Goal: Task Accomplishment & Management: Use online tool/utility

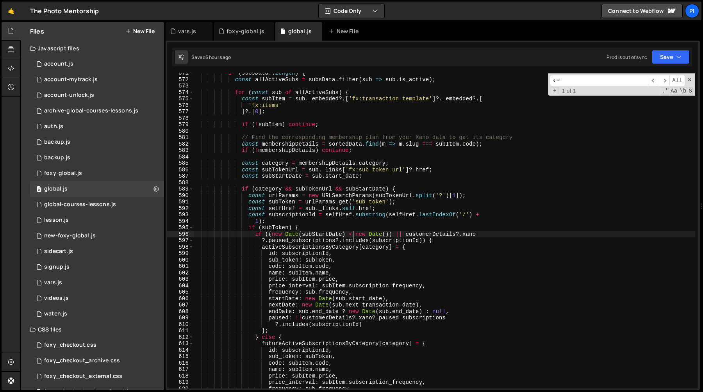
scroll to position [737, 0]
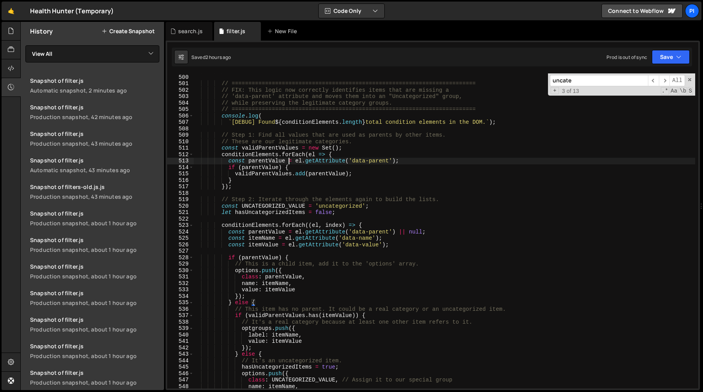
click at [290, 158] on div "'#condition-data-list .w-dyn-item > div' ) ; // ===============================…" at bounding box center [444, 232] width 502 height 328
click at [275, 287] on div "'#condition-data-list .w-dyn-item > div' ) ; // ===============================…" at bounding box center [444, 232] width 502 height 328
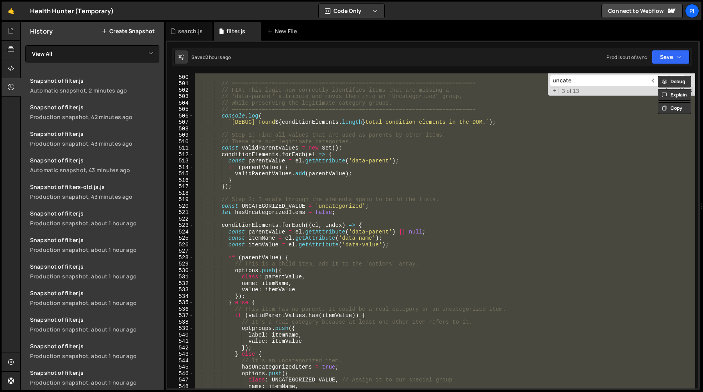
click at [310, 225] on div "'#condition-data-list .w-dyn-item > div' ) ; // ===============================…" at bounding box center [444, 230] width 502 height 315
type textarea "conditionElements.forEach((el, index) => {"
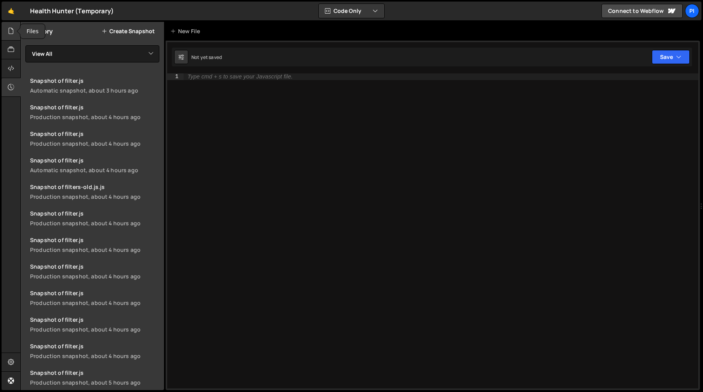
click at [14, 31] on icon at bounding box center [11, 31] width 6 height 9
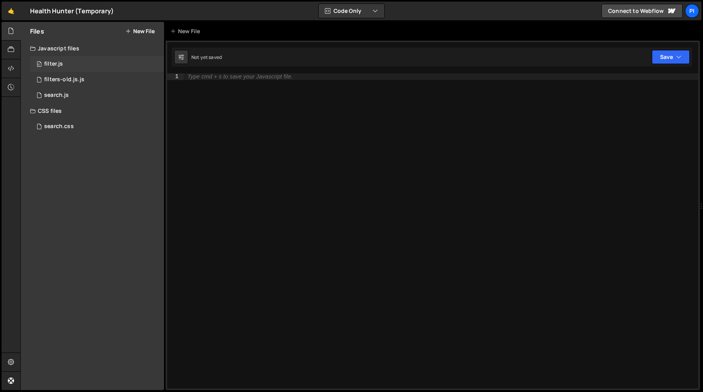
click at [93, 61] on div "0 filter.js 0" at bounding box center [97, 64] width 134 height 16
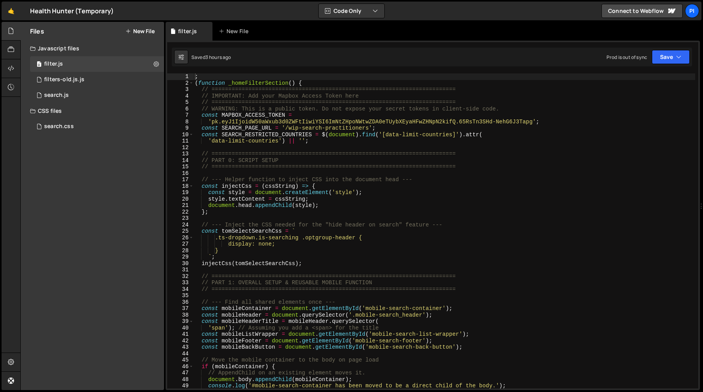
click at [318, 173] on div "; ( function _homeFilterSection ( ) { // ======================================…" at bounding box center [444, 237] width 502 height 328
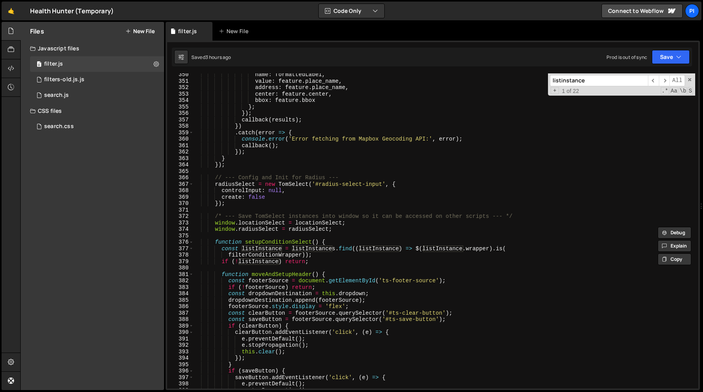
scroll to position [2278, 0]
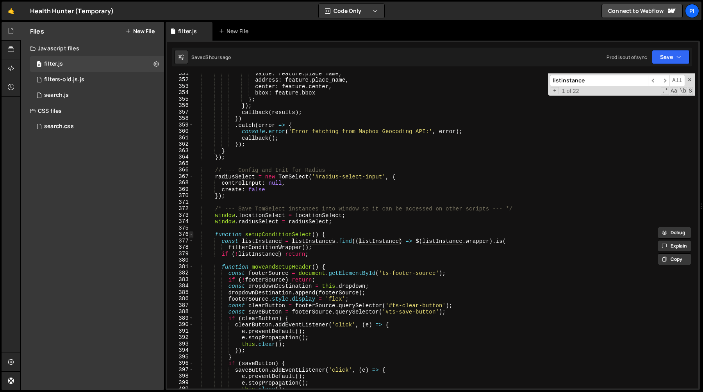
type input "listinstance"
click at [190, 235] on span at bounding box center [191, 234] width 4 height 7
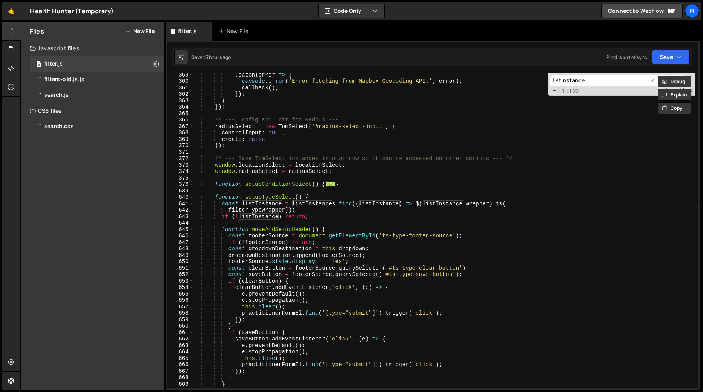
scroll to position [2344, 0]
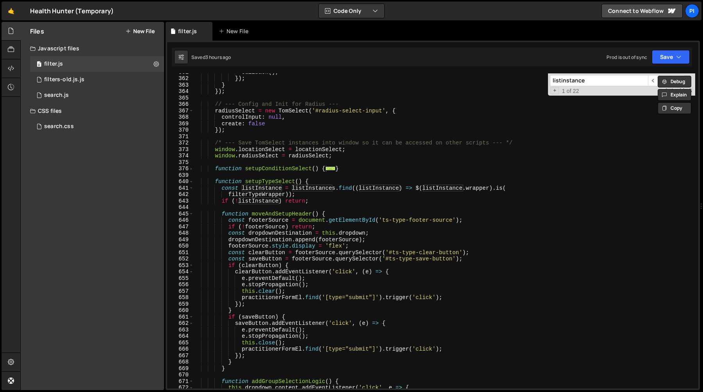
click at [323, 201] on div "callback ( ) ; }) ; } }) ; // --- Config and Init for Radius --- radiusSelect =…" at bounding box center [444, 233] width 502 height 328
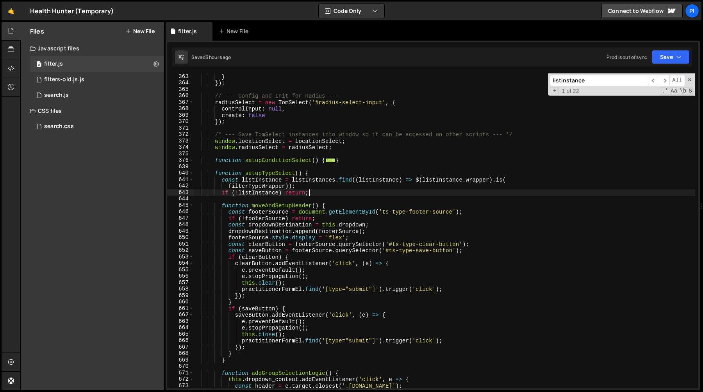
scroll to position [2354, 0]
click at [191, 173] on span at bounding box center [191, 172] width 4 height 7
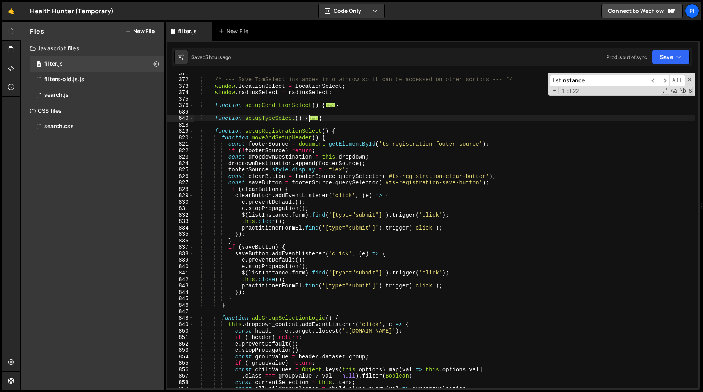
scroll to position [2408, 0]
click at [281, 231] on div "/* --- Save TomSelect instances into window so it can be accessed on other scri…" at bounding box center [444, 233] width 502 height 328
click at [281, 227] on div "/* --- Save TomSelect instances into window so it can be accessed on other scri…" at bounding box center [444, 233] width 502 height 328
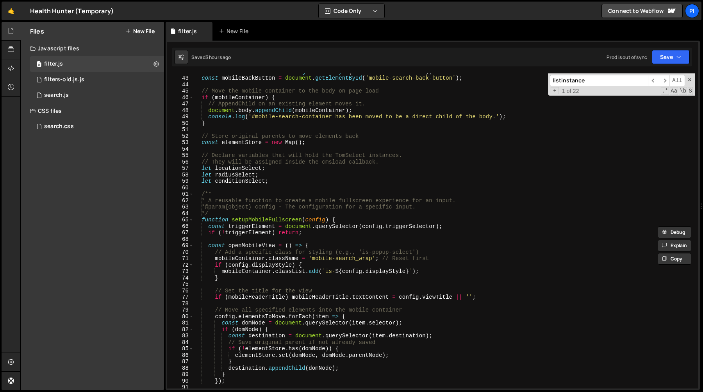
scroll to position [269, 0]
click at [307, 213] on div "const mobileFooter = document . getElementById ( 'mobile-search-footer' ) ; con…" at bounding box center [444, 232] width 502 height 328
type textarea "*/"
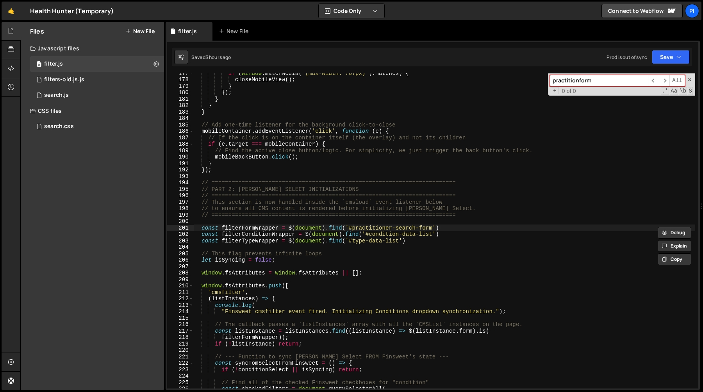
type input "practitionform"
click at [290, 231] on div "if ( window . matchMedia ( '(max-width: 767px)' ) . matches ) { closeMobileView…" at bounding box center [444, 234] width 502 height 328
click at [450, 228] on div "if ( window . matchMedia ( '(max-width: 767px)' ) . matches ) { closeMobileView…" at bounding box center [444, 234] width 502 height 328
click at [387, 218] on div "if ( window . matchMedia ( '(max-width: 767px)' ) . matches ) { closeMobileView…" at bounding box center [444, 234] width 502 height 328
type textarea "// ========================================================================="
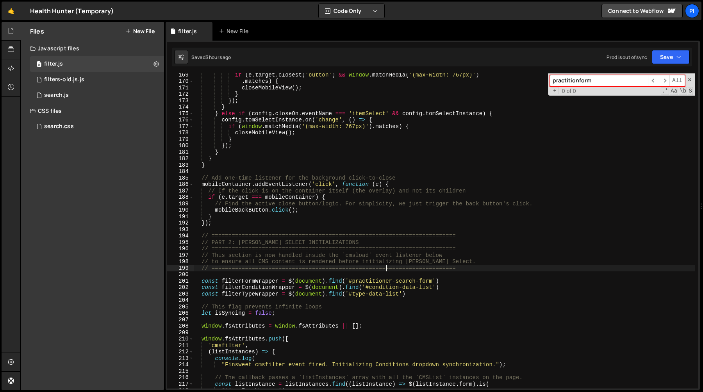
scroll to position [1105, 0]
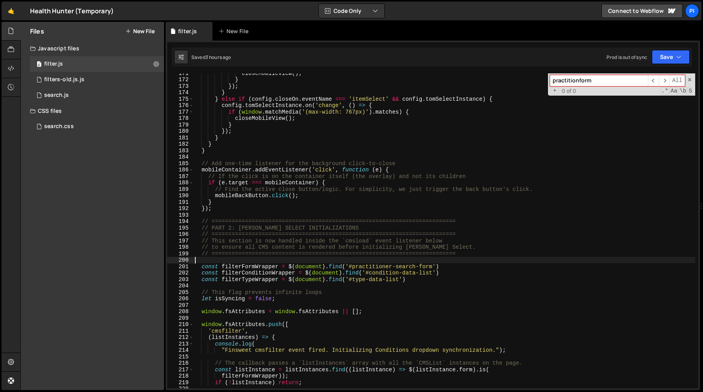
click at [348, 260] on div "closeMobileView ( ) ; } }) ; } } else if ( config . closeOn . eventName === 'it…" at bounding box center [444, 234] width 502 height 328
type input "o"
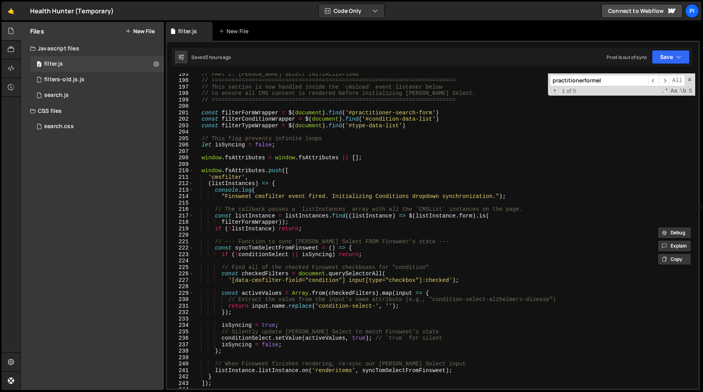
scroll to position [1259, 0]
type input "practitionerformel"
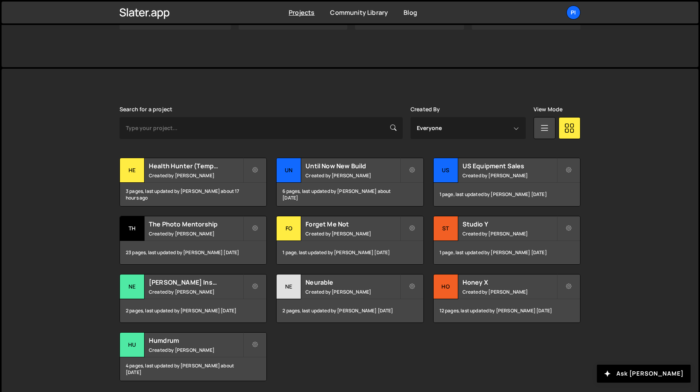
scroll to position [161, 0]
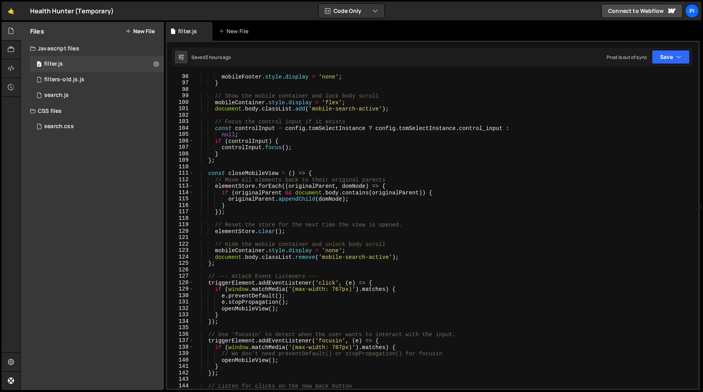
scroll to position [628, 0]
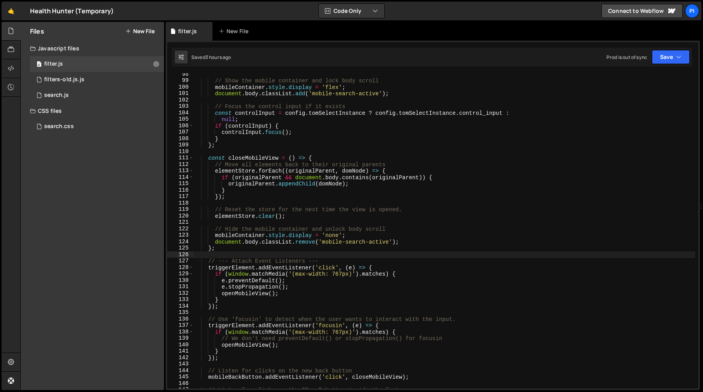
click at [440, 256] on div "// Show the mobile container and lock body scroll mobileContainer . style . dis…" at bounding box center [444, 235] width 502 height 328
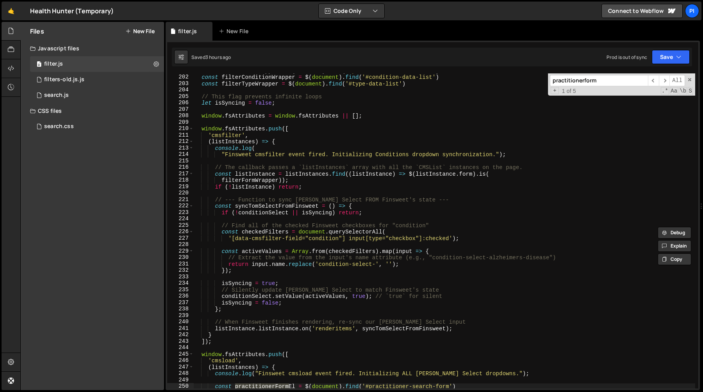
scroll to position [1289, 0]
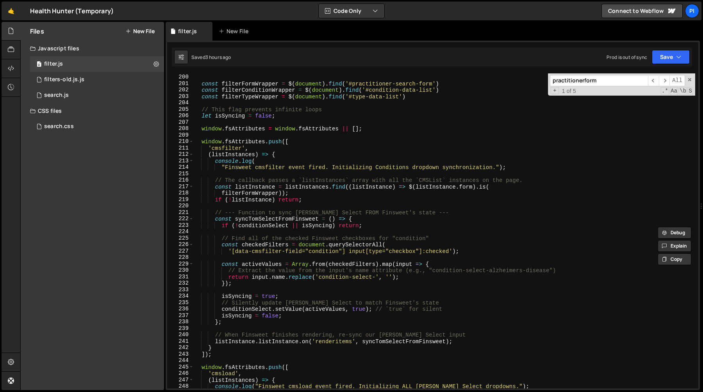
type input "practitionerform"
click at [251, 84] on div "// ========================================================================= co…" at bounding box center [444, 232] width 502 height 328
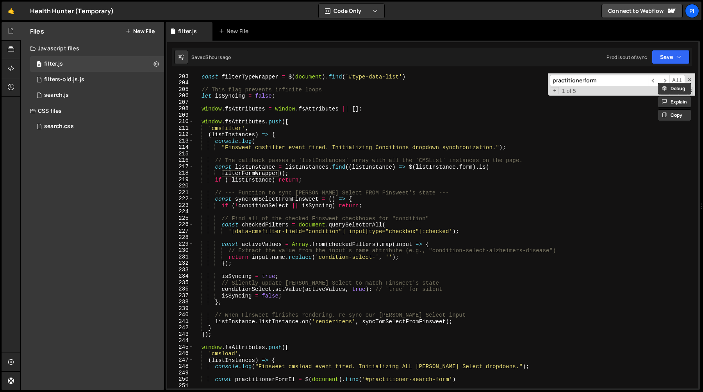
scroll to position [1326, 0]
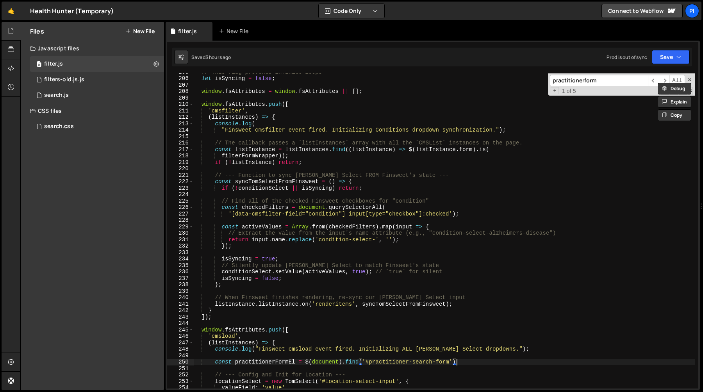
click at [461, 360] on div "// This flag prevents infinite loops let isSyncing = false ; window . fsAttribu…" at bounding box center [444, 233] width 502 height 328
click at [458, 354] on div "// This flag prevents infinite loops let isSyncing = false ; window . fsAttribu…" at bounding box center [444, 233] width 502 height 328
type textarea "const practitionerFormEl = $(document).find('#practitioner-search-form')"
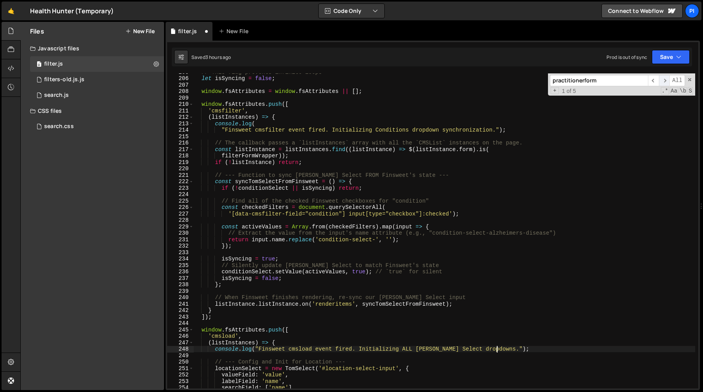
click at [665, 82] on span "​" at bounding box center [664, 80] width 11 height 11
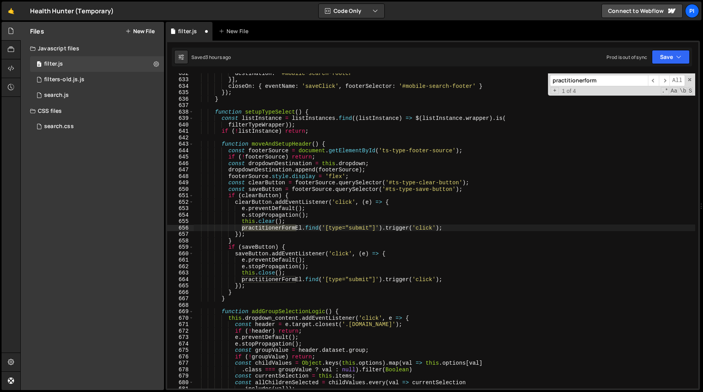
click at [281, 229] on div "destination : '#mobile-search-footer' }] , closeOn : { eventName : 'saveClick' …" at bounding box center [444, 234] width 502 height 328
paste textarea "filterFormWrapper"
click at [275, 278] on div "destination : '#mobile-search-footer' }] , closeOn : { eventName : 'saveClick' …" at bounding box center [444, 234] width 502 height 328
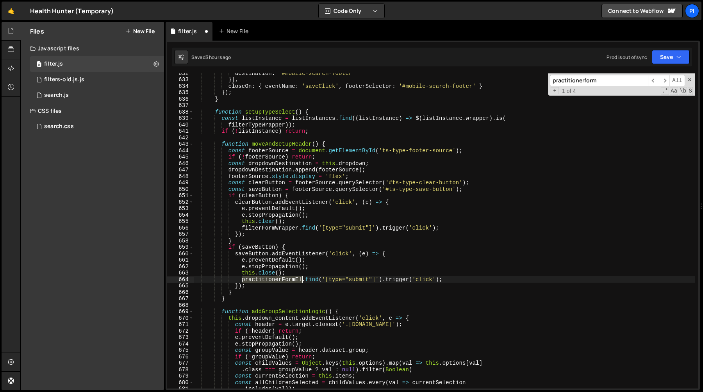
click at [275, 278] on div "destination : '#mobile-search-footer' }] , closeOn : { eventName : 'saveClick' …" at bounding box center [444, 234] width 502 height 328
paste textarea "filterFormWrapper"
click at [662, 78] on span "​" at bounding box center [664, 80] width 11 height 11
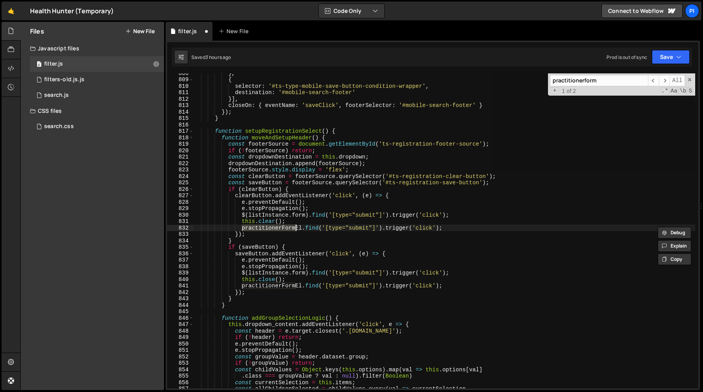
click at [280, 231] on div "} , { selector : '#ts-type-mobile-save-button-condition-wrapper' , destination …" at bounding box center [444, 230] width 502 height 315
click at [280, 231] on div "} , { selector : '#ts-type-mobile-save-button-condition-wrapper' , destination …" at bounding box center [444, 234] width 502 height 328
paste textarea "filterFormWrapper"
click at [288, 286] on div "} , { selector : '#ts-type-mobile-save-button-condition-wrapper' , destination …" at bounding box center [444, 234] width 502 height 328
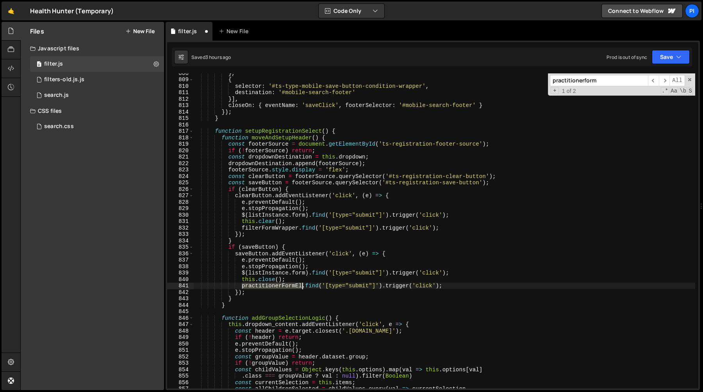
click at [288, 286] on div "} , { selector : '#ts-type-mobile-save-button-condition-wrapper' , destination …" at bounding box center [444, 234] width 502 height 328
paste textarea "filterFormWrapper"
click at [440, 214] on div "} , { selector : '#ts-type-mobile-save-button-condition-wrapper' , destination …" at bounding box center [444, 234] width 502 height 328
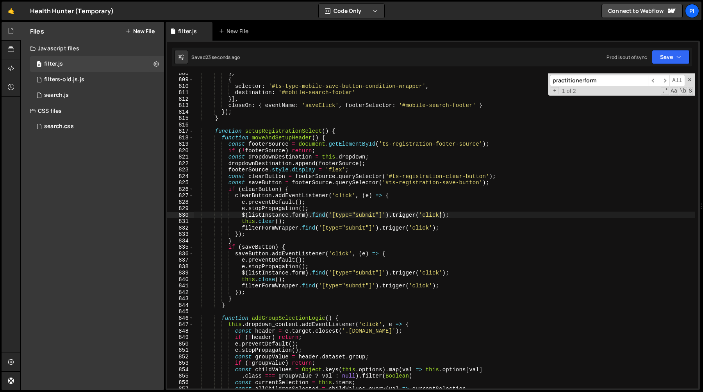
click at [458, 215] on div "} , { selector : '#ts-type-mobile-save-button-condition-wrapper' , destination …" at bounding box center [444, 234] width 502 height 328
click at [456, 208] on div "} , { selector : '#ts-type-mobile-save-button-condition-wrapper' , destination …" at bounding box center [444, 234] width 502 height 328
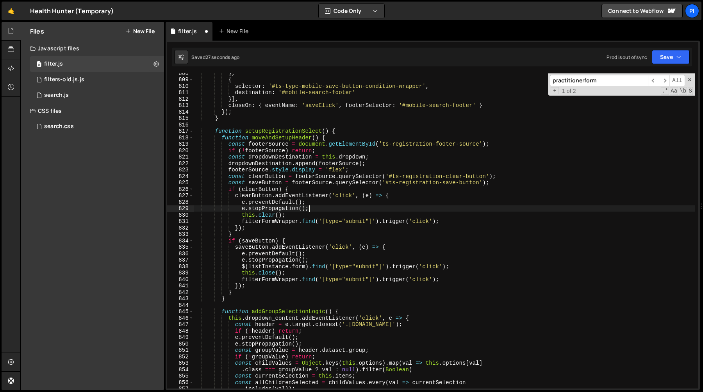
click at [458, 268] on div "} , { selector : '#ts-type-mobile-save-button-condition-wrapper' , destination …" at bounding box center [444, 234] width 502 height 328
click at [455, 259] on div "} , { selector : '#ts-type-mobile-save-button-condition-wrapper' , destination …" at bounding box center [444, 234] width 502 height 328
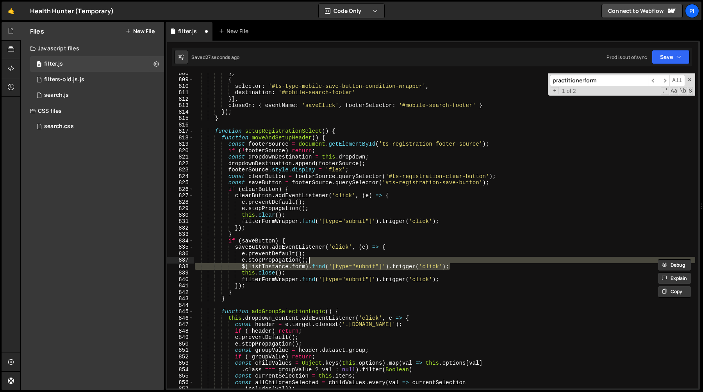
type textarea "e.stopPropagation();"
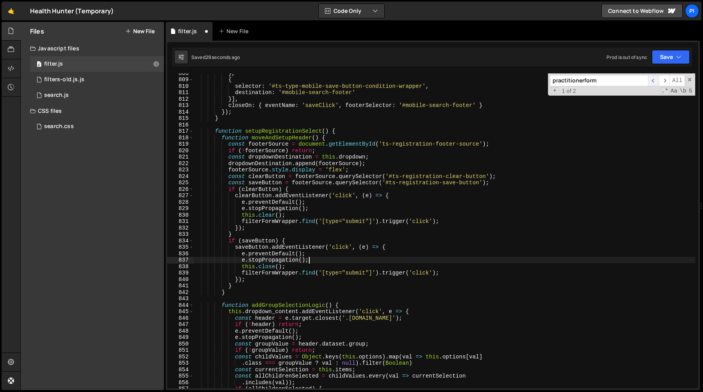
click at [653, 82] on span "​" at bounding box center [653, 80] width 11 height 11
click at [597, 79] on input "practitionerform" at bounding box center [599, 80] width 98 height 11
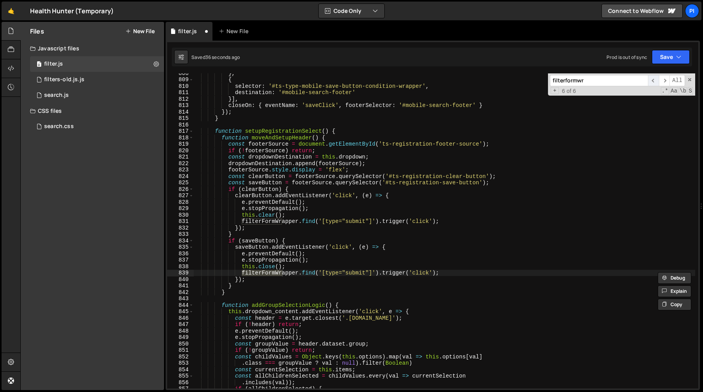
type input "filterformwr"
click at [650, 80] on span "​" at bounding box center [653, 80] width 11 height 11
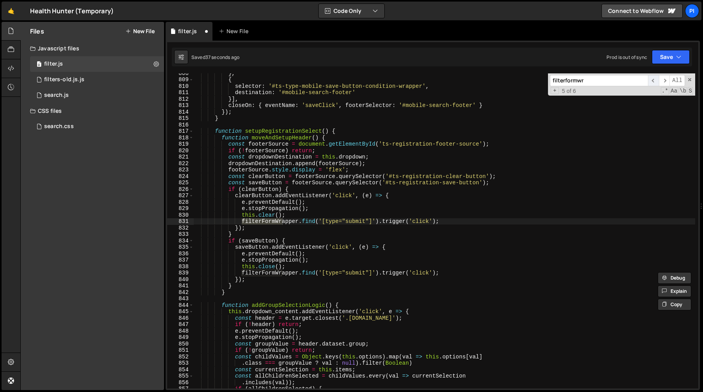
click at [653, 80] on span "​" at bounding box center [653, 80] width 11 height 11
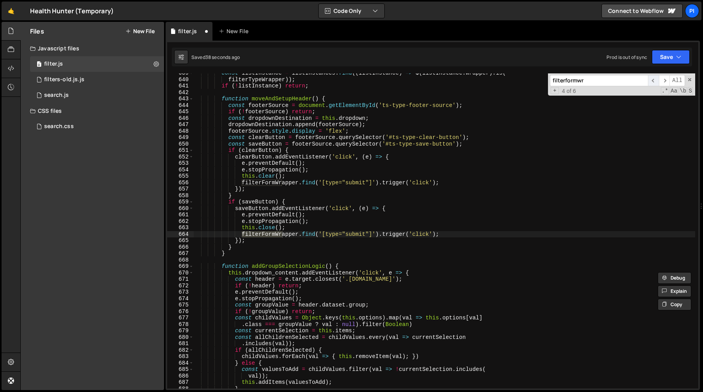
click at [653, 80] on span "​" at bounding box center [653, 80] width 11 height 11
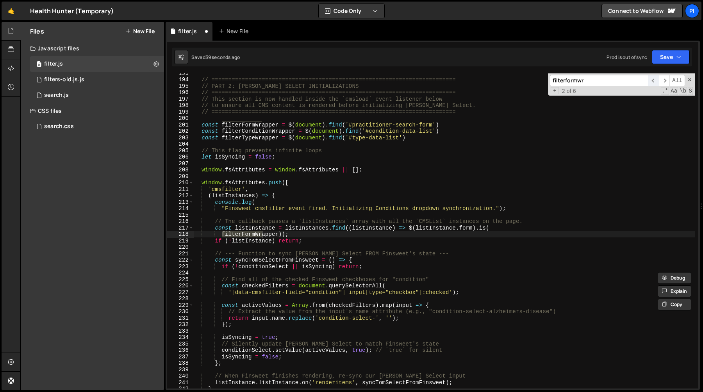
scroll to position [1247, 0]
type textarea "'cmsfilter',"
click at [555, 189] on div "// ========================================================================= //…" at bounding box center [444, 234] width 502 height 328
click at [525, 212] on div "// ========================================================================= //…" at bounding box center [444, 234] width 502 height 328
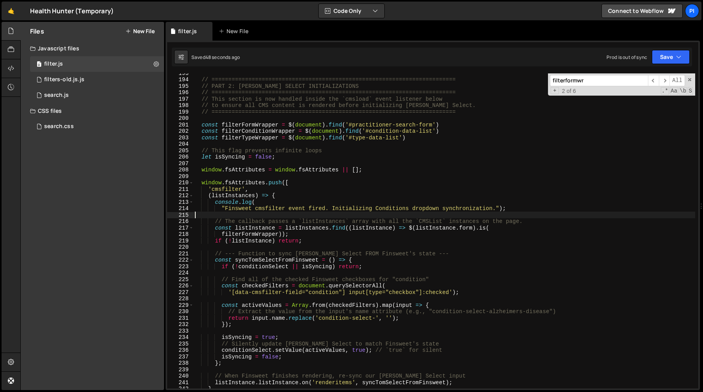
click at [267, 269] on div "// ========================================================================= //…" at bounding box center [444, 234] width 502 height 328
type textarea "if (!conditionSelect || isSyncing) return;"
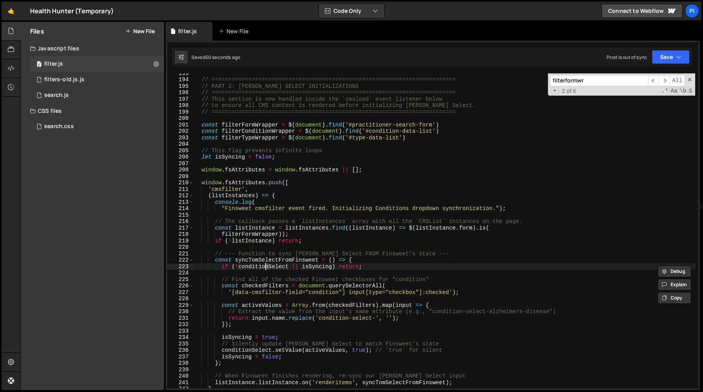
type input "n"
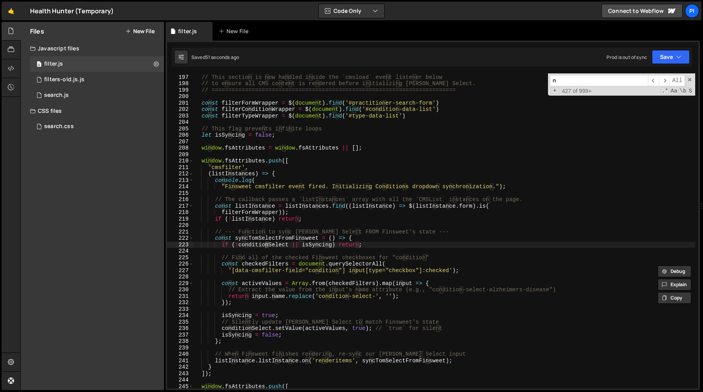
scroll to position [1269, 0]
click at [104, 95] on div "0 search.js 0" at bounding box center [97, 95] width 134 height 16
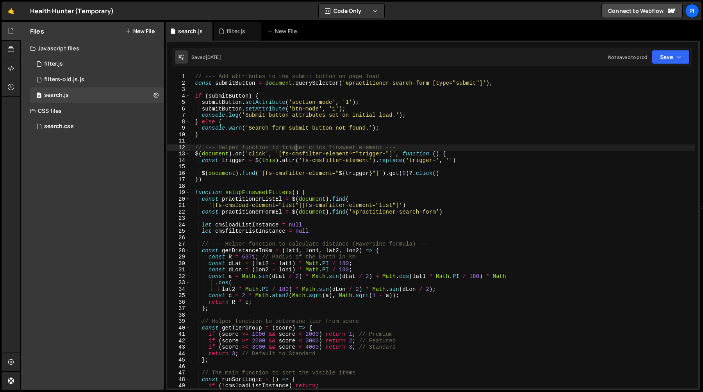
click at [297, 145] on div "// --- Add attributes to the submit button on page load const submitButton = do…" at bounding box center [442, 237] width 505 height 328
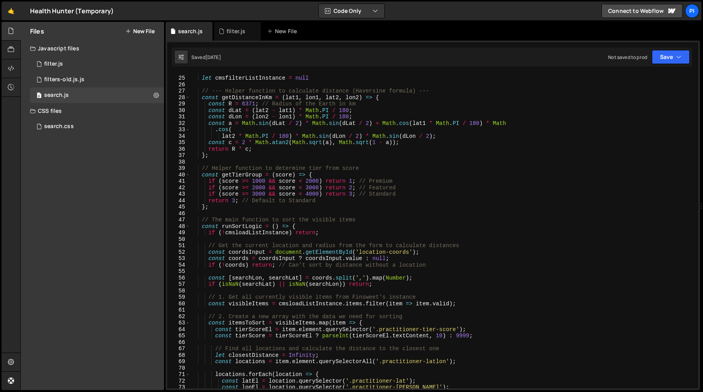
scroll to position [0, 0]
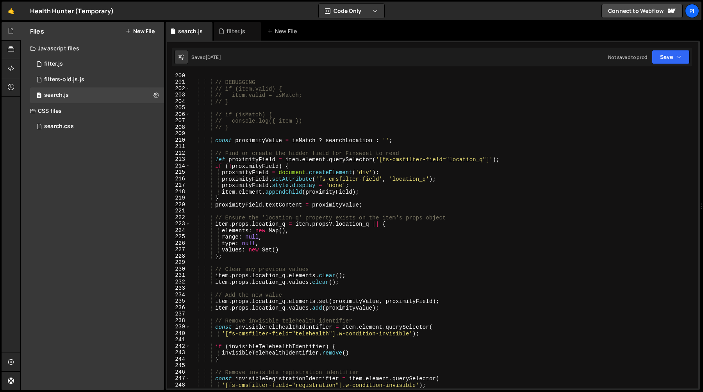
click at [239, 128] on div "// DEBUGGING // if (item.valid) { // item.valid = isMatch; // } // if (isMatch)…" at bounding box center [442, 237] width 505 height 328
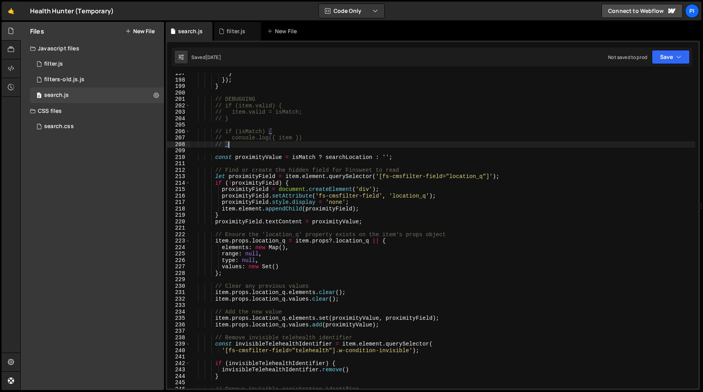
scroll to position [1250, 0]
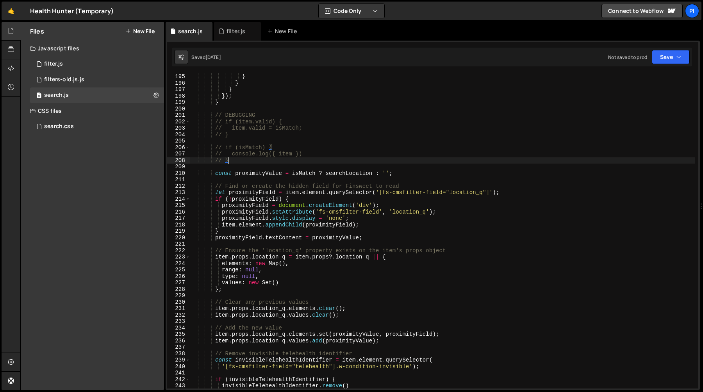
click at [239, 105] on div "} } } }) ; } // DEBUGGING // if (item.valid) { // item.valid = isMatch; // } //…" at bounding box center [442, 237] width 505 height 328
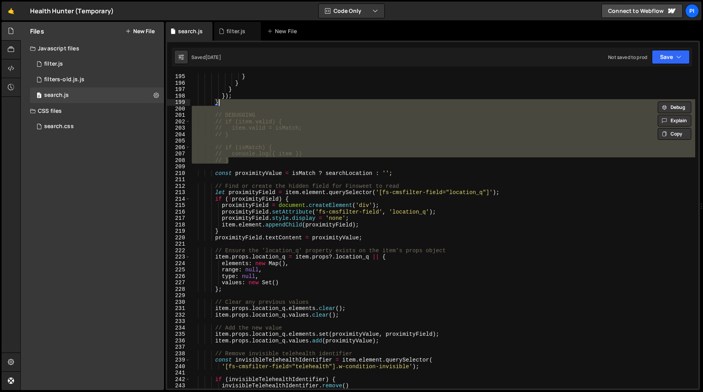
type textarea "}"
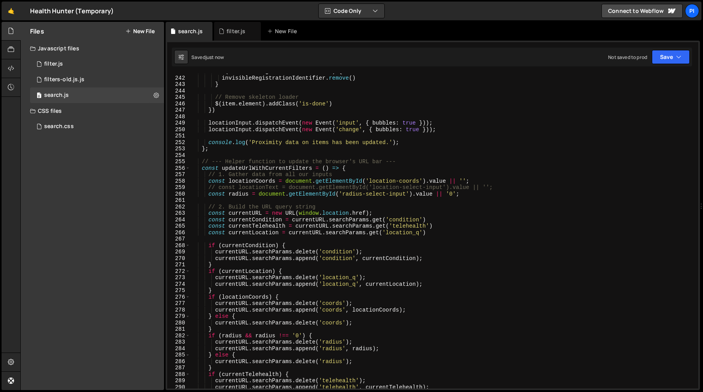
scroll to position [1562, 0]
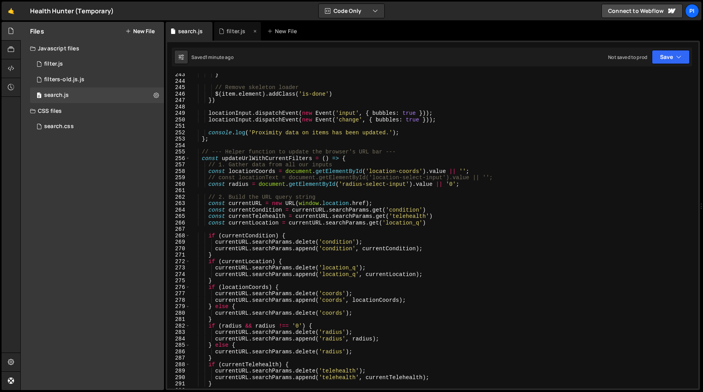
click at [222, 34] on icon at bounding box center [221, 31] width 5 height 8
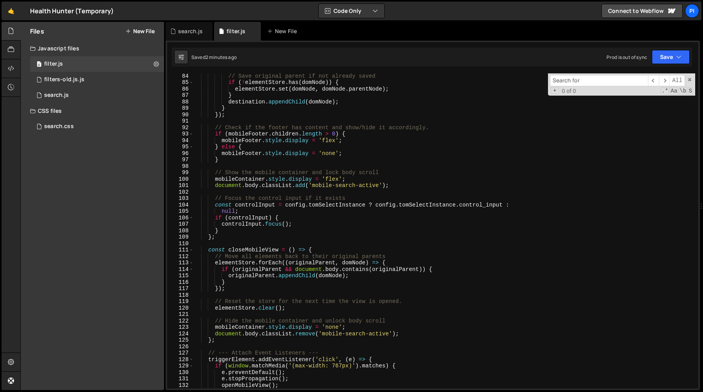
scroll to position [0, 0]
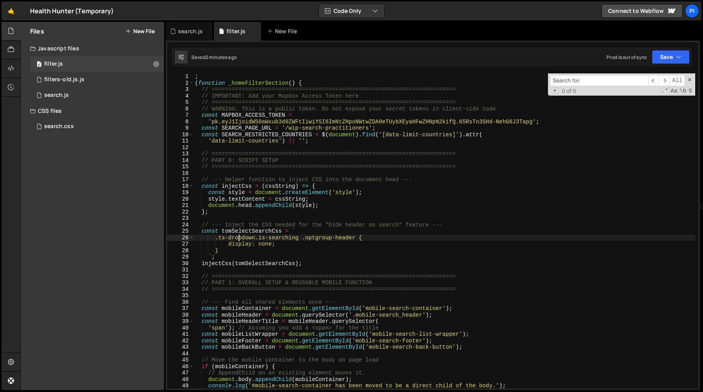
click at [239, 235] on div "; ( function _homeFilterSection ( ) { // ======================================…" at bounding box center [444, 237] width 502 height 328
click at [215, 235] on div "; ( function _homeFilterSection ( ) { // ======================================…" at bounding box center [444, 237] width 502 height 328
click at [254, 231] on div "; ( function _homeFilterSection ( ) { // ======================================…" at bounding box center [444, 237] width 502 height 328
click at [259, 237] on div "; ( function _homeFilterSection ( ) { // ======================================…" at bounding box center [444, 237] width 502 height 328
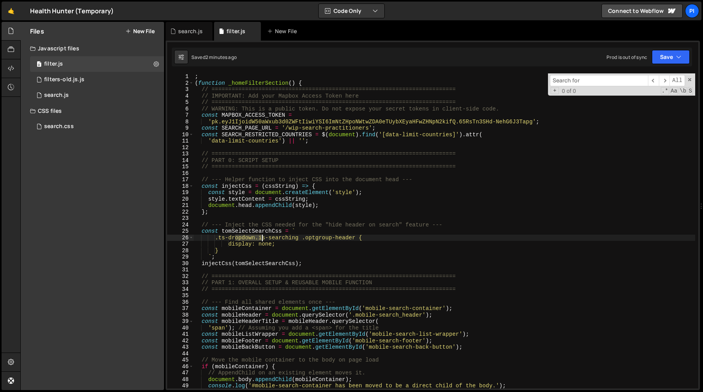
click at [259, 237] on div "; ( function _homeFilterSection ( ) { // ======================================…" at bounding box center [444, 237] width 502 height 328
click at [311, 237] on div "; ( function _homeFilterSection ( ) { // ======================================…" at bounding box center [444, 237] width 502 height 328
click at [223, 239] on div "; ( function _homeFilterSection ( ) { // ======================================…" at bounding box center [444, 237] width 502 height 328
click at [364, 238] on div "; ( function _homeFilterSection ( ) { // ======================================…" at bounding box center [444, 237] width 502 height 328
click at [317, 239] on div "; ( function _homeFilterSection ( ) { // ======================================…" at bounding box center [444, 230] width 502 height 315
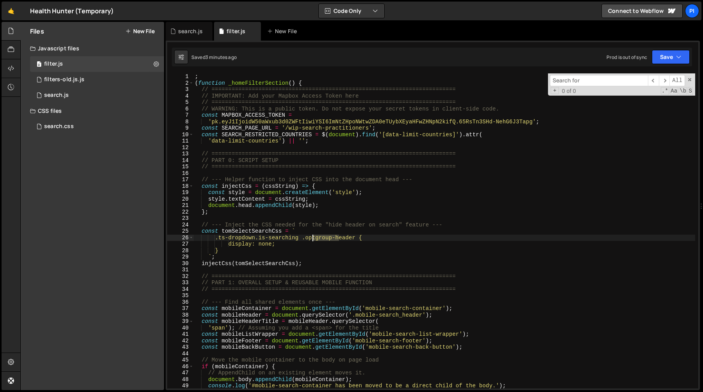
click at [317, 239] on div "; ( function _homeFilterSection ( ) { // ======================================…" at bounding box center [444, 237] width 502 height 328
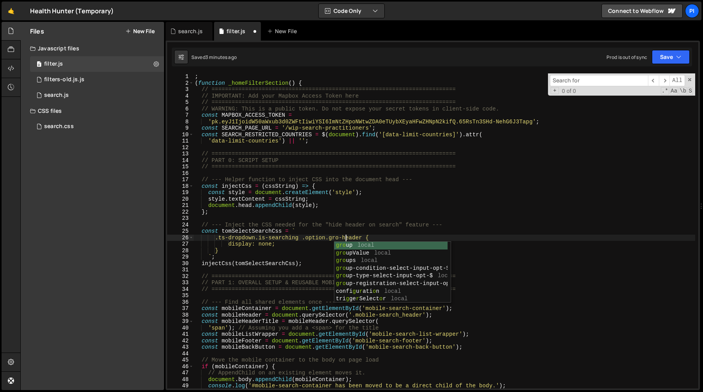
scroll to position [0, 11]
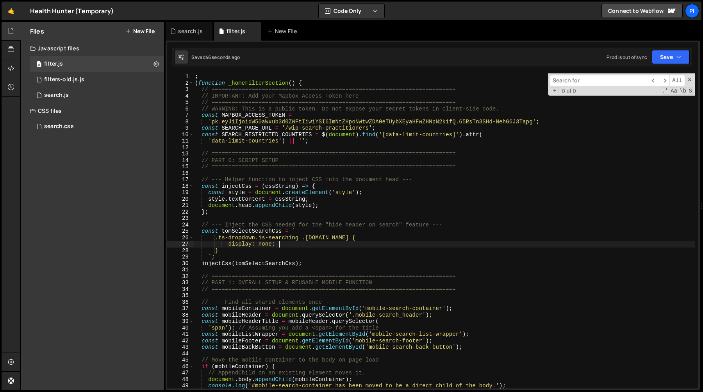
click at [278, 245] on div "; ( function _homeFilterSection ( ) { // ======================================…" at bounding box center [444, 237] width 502 height 328
type textarea "display: none !important;"
click at [179, 31] on div "search.js" at bounding box center [190, 31] width 25 height 8
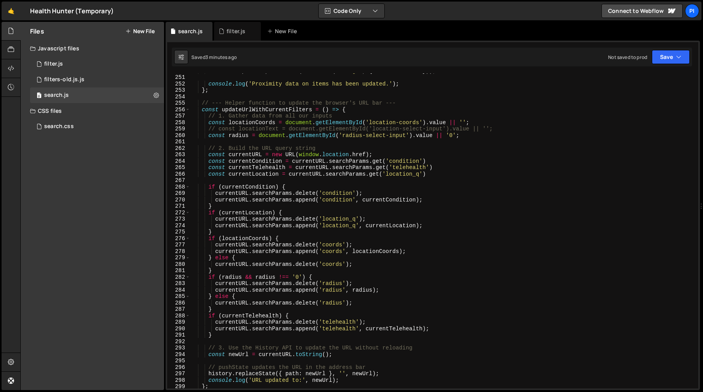
scroll to position [1617, 0]
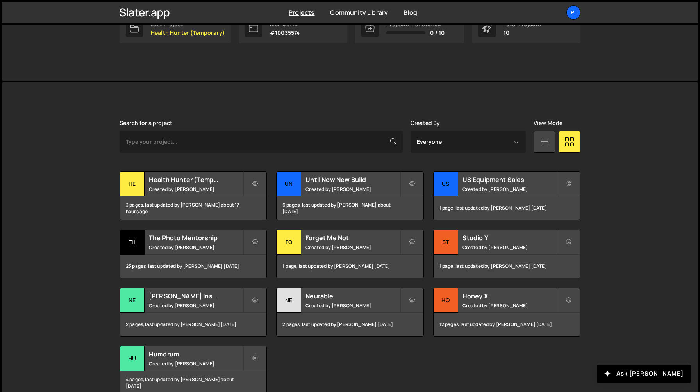
scroll to position [142, 0]
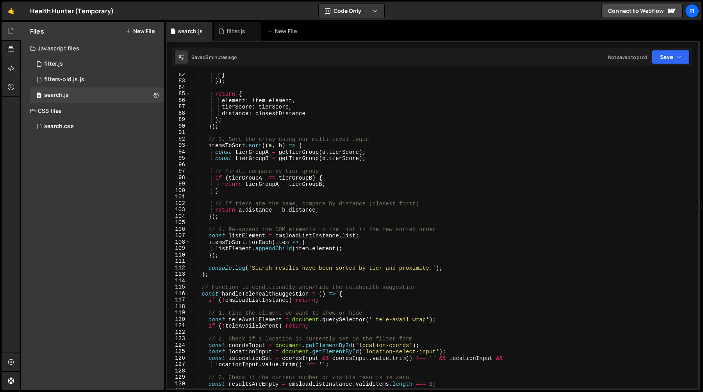
scroll to position [511, 0]
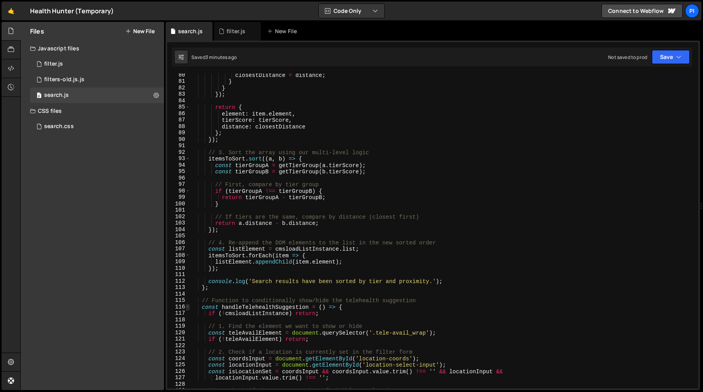
click at [188, 306] on span at bounding box center [188, 307] width 4 height 7
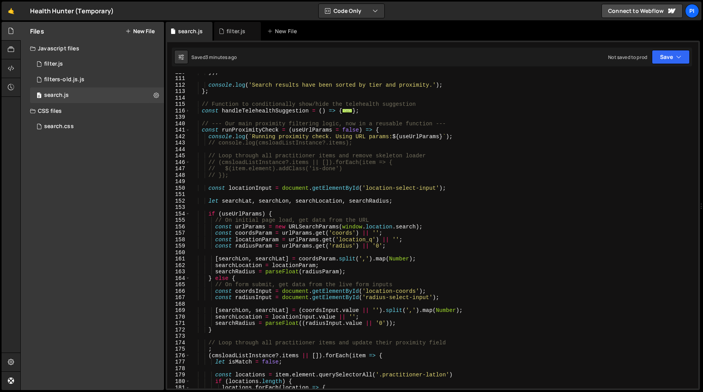
scroll to position [707, 0]
click at [370, 143] on div "}) ; console . log ( 'Search results have been sorted by tier and proximity.' )…" at bounding box center [442, 233] width 505 height 328
type textarea "// console.log(cmsloadListInstance?.items);"
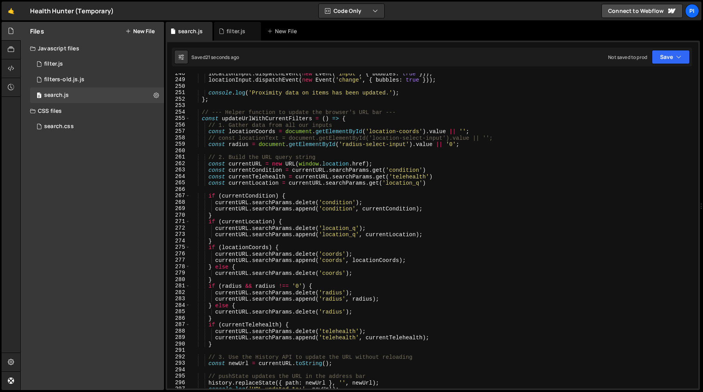
scroll to position [1605, 0]
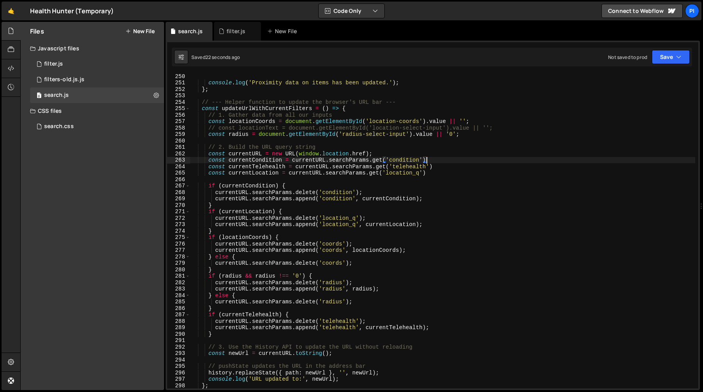
click at [447, 161] on div "console . log ( 'Proximity data on items has been updated.' ) ; } ; // --- Help…" at bounding box center [442, 237] width 505 height 328
click at [442, 173] on div "console . log ( 'Proximity data on items has been updated.' ) ; } ; // --- Help…" at bounding box center [442, 237] width 505 height 328
click at [446, 165] on div "console . log ( 'Proximity data on items has been updated.' ) ; } ; // --- Help…" at bounding box center [442, 237] width 505 height 328
click at [437, 161] on div "console . log ( 'Proximity data on items has been updated.' ) ; } ; // --- Help…" at bounding box center [442, 237] width 505 height 328
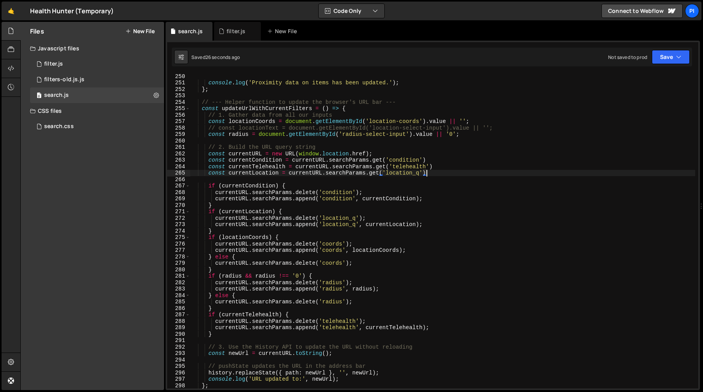
click at [435, 174] on div "console . log ( 'Proximity data on items has been updated.' ) ; } ; // --- Help…" at bounding box center [442, 237] width 505 height 328
click at [440, 160] on div "console . log ( 'Proximity data on items has been updated.' ) ; } ; // --- Help…" at bounding box center [442, 237] width 505 height 328
click at [436, 172] on div "console . log ( 'Proximity data on items has been updated.' ) ; } ; // --- Help…" at bounding box center [442, 237] width 505 height 328
click at [441, 167] on div "console . log ( 'Proximity data on items has been updated.' ) ; } ; // --- Help…" at bounding box center [442, 237] width 505 height 328
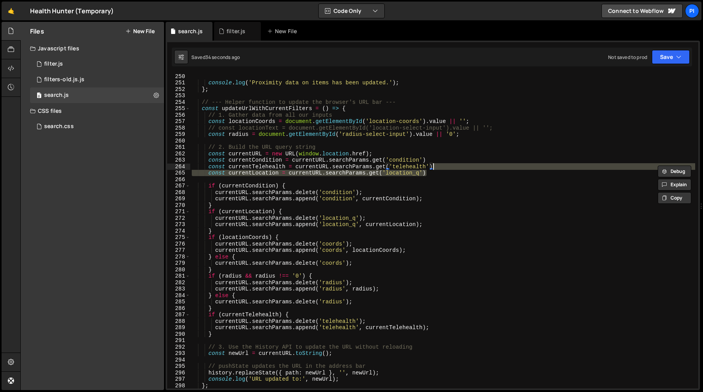
click at [432, 173] on div "console . log ( 'Proximity data on items has been updated.' ) ; } ; // --- Help…" at bounding box center [442, 230] width 505 height 315
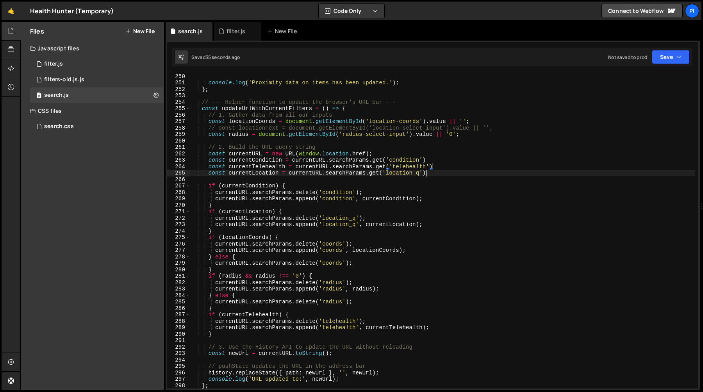
paste textarea "T"
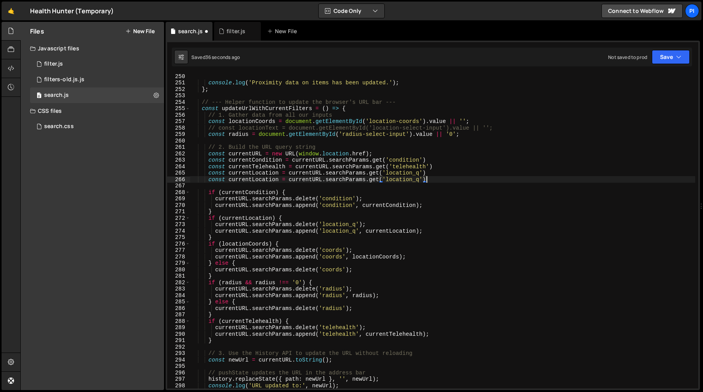
click at [253, 181] on div "console . log ( 'Proximity data on items has been updated.' ) ; } ; // --- Help…" at bounding box center [442, 237] width 505 height 328
click at [400, 181] on div "console . log ( 'Proximity data on items has been updated.' ) ; } ; // --- Help…" at bounding box center [442, 237] width 505 height 328
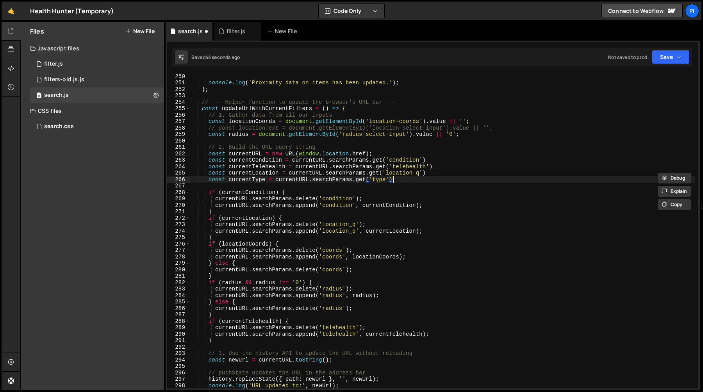
paste textarea "R"
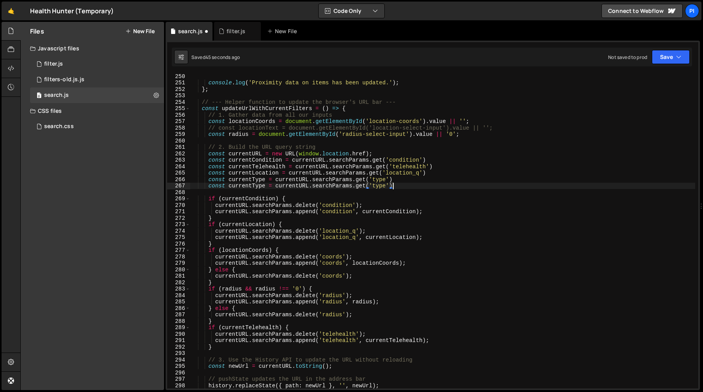
click at [252, 187] on div "console . log ( 'Proximity data on items has been updated.' ) ; } ; // --- Help…" at bounding box center [442, 237] width 505 height 328
click at [407, 186] on div "console . log ( 'Proximity data on items has been updated.' ) ; } ; // --- Help…" at bounding box center [442, 237] width 505 height 328
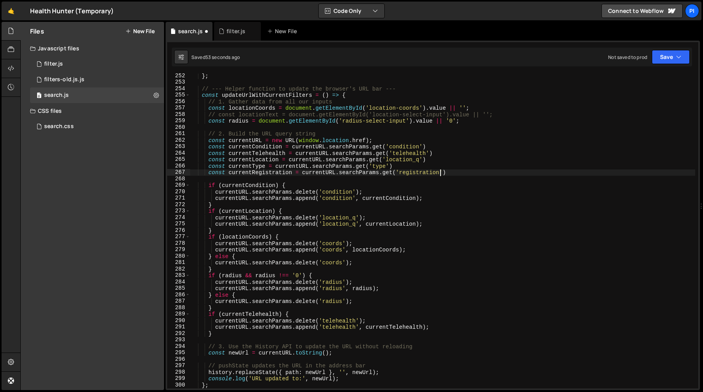
scroll to position [1622, 0]
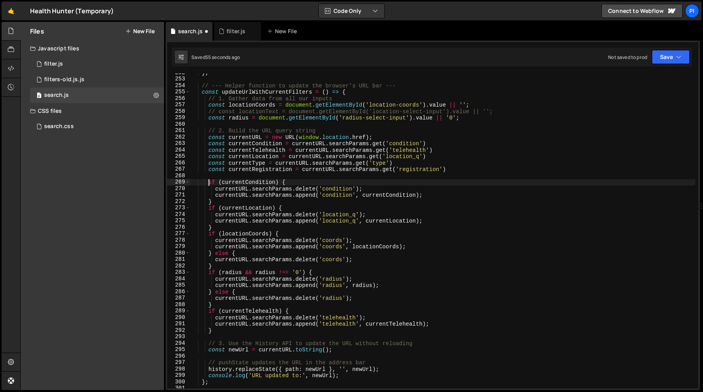
click at [208, 184] on div "} ; // --- Helper function to update the browser's URL bar --- const updateUrlW…" at bounding box center [442, 234] width 505 height 328
click at [220, 202] on div "} ; // --- Helper function to update the browser's URL bar --- const updateUrlW…" at bounding box center [442, 234] width 505 height 328
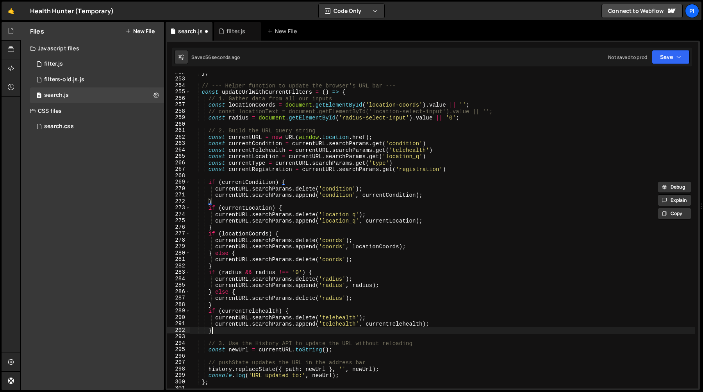
click at [224, 330] on div "} ; // --- Helper function to update the browser's URL bar --- const updateUrlW…" at bounding box center [442, 234] width 505 height 328
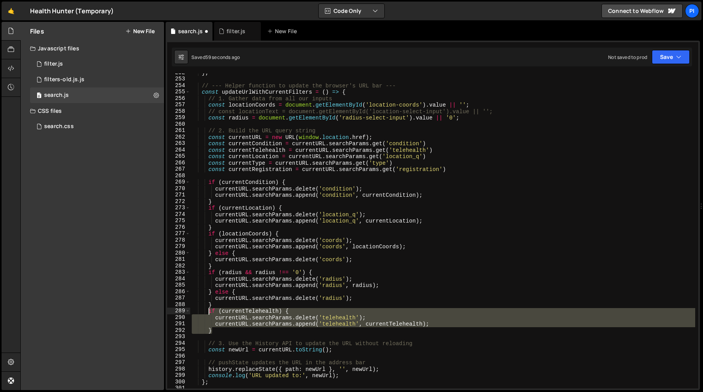
click at [209, 312] on div "} ; // --- Helper function to update the browser's URL bar --- const updateUrlW…" at bounding box center [442, 234] width 505 height 328
click at [217, 329] on div "} ; // --- Helper function to update the browser's URL bar --- const updateUrlW…" at bounding box center [442, 230] width 505 height 315
type textarea "}"
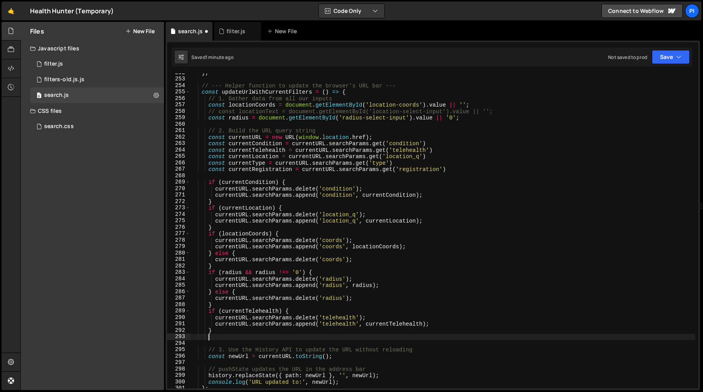
paste textarea "}"
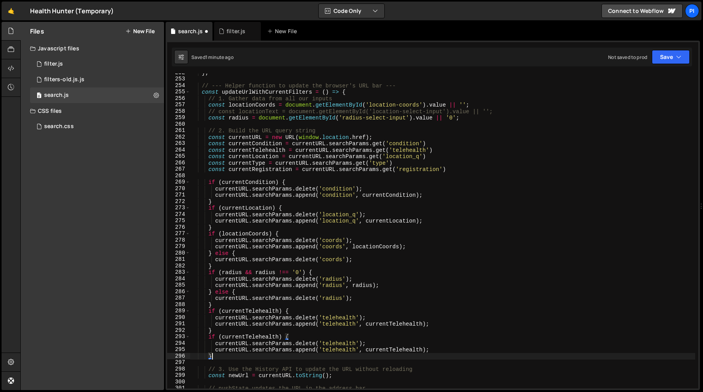
click at [338, 345] on div "} ; // --- Helper function to update the browser's URL bar --- const updateUrlW…" at bounding box center [442, 234] width 505 height 328
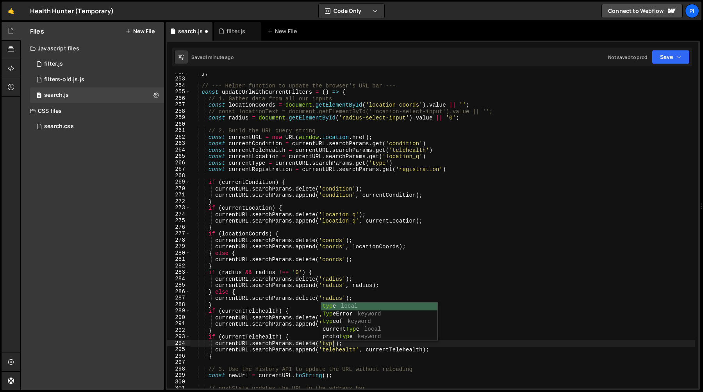
scroll to position [0, 10]
click at [339, 350] on div "} ; // --- Helper function to update the browser's URL bar --- const updateUrlW…" at bounding box center [442, 234] width 505 height 328
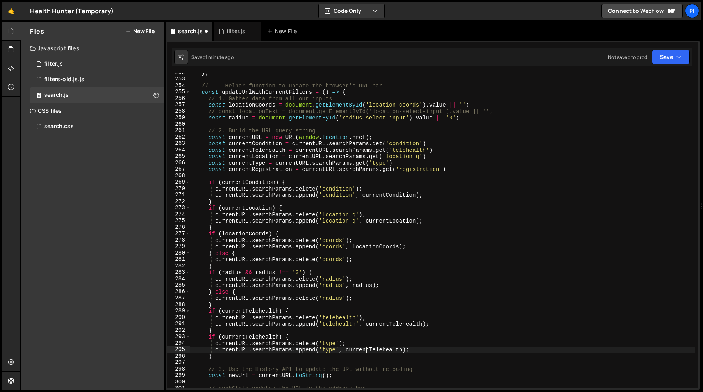
click at [365, 350] on div "} ; // --- Helper function to update the browser's URL bar --- const updateUrlW…" at bounding box center [442, 234] width 505 height 328
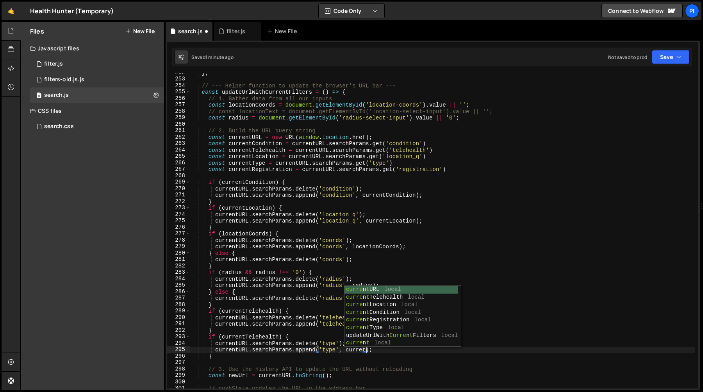
scroll to position [0, 12]
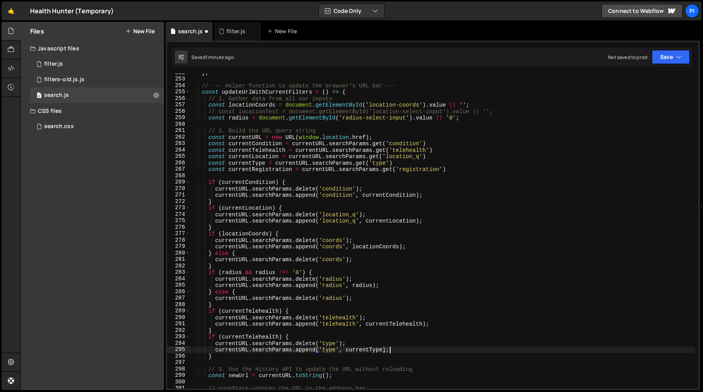
click at [408, 352] on div "} ; // --- Helper function to update the browser's URL bar --- const updateUrlW…" at bounding box center [442, 234] width 505 height 328
click at [240, 359] on div "} ; // --- Helper function to update the browser's URL bar --- const updateUrlW…" at bounding box center [442, 234] width 505 height 328
click at [230, 333] on div "} ; // --- Helper function to update the browser's URL bar --- const updateUrlW…" at bounding box center [442, 234] width 505 height 328
type textarea "} if (currentTelehealth) {"
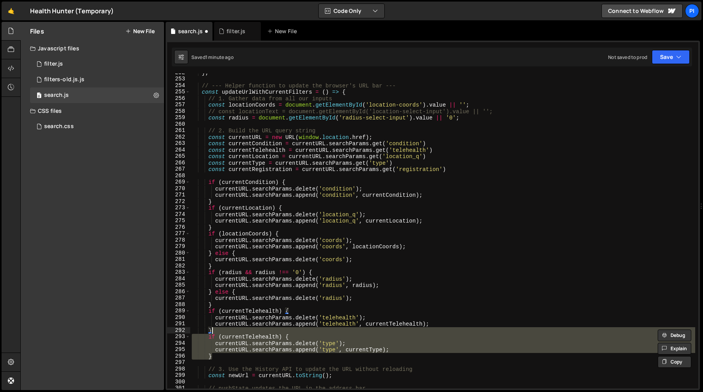
click at [227, 360] on div "} ; // --- Helper function to update the browser's URL bar --- const updateUrlW…" at bounding box center [442, 234] width 505 height 328
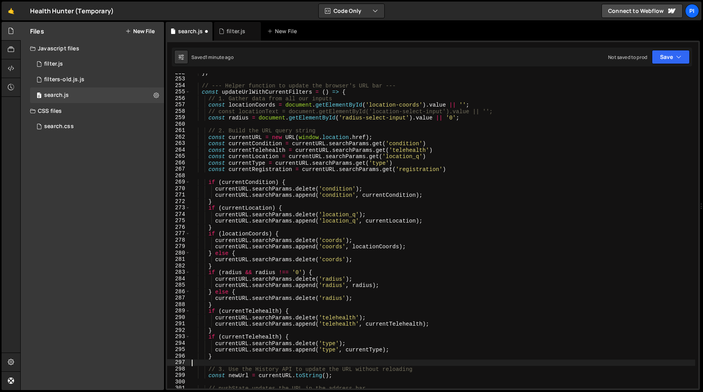
scroll to position [0, 0]
paste textarea "}"
type textarea "}"
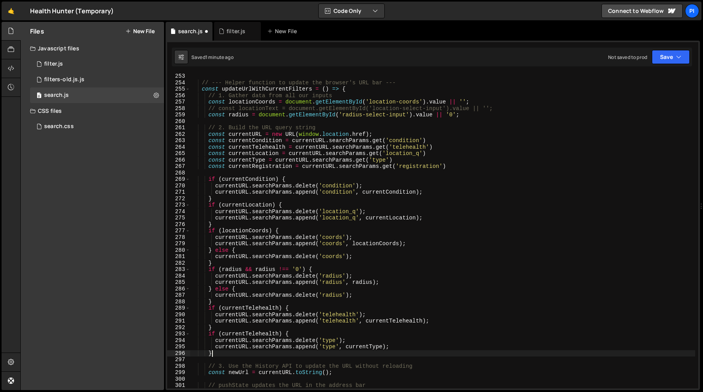
click at [227, 355] on div "// --- Helper function to update the browser's URL bar --- const updateUrlWithC…" at bounding box center [442, 237] width 505 height 328
paste textarea "currentURL.searchParams.delete('type');"
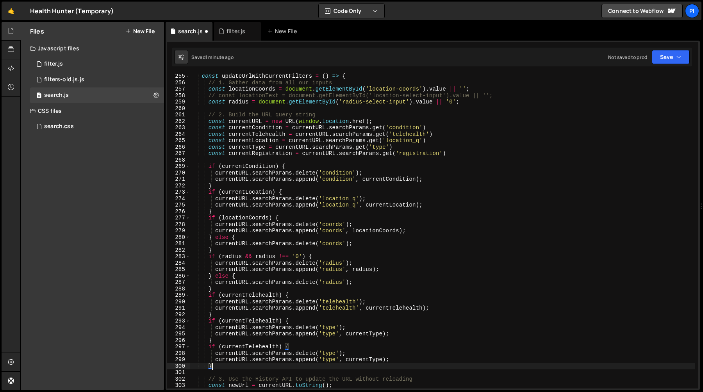
scroll to position [1646, 0]
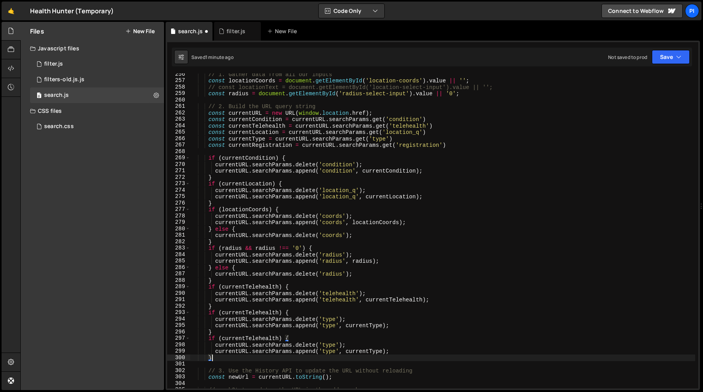
click at [332, 345] on div "// 1. Gather data from all our inputs const locationCoords = document . getElem…" at bounding box center [442, 235] width 505 height 328
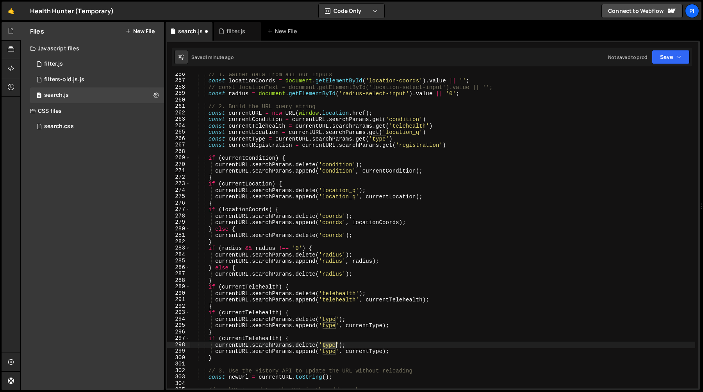
click at [332, 345] on div "// 1. Gather data from all our inputs const locationCoords = document . getElem…" at bounding box center [442, 235] width 505 height 328
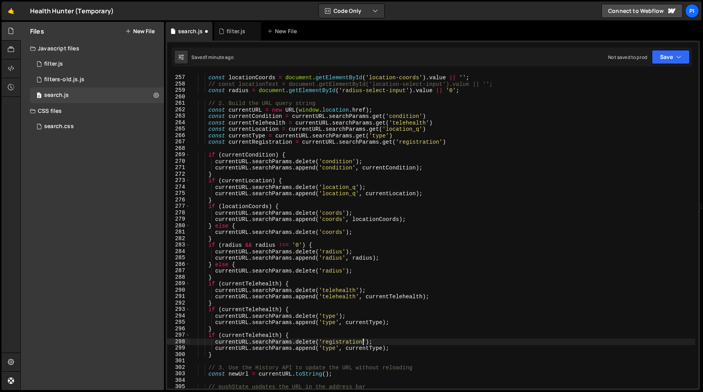
scroll to position [1671, 0]
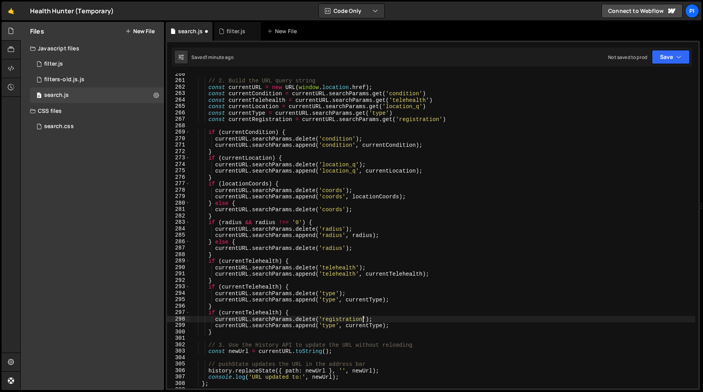
click at [327, 329] on div "// 2. Build the URL query string const currentURL = new URL ( window . location…" at bounding box center [442, 235] width 505 height 328
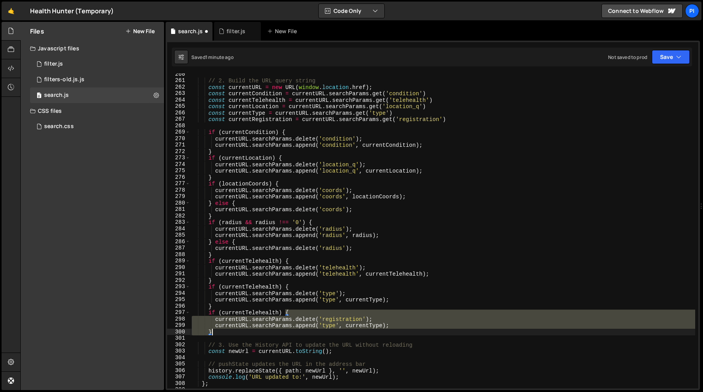
click at [327, 329] on div "// 2. Build the URL query string const currentURL = new URL ( window . location…" at bounding box center [442, 235] width 505 height 328
click at [334, 323] on div "// 2. Build the URL query string const currentURL = new URL ( window . location…" at bounding box center [442, 230] width 505 height 315
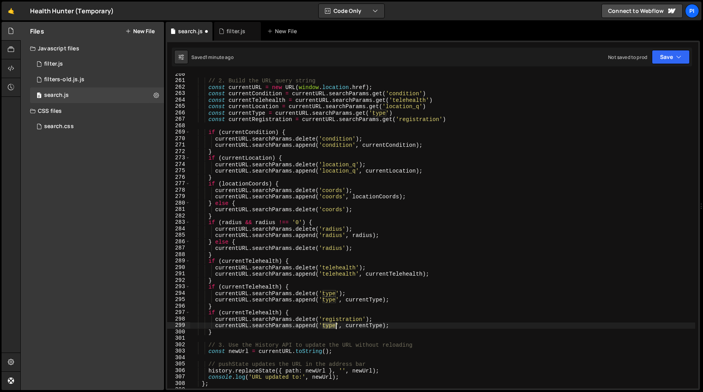
click at [334, 323] on div "// 2. Build the URL query string const currentURL = new URL ( window . location…" at bounding box center [442, 235] width 505 height 328
click at [387, 328] on div "// 2. Build the URL query string const currentURL = new URL ( window . location…" at bounding box center [442, 235] width 505 height 328
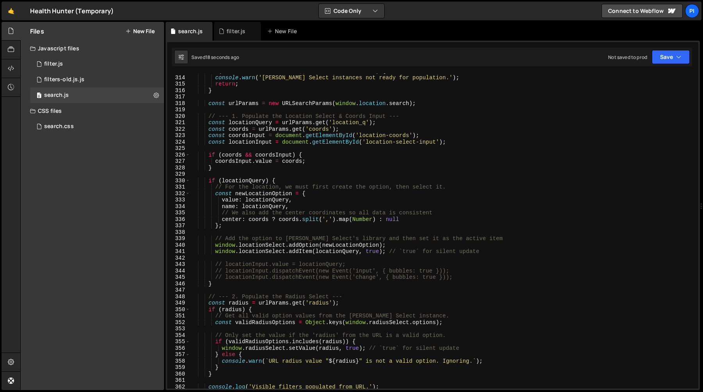
scroll to position [2016, 0]
click at [308, 162] on div "if ( ! window . locationSelect || ! window . radiusSelect ) { console . warn ( …" at bounding box center [442, 232] width 505 height 328
type textarea "coordsInput.value = coords;"
click at [231, 162] on div "if ( ! window . locationSelect || ! window . radiusSelect ) { console . warn ( …" at bounding box center [442, 232] width 505 height 328
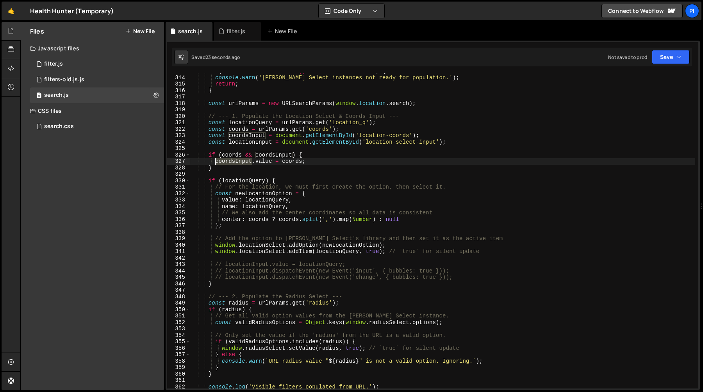
click at [231, 162] on div "if ( ! window . locationSelect || ! window . radiusSelect ) { console . warn ( …" at bounding box center [442, 232] width 505 height 328
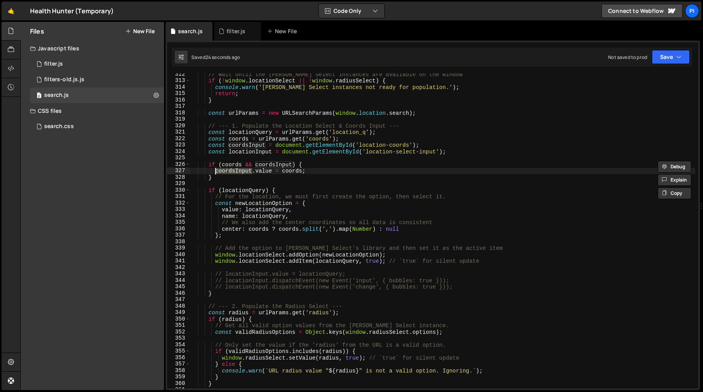
scroll to position [1994, 0]
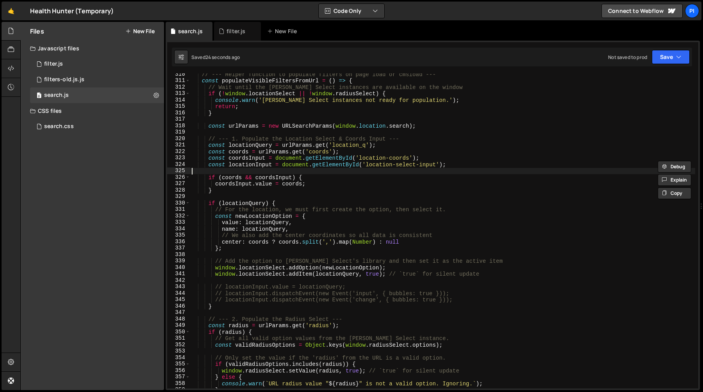
click at [233, 173] on div "// --- Helper function to populate filters on page load or cmsload --- const po…" at bounding box center [442, 235] width 505 height 328
click at [236, 190] on div "// --- Helper function to populate filters on page load or cmsload --- const po…" at bounding box center [442, 235] width 505 height 328
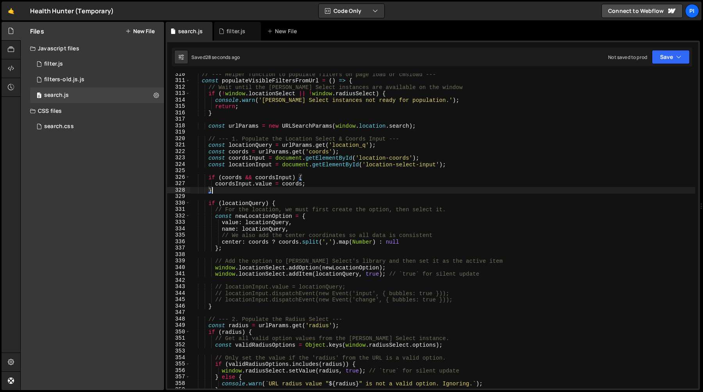
scroll to position [2000, 0]
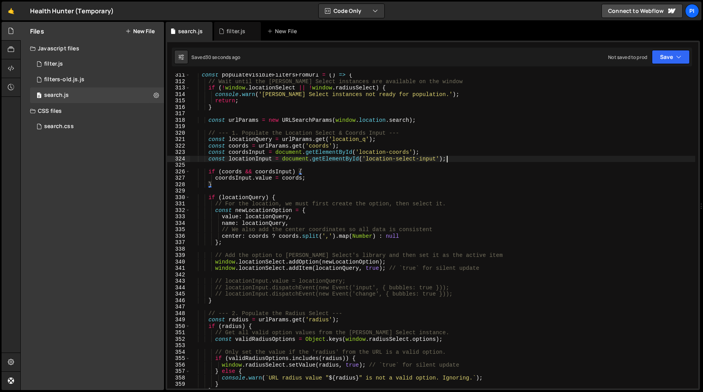
click at [464, 160] on div "const populateVisibleFiltersFromUrl = ( ) => { // Wait until the [PERSON_NAME] …" at bounding box center [442, 236] width 505 height 328
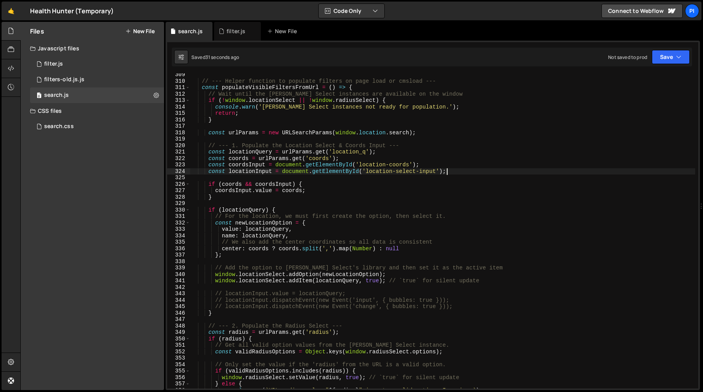
scroll to position [1987, 0]
click at [384, 157] on div "// --- Helper function to populate filters on page load or cmsload --- const po…" at bounding box center [442, 235] width 505 height 328
click at [388, 149] on div "// --- Helper function to populate filters on page load or cmsload --- const po…" at bounding box center [442, 235] width 505 height 328
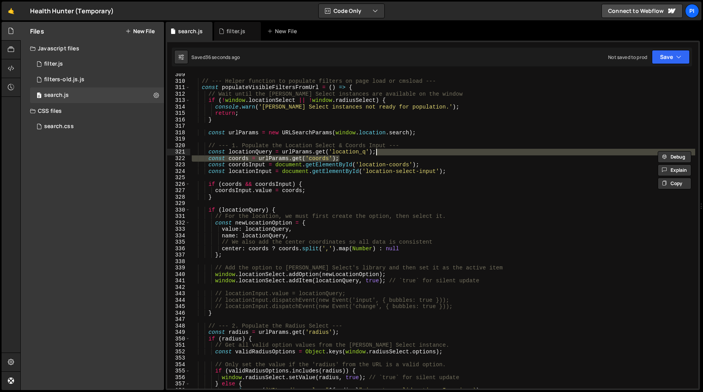
click at [392, 147] on div "// --- Helper function to populate filters on page load or cmsload --- const po…" at bounding box center [442, 235] width 505 height 328
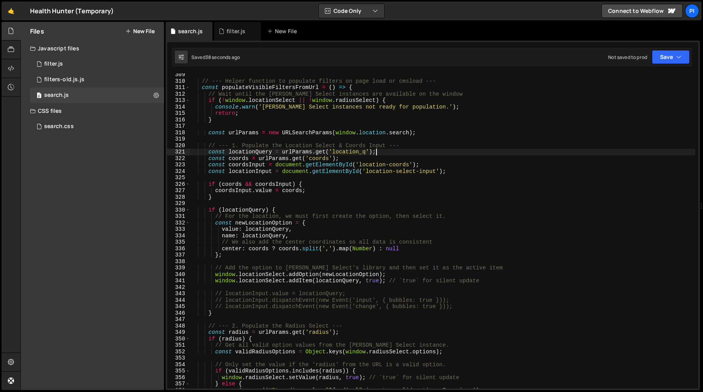
click at [396, 151] on div "// --- Helper function to populate filters on page load or cmsload --- const po…" at bounding box center [442, 235] width 505 height 328
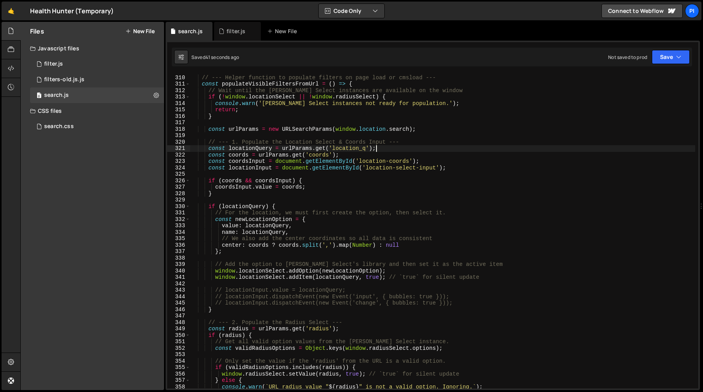
scroll to position [1989, 0]
click at [207, 151] on div "// --- Helper function to populate filters on page load or cmsload --- const po…" at bounding box center [442, 233] width 505 height 328
click at [404, 150] on div "// --- Helper function to populate filters on page load or cmsload --- const po…" at bounding box center [442, 230] width 505 height 315
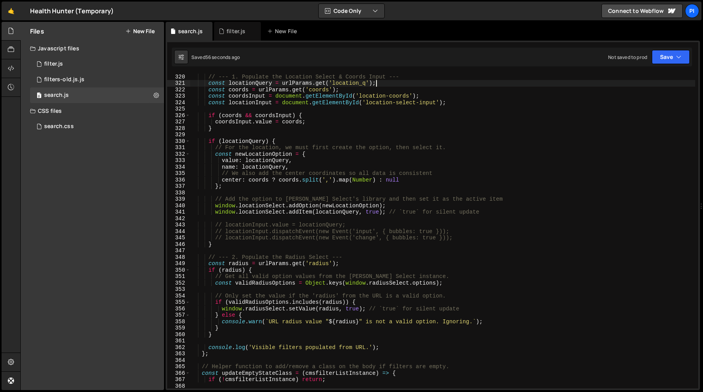
scroll to position [2069, 0]
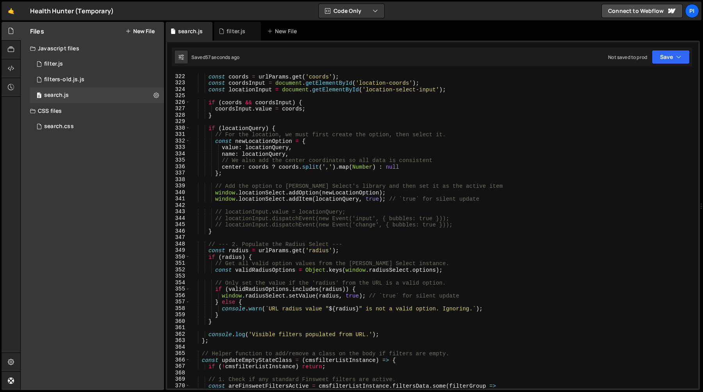
click at [246, 323] on div "const coords = urlParams . get ( 'coords' ) ; const coordsInput = document . ge…" at bounding box center [442, 237] width 505 height 328
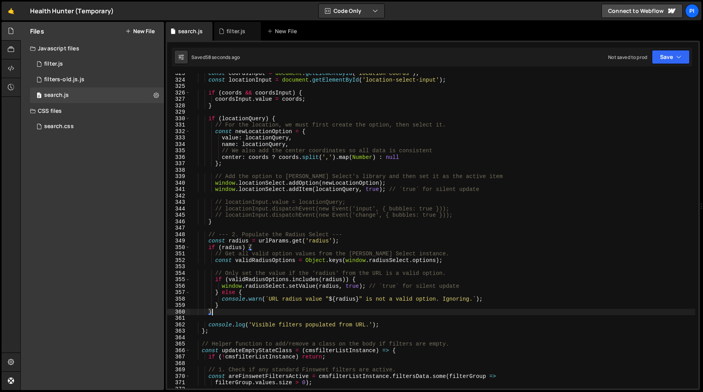
scroll to position [2075, 0]
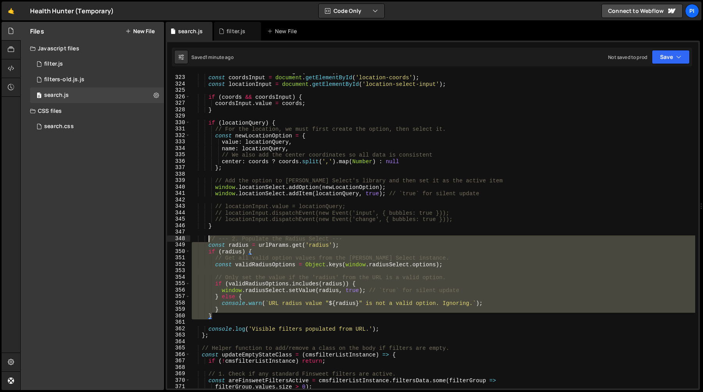
click at [208, 239] on div "const coords = urlParams . get ( 'coords' ) ; const coordsInput = document . ge…" at bounding box center [442, 232] width 505 height 328
type textarea "}"
click at [220, 316] on div "const coords = urlParams . get ( 'coords' ) ; const coordsInput = document . ge…" at bounding box center [442, 232] width 505 height 328
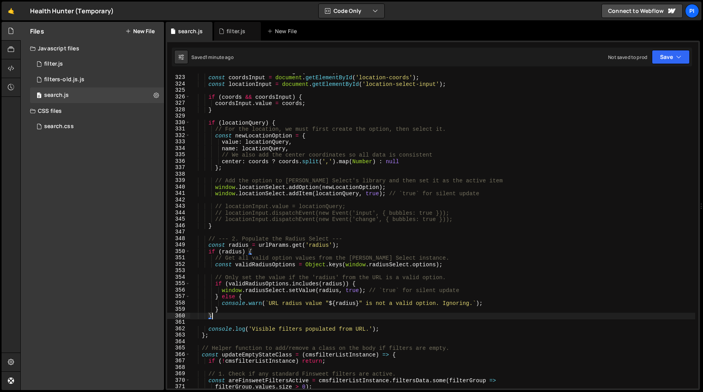
scroll to position [0, 1]
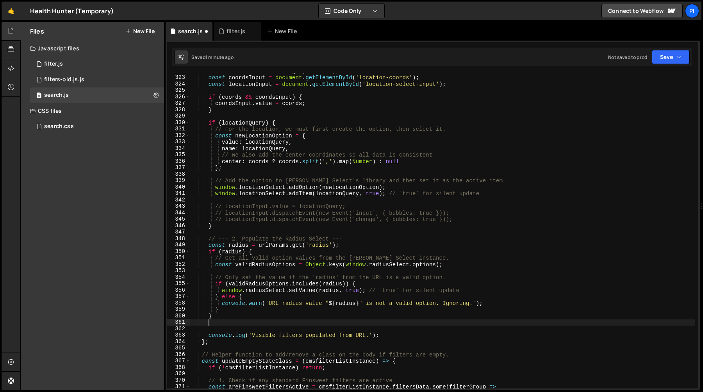
paste textarea "}"
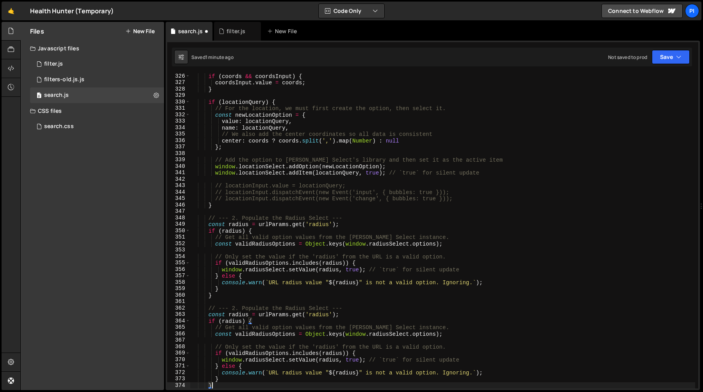
scroll to position [2095, 0]
click at [235, 311] on div "if ( coords && coordsInput ) { coordsInput . value = coords ; } if ( locationQu…" at bounding box center [442, 237] width 505 height 328
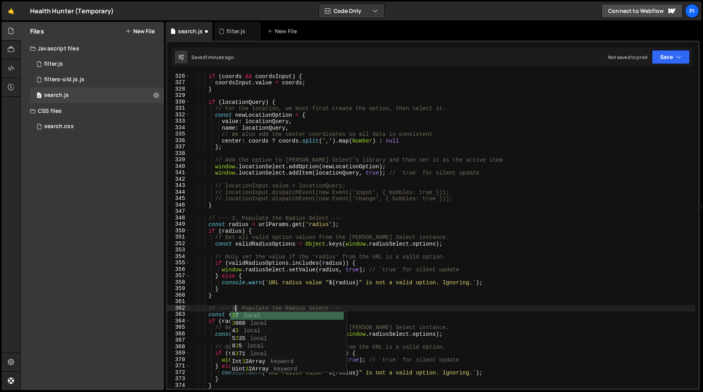
scroll to position [0, 3]
click at [294, 307] on div "if ( coords && coordsInput ) { coordsInput . value = coords ; } if ( locationQu…" at bounding box center [442, 237] width 505 height 328
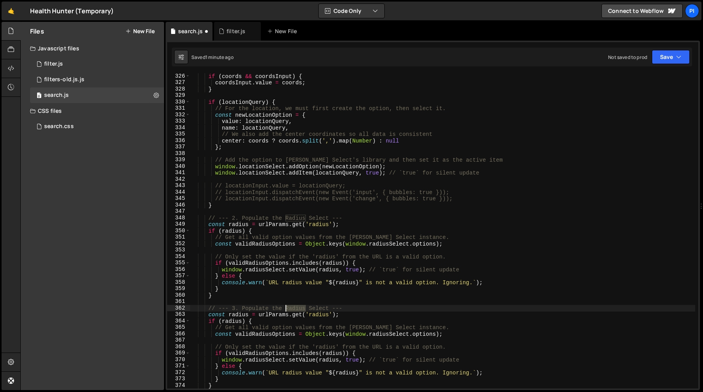
click at [294, 307] on div "if ( coords && coordsInput ) { coordsInput . value = coords ; } if ( locationQu…" at bounding box center [442, 237] width 505 height 328
click at [296, 298] on div "if ( coords && coordsInput ) { coordsInput . value = coords ; } if ( locationQu…" at bounding box center [442, 237] width 505 height 328
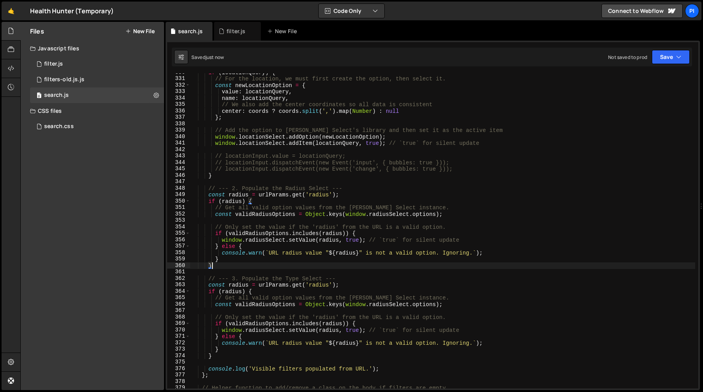
scroll to position [2125, 0]
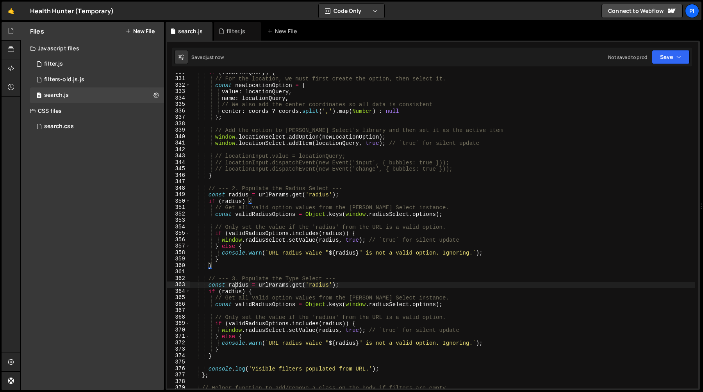
click at [234, 285] on div "if ( locationQuery ) { // For the location, we must first create the option, th…" at bounding box center [442, 233] width 505 height 328
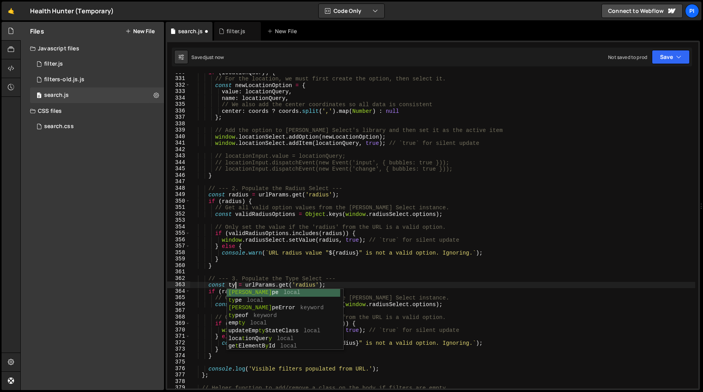
scroll to position [0, 3]
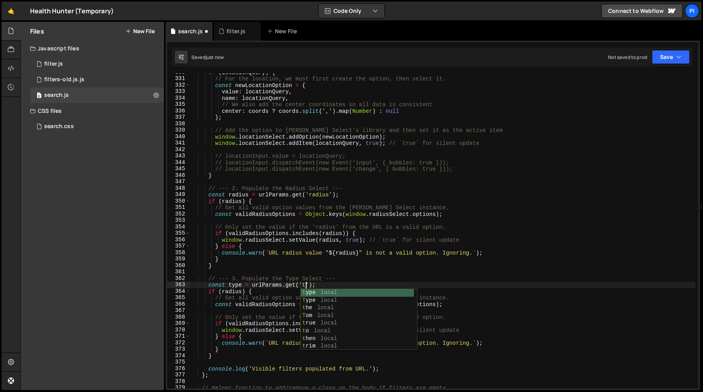
type textarea "const type = urlParams.get('type');"
click at [273, 270] on div "if ( locationQuery ) { // For the location, we must first create the option, th…" at bounding box center [442, 233] width 505 height 328
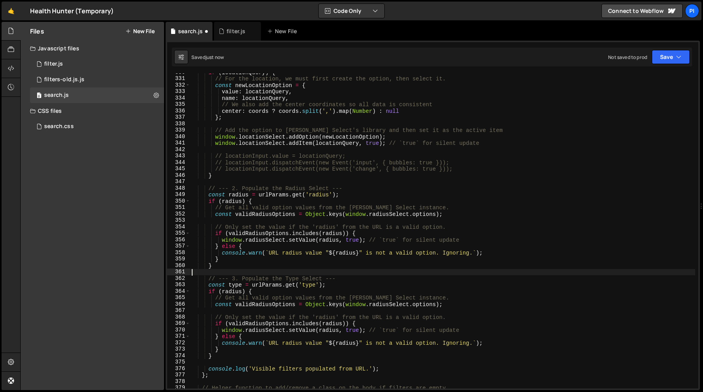
click at [238, 285] on div "if ( locationQuery ) { // For the location, we must first create the option, th…" at bounding box center [442, 233] width 505 height 328
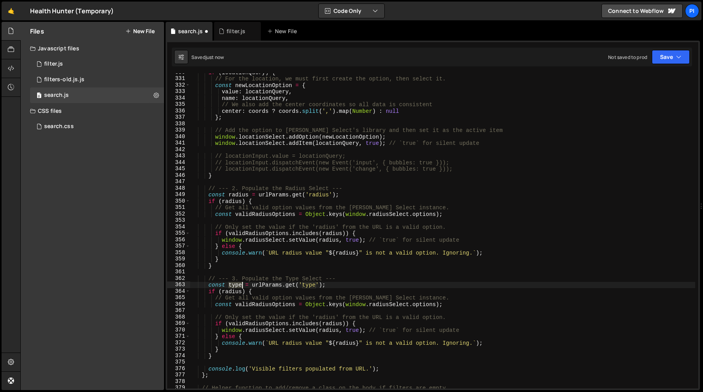
click at [238, 285] on div "if ( locationQuery ) { // For the location, we must first create the option, th…" at bounding box center [442, 233] width 505 height 328
click at [238, 291] on div "if ( locationQuery ) { // For the location, we must first create the option, th…" at bounding box center [442, 233] width 505 height 328
paste textarea "type"
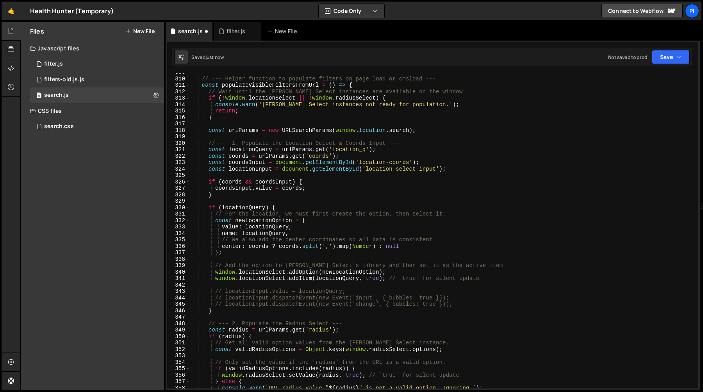
scroll to position [1981, 0]
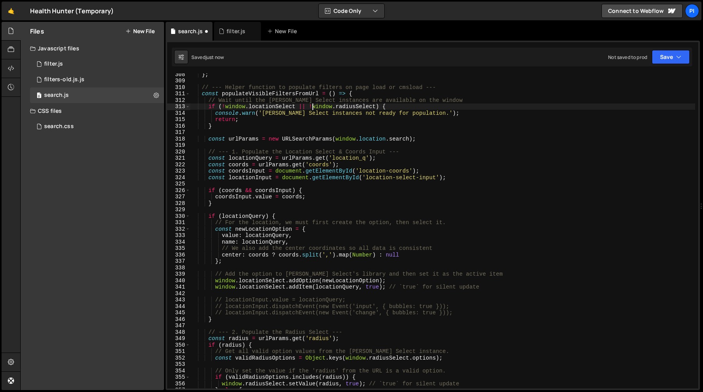
click at [313, 108] on div "} ; // --- Helper function to populate filters on page load or cmsload --- cons…" at bounding box center [442, 235] width 505 height 328
click at [375, 108] on div "} ; // --- Helper function to populate filters on page load or cmsload --- cons…" at bounding box center [442, 235] width 505 height 328
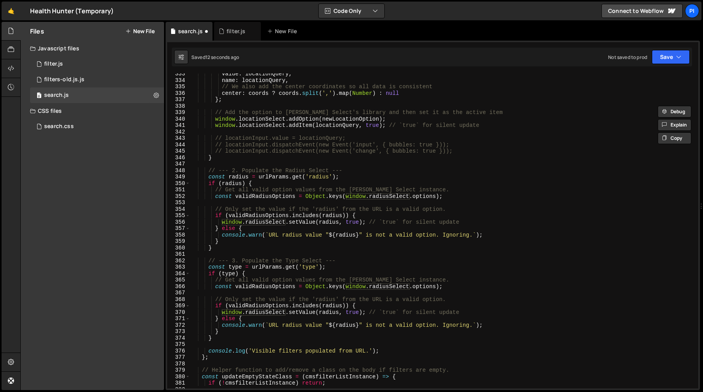
scroll to position [2142, 0]
click at [236, 272] on div "value : locationQuery , name : locationQuery , // We also add the center coordi…" at bounding box center [442, 235] width 505 height 328
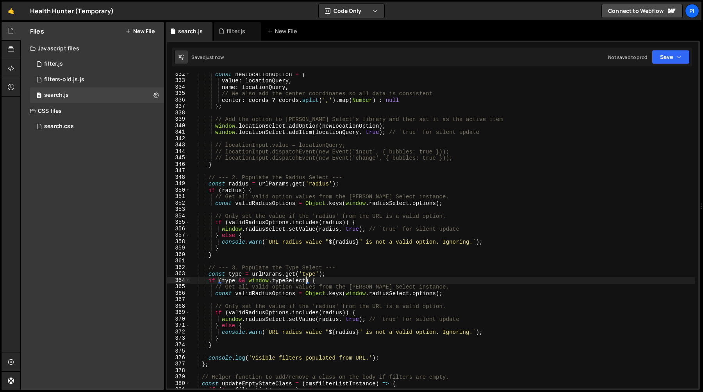
scroll to position [2135, 0]
click at [213, 292] on div "const newLocationOption = { value : locationQuery , name : locationQuery , // W…" at bounding box center [442, 236] width 505 height 328
click at [210, 287] on div "const newLocationOption = { value : locationQuery , name : locationQuery , // W…" at bounding box center [442, 236] width 505 height 328
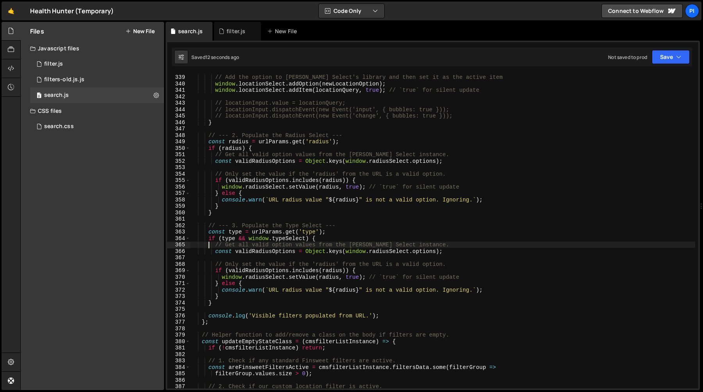
scroll to position [2178, 0]
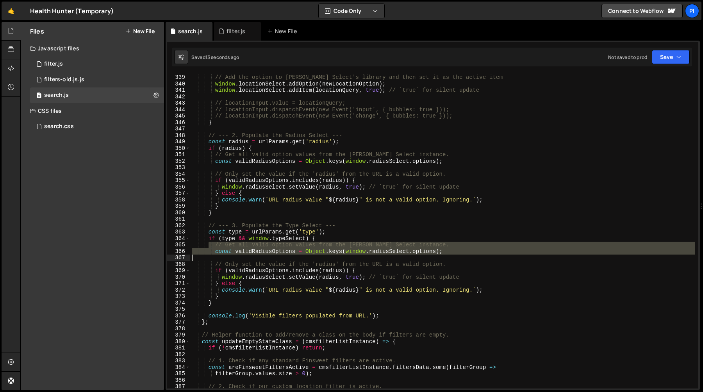
click at [459, 255] on div "// Add the option to [PERSON_NAME] Select's library and then set it as the acti…" at bounding box center [442, 232] width 505 height 328
type textarea "const validRadiusOptions = Object.keys(window.radiusSelect.options);"
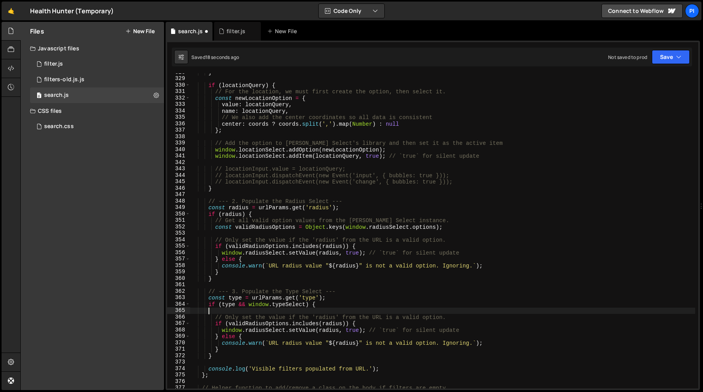
scroll to position [2093, 0]
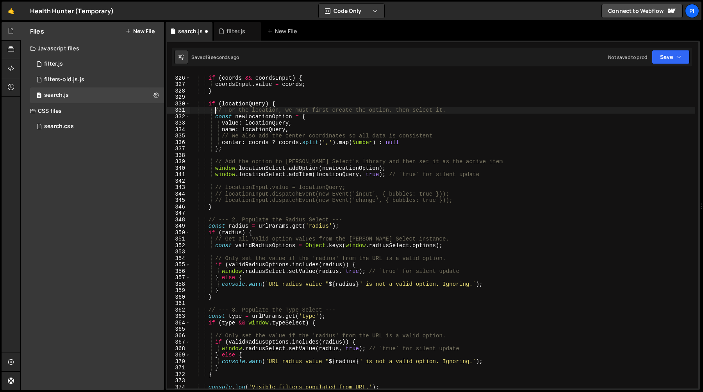
click at [214, 110] on div "if ( coords && coordsInput ) { coordsInput . value = coords ; } if ( locationQu…" at bounding box center [442, 232] width 505 height 328
click at [497, 178] on div "if ( coords && coordsInput ) { coordsInput . value = coords ; } if ( locationQu…" at bounding box center [442, 232] width 505 height 328
type textarea "window.locationSelect.addOption(newLocationOption); window.locationSelect.addIt…"
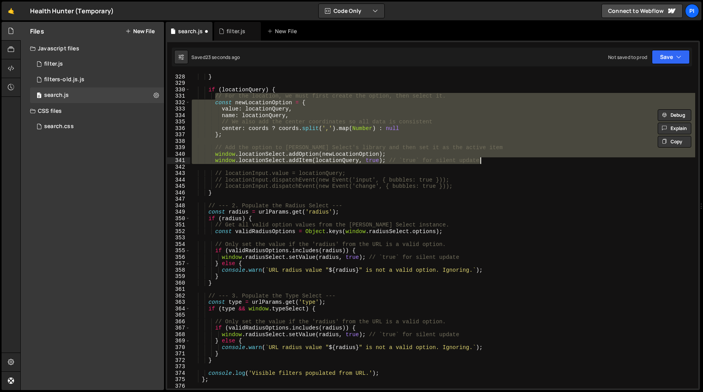
scroll to position [2125, 0]
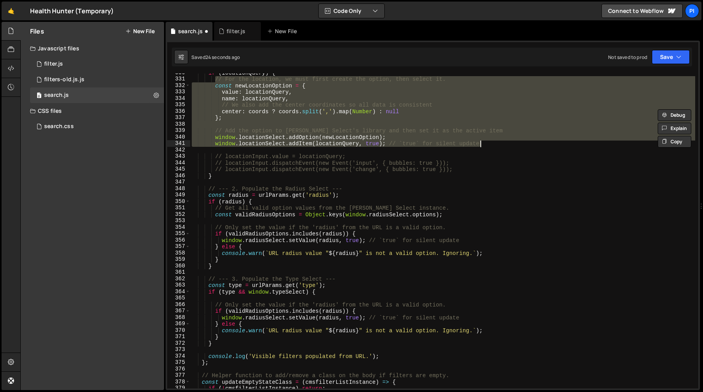
click at [214, 300] on div "if ( locationQuery ) { // For the location, we must first create the option, th…" at bounding box center [442, 234] width 505 height 328
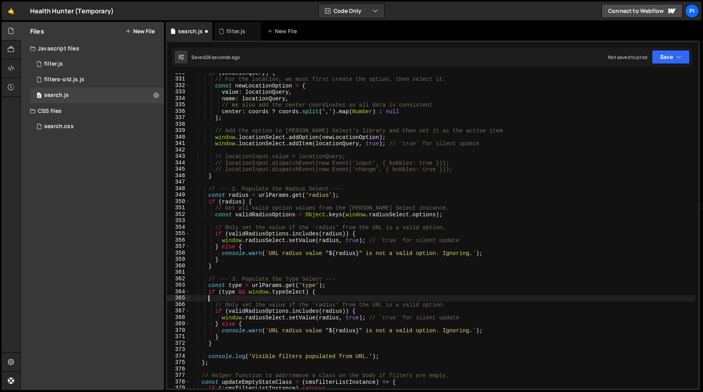
click at [259, 336] on div "if ( locationQuery ) { // For the location, we must first create the option, th…" at bounding box center [442, 234] width 505 height 328
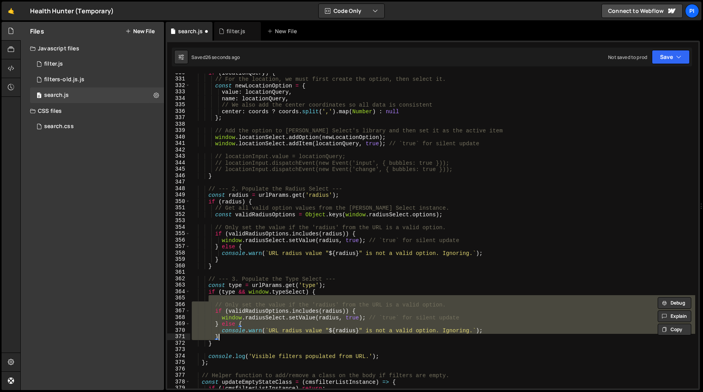
paste textarea "window.locationSelect.addItem(locationQuery, true); // `true` for silent update"
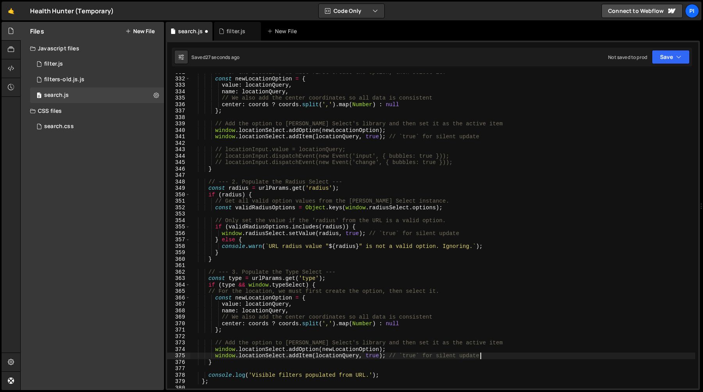
scroll to position [2139, 0]
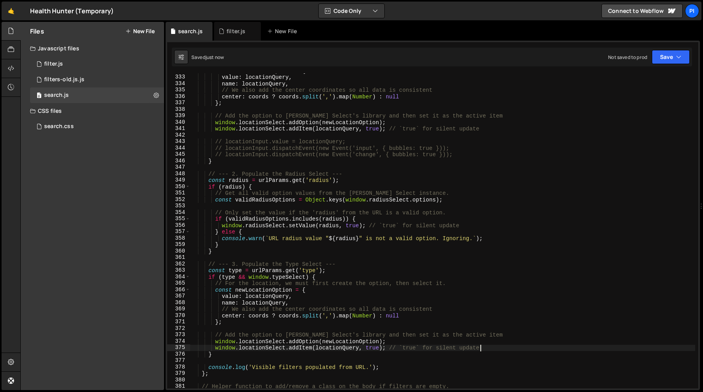
click at [263, 291] on div "const newLocationOption = { value : locationQuery , name : locationQuery , // W…" at bounding box center [442, 232] width 505 height 328
click at [257, 296] on div "const newLocationOption = { value : locationQuery , name : locationQuery , // W…" at bounding box center [442, 232] width 505 height 328
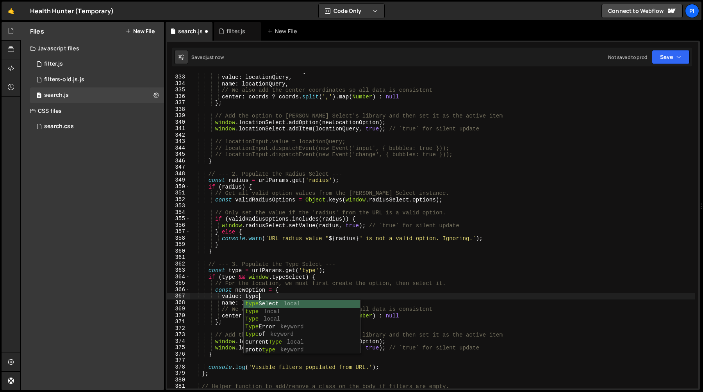
scroll to position [0, 4]
click at [304, 279] on div "const newLocationOption = { value : locationQuery , name : locationQuery , // W…" at bounding box center [442, 232] width 505 height 328
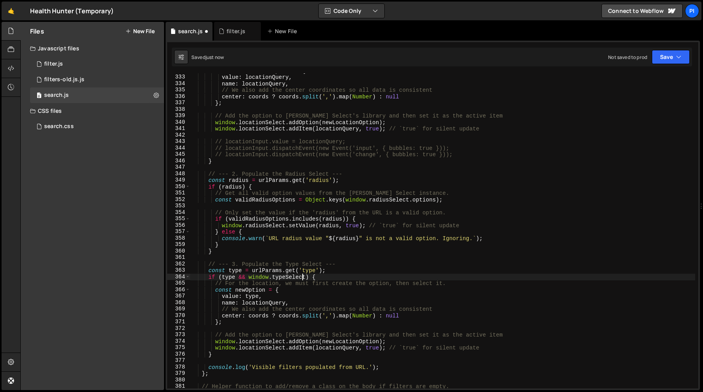
click at [294, 298] on div "const newLocationOption = { value : locationQuery , name : locationQuery , // W…" at bounding box center [442, 232] width 505 height 328
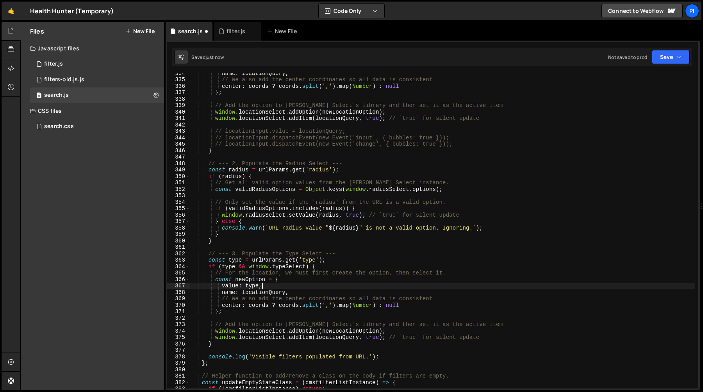
scroll to position [2149, 0]
type textarea "value: type,"
click at [230, 29] on div "filter.js" at bounding box center [236, 31] width 19 height 8
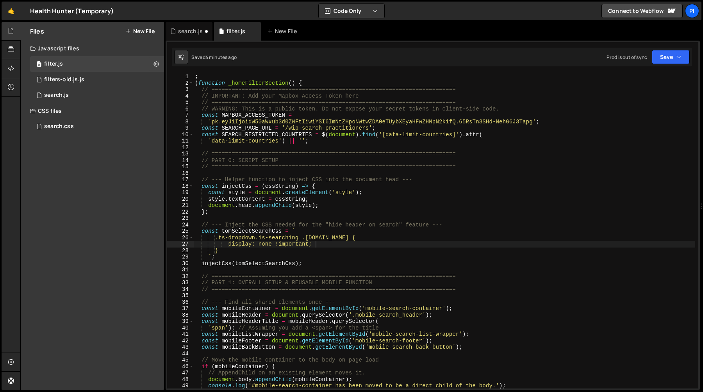
type textarea "'data-limit-countries') || '';"
click at [256, 144] on div "; ( function _homeFilterSection ( ) { // ======================================…" at bounding box center [444, 237] width 502 height 328
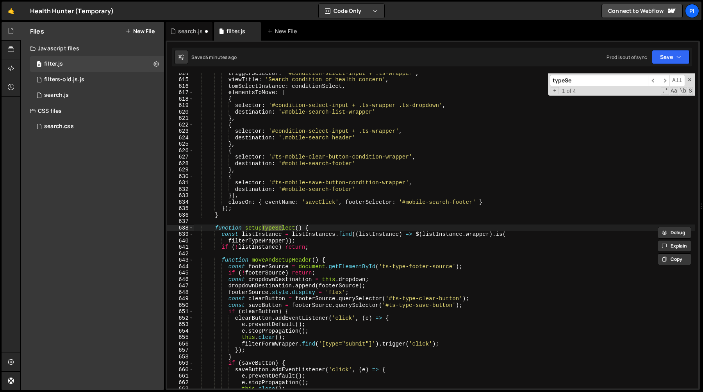
scroll to position [4006, 0]
type input "typeSelect"
click at [664, 79] on span "​" at bounding box center [664, 80] width 11 height 11
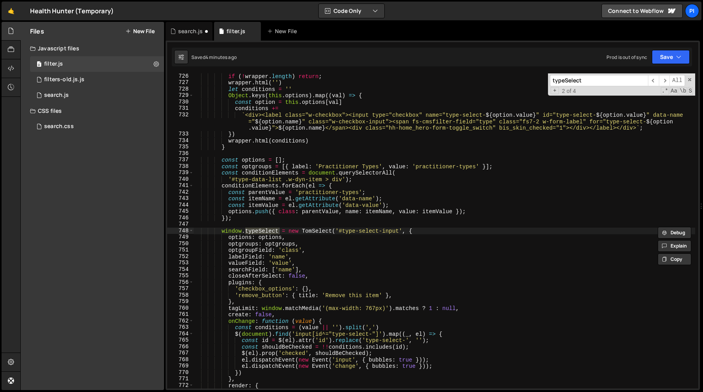
scroll to position [4721, 0]
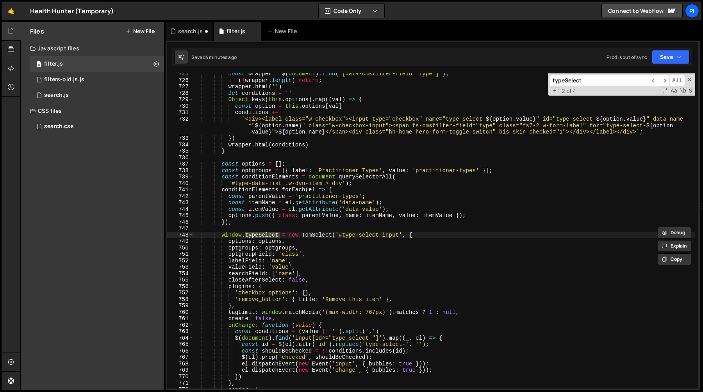
click at [355, 209] on div "const wrapper = $ ( document ) . find ( '[data-cmsfilter-field="type"]' ) ; if …" at bounding box center [444, 235] width 502 height 328
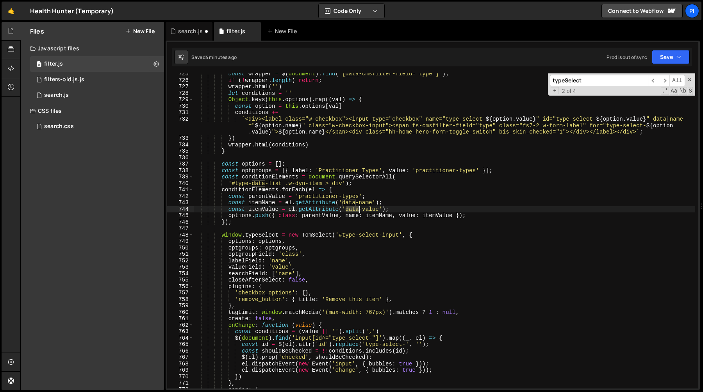
click at [355, 209] on div "const wrapper = $ ( document ) . find ( '[data-cmsfilter-field="type"]' ) ; if …" at bounding box center [444, 235] width 502 height 328
click at [378, 208] on div "const wrapper = $ ( document ) . find ( '[data-cmsfilter-field="type"]' ) ; if …" at bounding box center [444, 235] width 502 height 328
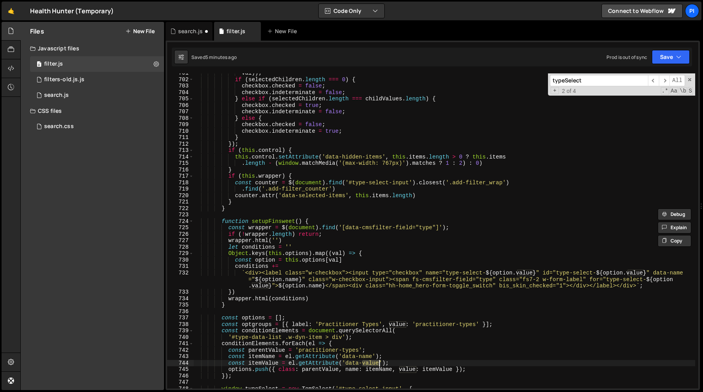
scroll to position [4571, 0]
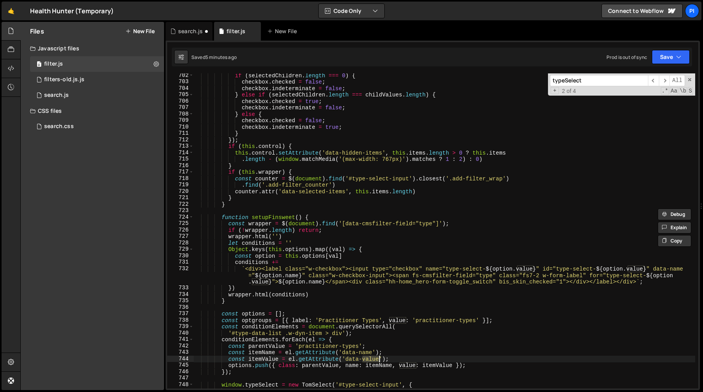
click at [470, 268] on div "if ( [PERSON_NAME] . length === 0 ) { checkbox . checked = false ; checkbox . i…" at bounding box center [444, 236] width 502 height 328
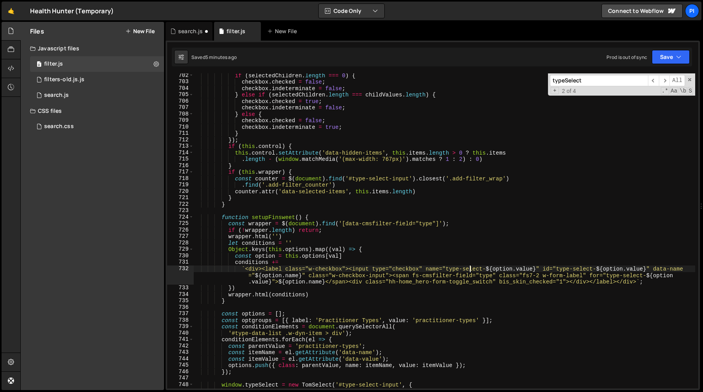
click at [596, 268] on div "if ( [PERSON_NAME] . length === 0 ) { checkbox . checked = false ; checkbox . i…" at bounding box center [444, 236] width 502 height 328
click at [628, 267] on div "if ( [PERSON_NAME] . length === 0 ) { checkbox . checked = false ; checkbox . i…" at bounding box center [444, 236] width 502 height 328
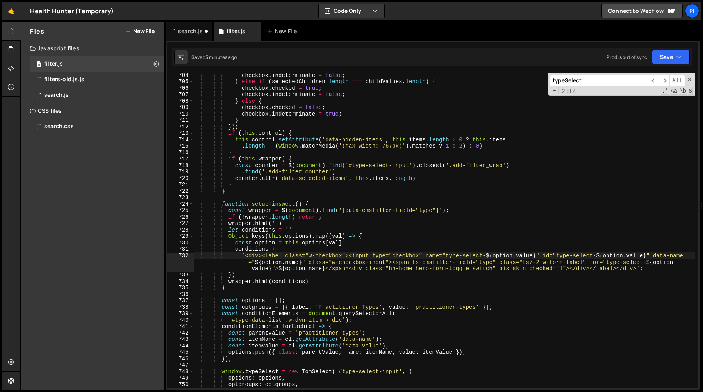
scroll to position [4585, 0]
click at [316, 345] on div "checkbox . indeterminate = false ; } else if ( selectedChildren . length === ch…" at bounding box center [444, 234] width 502 height 328
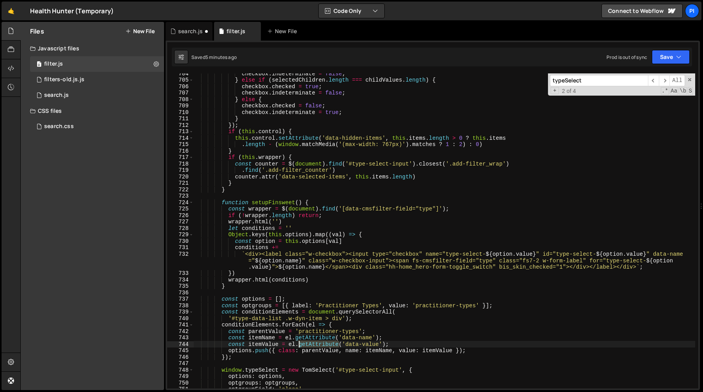
click at [316, 345] on div "checkbox . indeterminate = false ; } else if ( selectedChildren . length === ch…" at bounding box center [444, 234] width 502 height 328
click at [478, 286] on div "checkbox . indeterminate = false ; } else if ( selectedChildren . length === ch…" at bounding box center [444, 234] width 502 height 328
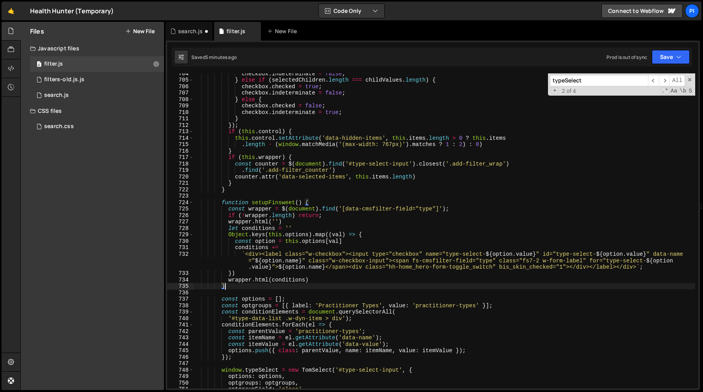
click at [346, 346] on div "checkbox . indeterminate = false ; } else if ( selectedChildren . length === ch…" at bounding box center [444, 234] width 502 height 328
type textarea "const itemValue = el.getAttribute('data-value');"
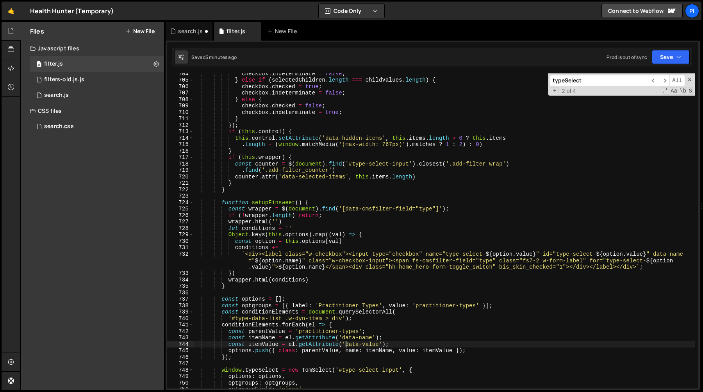
click at [380, 345] on div "checkbox . indeterminate = false ; } else if ( selectedChildren . length === ch…" at bounding box center [444, 234] width 502 height 328
type input "data-value"
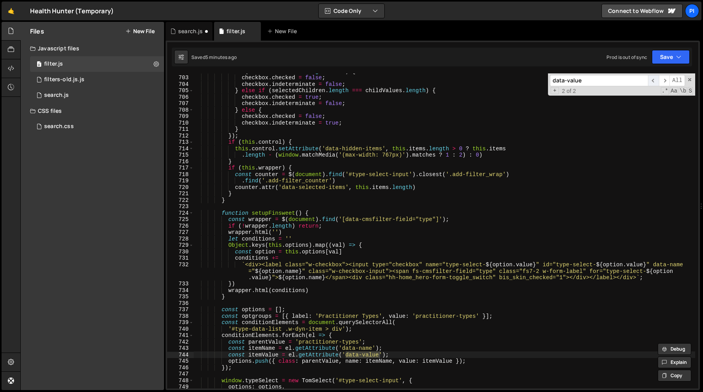
click at [653, 81] on span "​" at bounding box center [653, 80] width 11 height 11
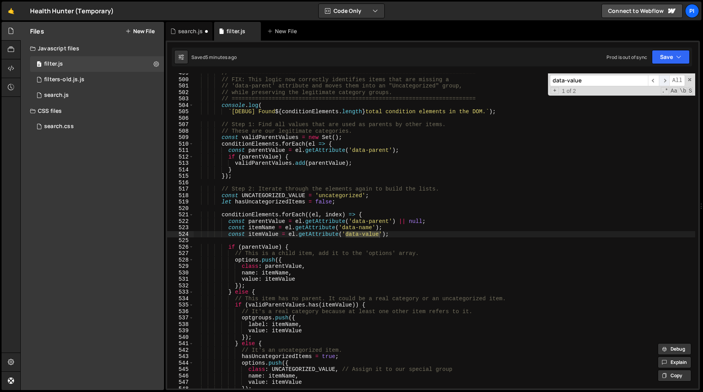
click at [666, 79] on span "​" at bounding box center [664, 80] width 11 height 11
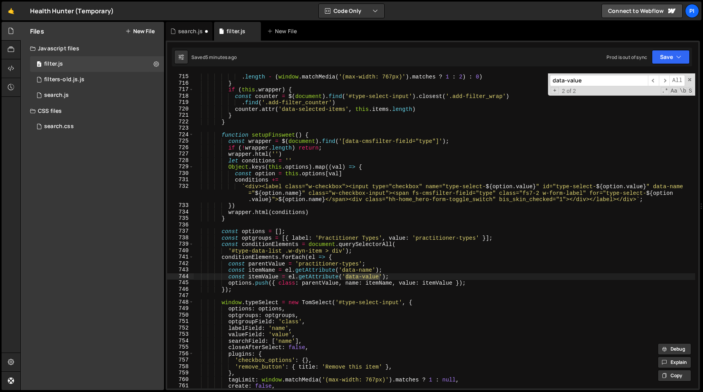
click at [393, 264] on div "this . control . setAttribute ( 'data-hidden-items' , this . items . length > 0…" at bounding box center [444, 231] width 502 height 328
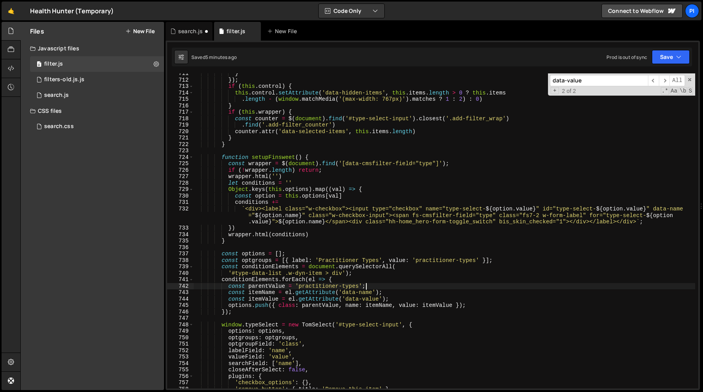
scroll to position [4624, 0]
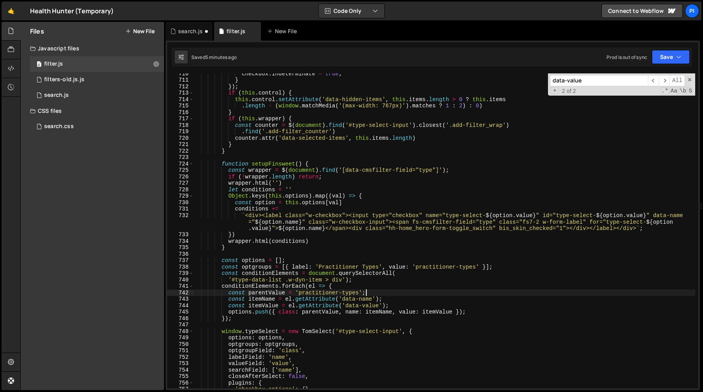
click at [351, 305] on div "checkbox . indeterminate = true ; } }) ; if ( this . control ) { this . control…" at bounding box center [444, 234] width 502 height 328
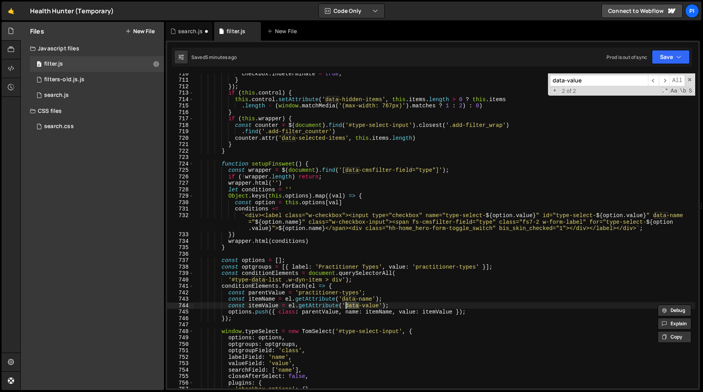
click at [461, 297] on div "checkbox . indeterminate = true ; } }) ; if ( this . control ) { this . control…" at bounding box center [444, 234] width 502 height 328
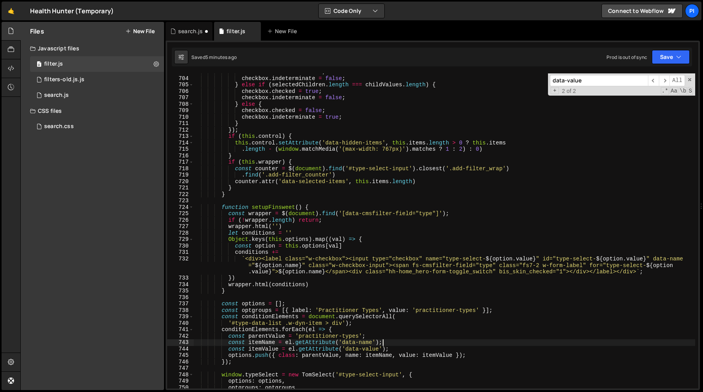
scroll to position [4572, 0]
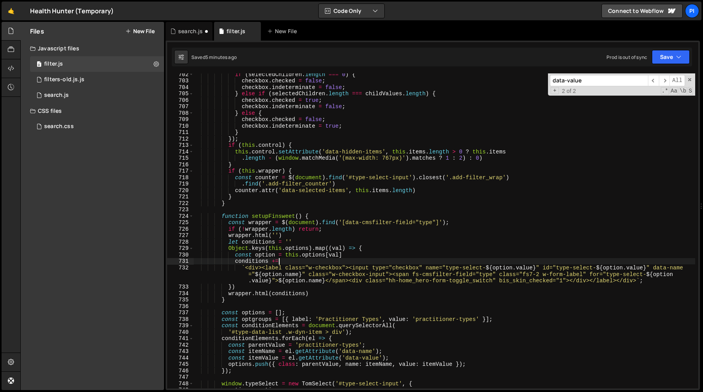
click at [298, 261] on div "if ( [PERSON_NAME] . length === 0 ) { checkbox . checked = false ; checkbox . i…" at bounding box center [444, 235] width 502 height 328
type textarea "conditions +="
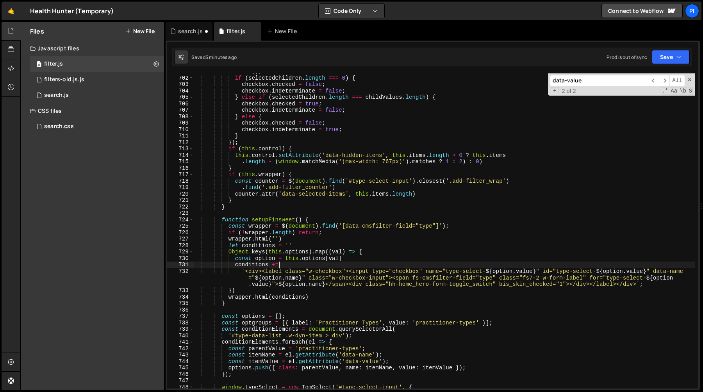
scroll to position [4568, 0]
click at [185, 32] on div "search.js" at bounding box center [190, 31] width 25 height 8
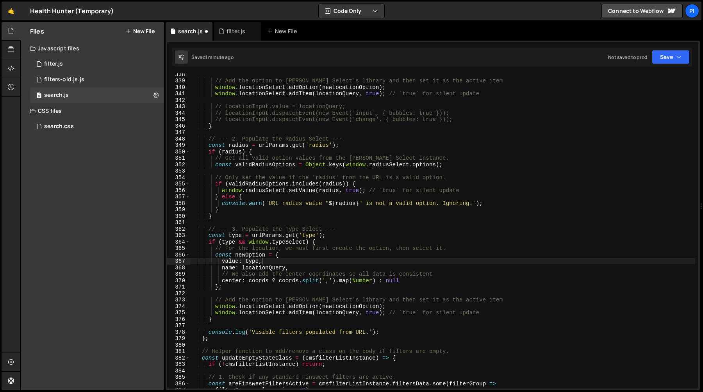
scroll to position [2181, 0]
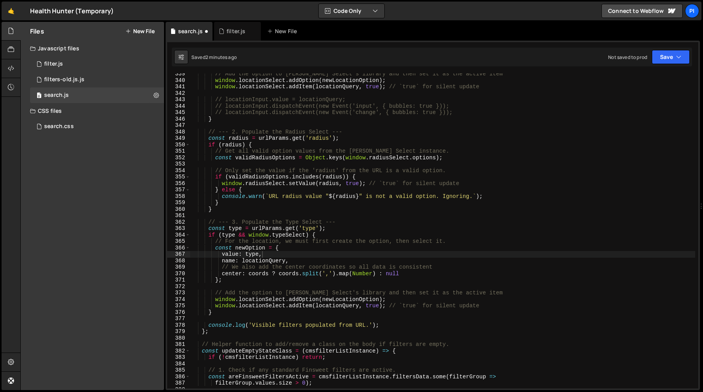
click at [265, 257] on div "// Add the option to [PERSON_NAME] Select's library and then set it as the acti…" at bounding box center [442, 235] width 505 height 328
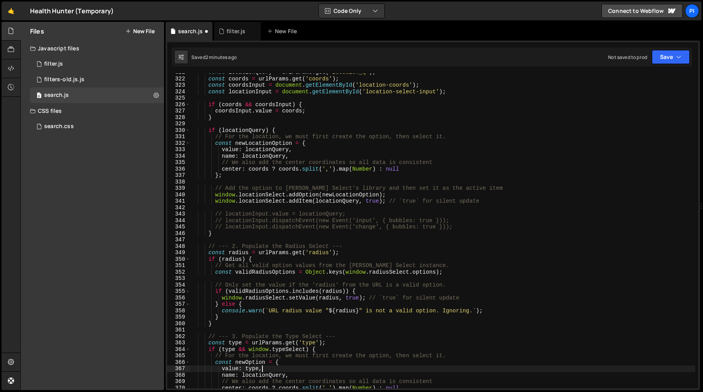
scroll to position [2067, 0]
click at [272, 150] on div "const locationQuery = urlParams . get ( 'location_q' ) ; const coords = urlPara…" at bounding box center [442, 233] width 505 height 328
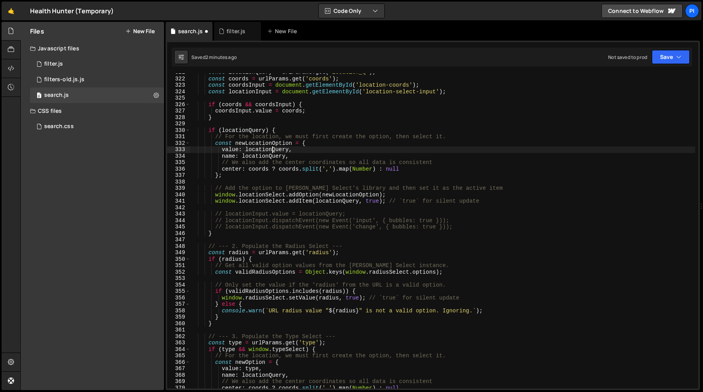
click at [272, 150] on div "const locationQuery = urlParams . get ( 'location_q' ) ; const coords = urlPara…" at bounding box center [442, 233] width 505 height 328
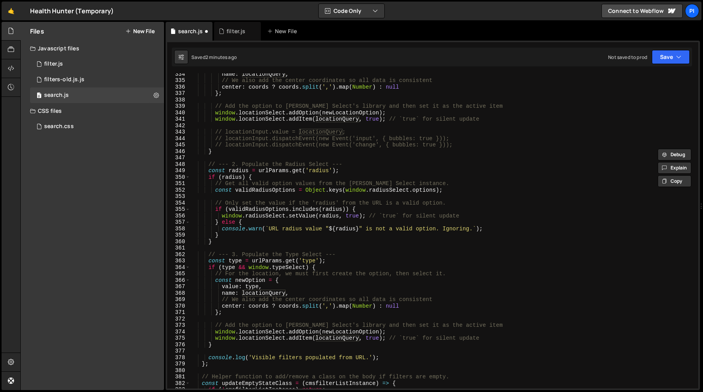
scroll to position [2148, 0]
click at [252, 289] on div "name : locationQuery , // We also add the center coordinates so all data is con…" at bounding box center [442, 235] width 505 height 328
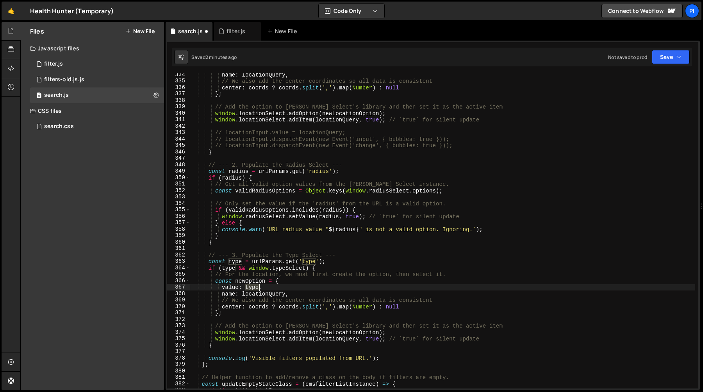
click at [252, 289] on div "name : locationQuery , // We also add the center coordinates so all data is con…" at bounding box center [442, 235] width 505 height 328
click at [258, 295] on div "name : locationQuery , // We also add the center coordinates so all data is con…" at bounding box center [442, 235] width 505 height 328
paste textarea "type"
type textarea "name: type,"
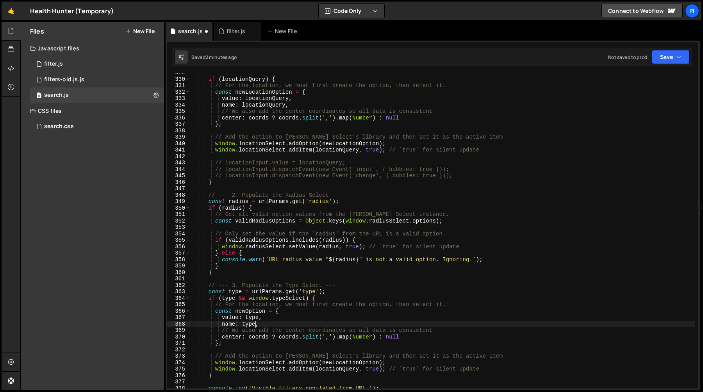
scroll to position [2119, 0]
click at [225, 30] on div "filter.js" at bounding box center [235, 31] width 33 height 8
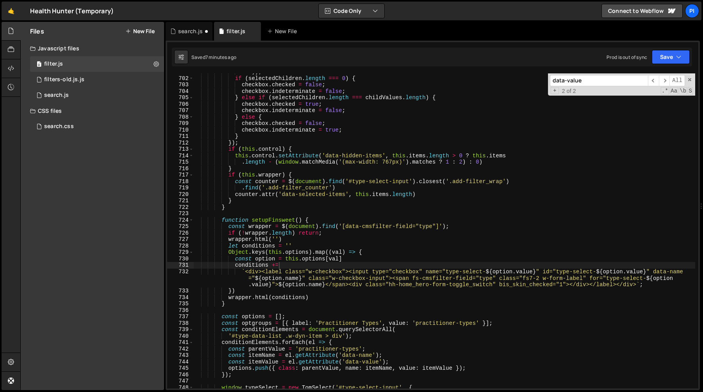
click at [291, 180] on div "val )) ; if ( selectedChildren . length === 0 ) { checkbox . checked = false ; …" at bounding box center [444, 233] width 502 height 328
click at [302, 243] on div "val )) ; if ( selectedChildren . length === 0 ) { checkbox . checked = false ; …" at bounding box center [444, 233] width 502 height 328
type textarea "wrapper.html('')"
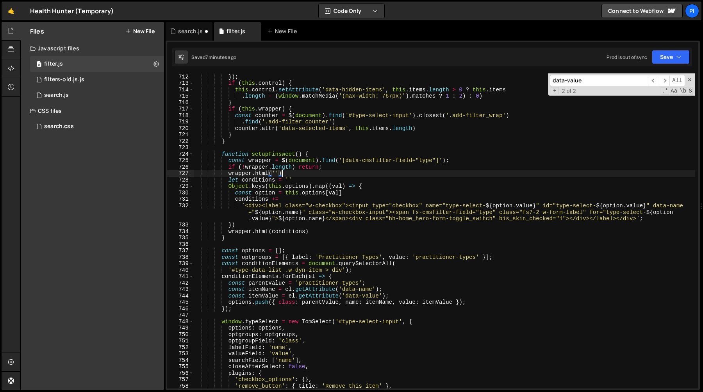
scroll to position [4634, 0]
click at [189, 29] on div "search.js" at bounding box center [190, 31] width 25 height 8
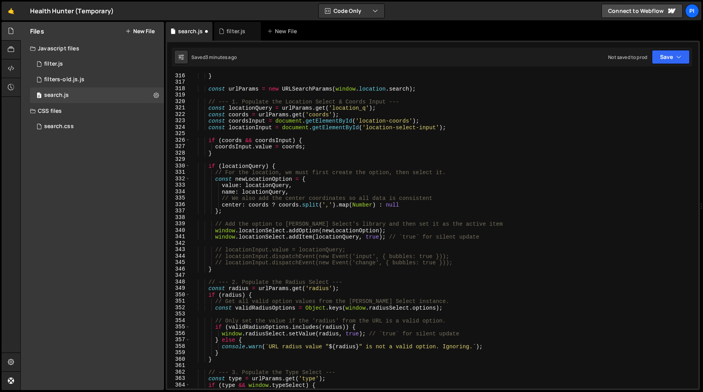
scroll to position [2031, 0]
click at [222, 333] on div "} const urlParams = new URLSearchParams ( window . location . search ) ; // ---…" at bounding box center [442, 237] width 505 height 328
click at [368, 333] on div "} const urlParams = new URLSearchParams ( window . location . search ) ; // ---…" at bounding box center [442, 237] width 505 height 328
click at [385, 309] on div "} const urlParams = new URLSearchParams ( window . location . search ) ; // ---…" at bounding box center [442, 237] width 505 height 328
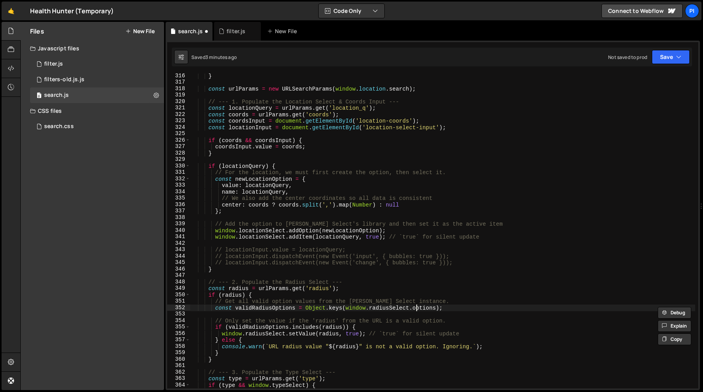
click at [415, 308] on div "} const urlParams = new URLSearchParams ( window . location . search ) ; // ---…" at bounding box center [442, 237] width 505 height 328
click at [211, 302] on div "} const urlParams = new URLSearchParams ( window . location . search ) ; // ---…" at bounding box center [442, 237] width 505 height 328
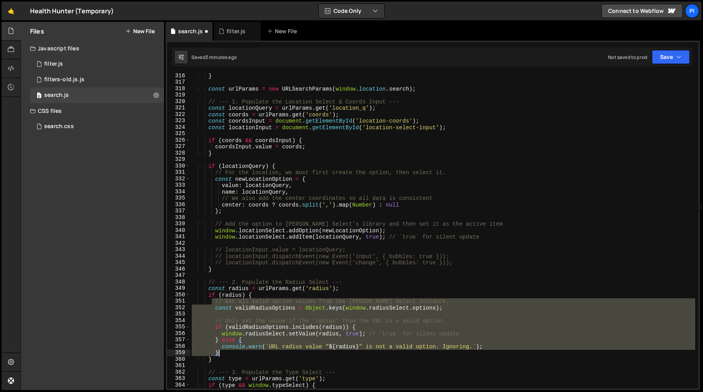
click at [405, 354] on div "} const urlParams = new URLSearchParams ( window . location . search ) ; // ---…" at bounding box center [442, 237] width 505 height 328
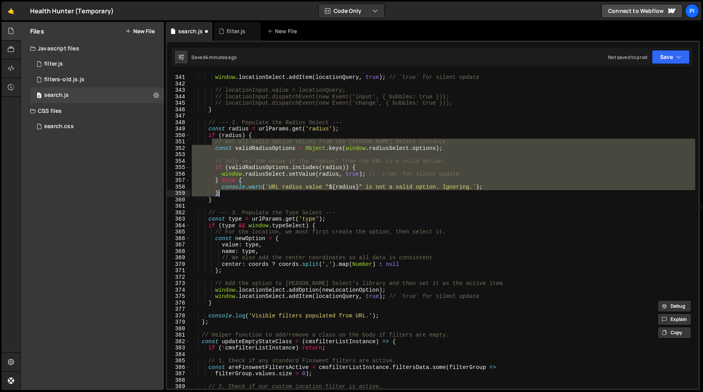
scroll to position [2222, 0]
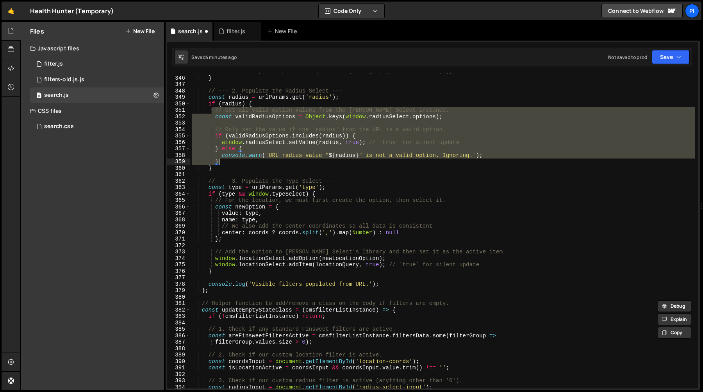
click at [213, 201] on div "// locationInput.dispatchEvent(new Event('change', { bubbles: true })); } // --…" at bounding box center [442, 232] width 505 height 328
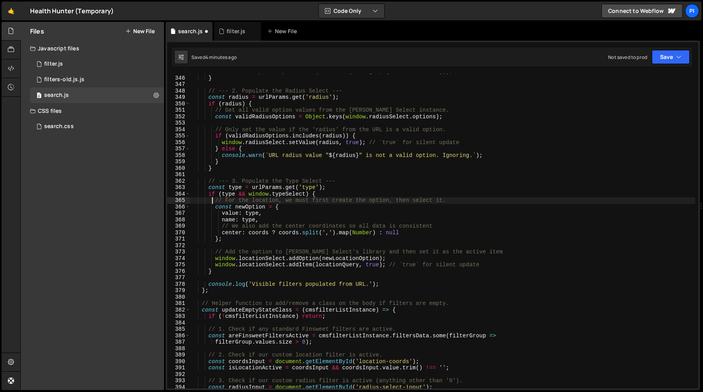
click at [495, 267] on div "// locationInput.dispatchEvent(new Event('change', { bubbles: true })); } // --…" at bounding box center [442, 232] width 505 height 328
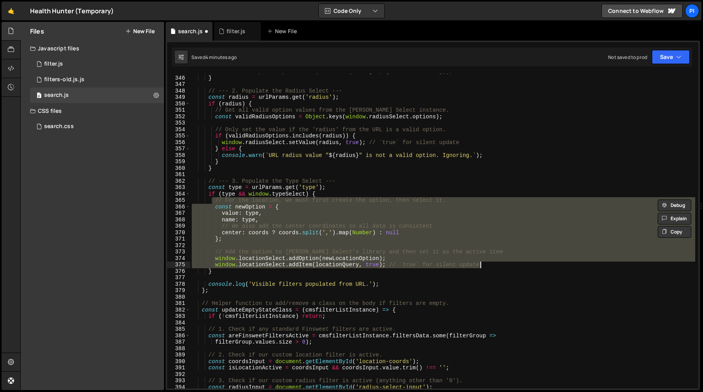
paste textarea "}"
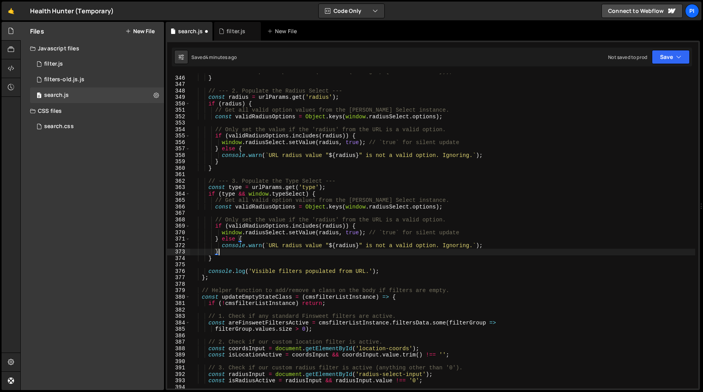
click at [384, 205] on div "// locationInput.dispatchEvent(new Event('change', { bubbles: true })); } // --…" at bounding box center [442, 232] width 505 height 328
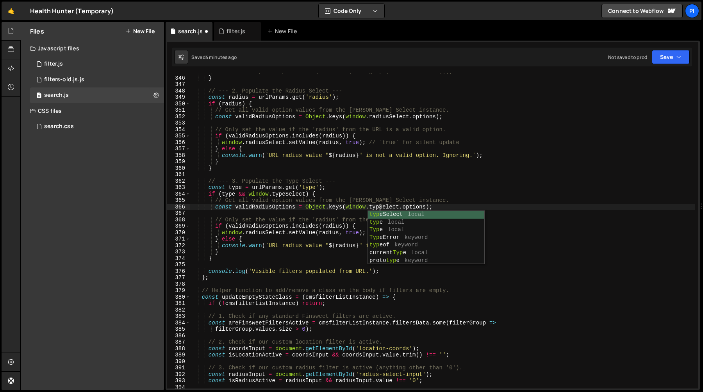
scroll to position [0, 13]
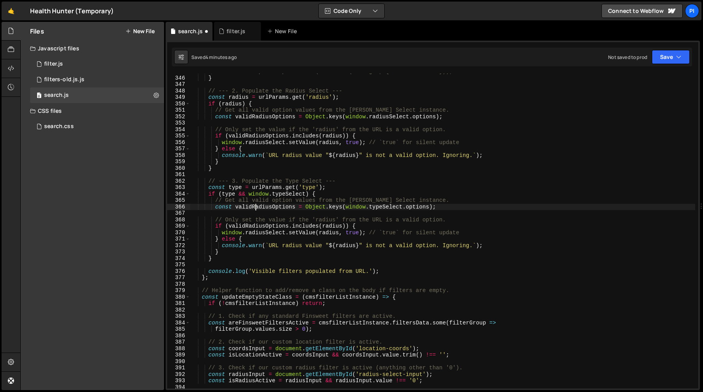
click at [255, 206] on div "// locationInput.dispatchEvent(new Event('change', { bubbles: true })); } // --…" at bounding box center [442, 232] width 505 height 328
click at [252, 207] on div "// locationInput.dispatchEvent(new Event('change', { bubbles: true })); } // --…" at bounding box center [442, 232] width 505 height 328
click at [247, 207] on div "// locationInput.dispatchEvent(new Event('change', { bubbles: true })); } // --…" at bounding box center [442, 232] width 505 height 328
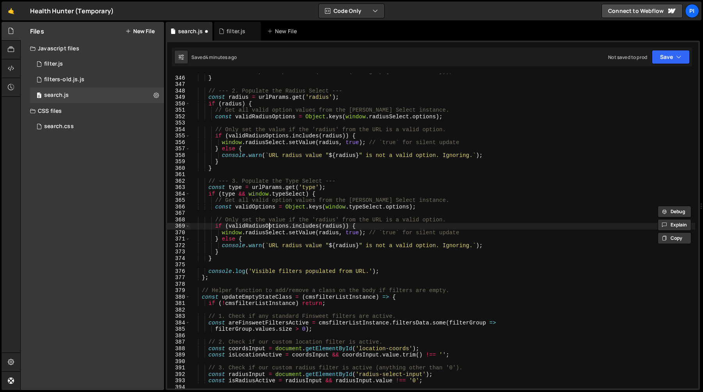
click at [269, 227] on div "// locationInput.dispatchEvent(new Event('change', { bubbles: true })); } // --…" at bounding box center [442, 232] width 505 height 328
paste textarea
click at [232, 188] on div "// locationInput.dispatchEvent(new Event('change', { bubbles: true })); } // --…" at bounding box center [442, 232] width 505 height 328
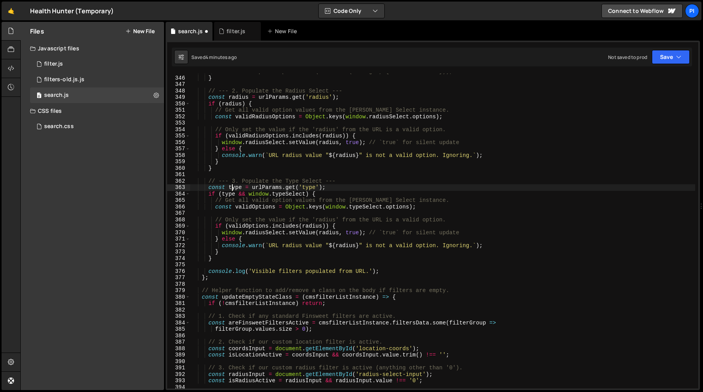
scroll to position [0, 9]
click at [232, 188] on div "// locationInput.dispatchEvent(new Event('change', { bubbles: true })); } // --…" at bounding box center [442, 232] width 505 height 328
click at [314, 228] on div "// locationInput.dispatchEvent(new Event('change', { bubbles: true })); } // --…" at bounding box center [442, 232] width 505 height 328
paste textarea "type"
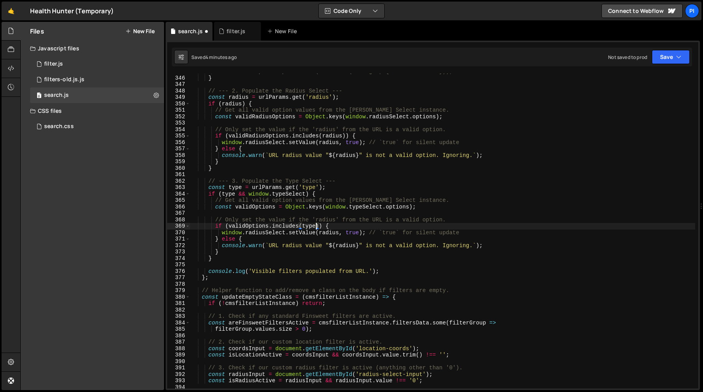
click at [331, 232] on div "// locationInput.dispatchEvent(new Event('change', { bubbles: true })); } // --…" at bounding box center [442, 232] width 505 height 328
paste textarea "type"
click at [366, 207] on div "// locationInput.dispatchEvent(new Event('change', { bubbles: true })); } // --…" at bounding box center [442, 232] width 505 height 328
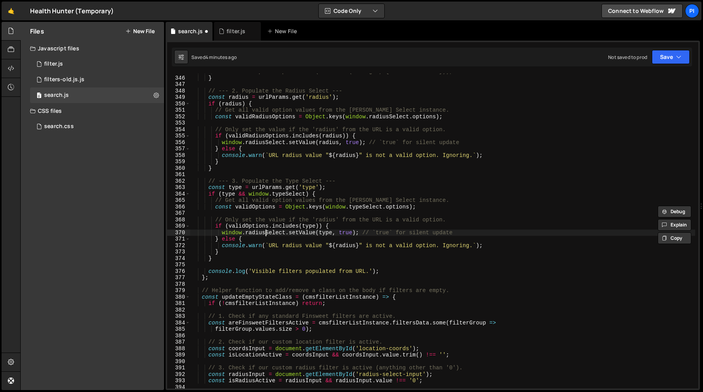
click at [267, 233] on div "// locationInput.dispatchEvent(new Event('change', { bubbles: true })); } // --…" at bounding box center [442, 232] width 505 height 328
paste textarea "type"
click at [318, 223] on div "// locationInput.dispatchEvent(new Event('change', { bubbles: true })); } // --…" at bounding box center [442, 232] width 505 height 328
click at [248, 219] on div "// locationInput.dispatchEvent(new Event('change', { bubbles: true })); } // --…" at bounding box center [442, 232] width 505 height 328
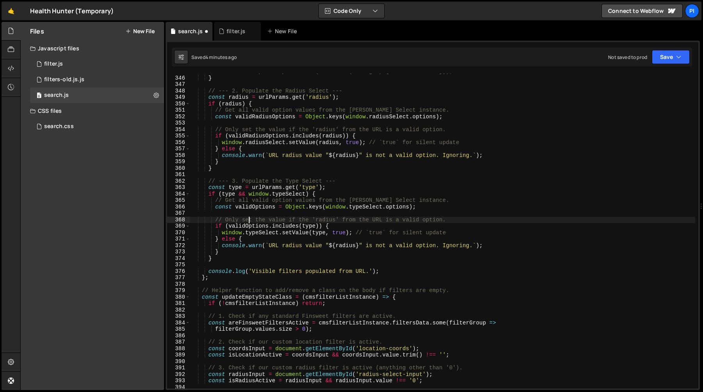
click at [324, 218] on div "// locationInput.dispatchEvent(new Event('change', { bubbles: true })); } // --…" at bounding box center [442, 232] width 505 height 328
click at [329, 220] on div "// locationInput.dispatchEvent(new Event('change', { bubbles: true })); } // --…" at bounding box center [442, 232] width 505 height 328
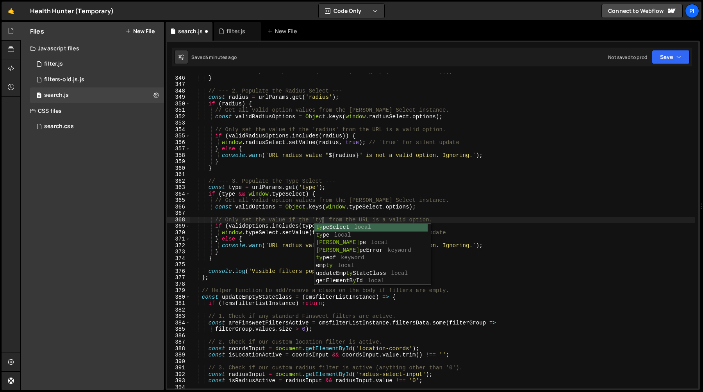
scroll to position [0, 9]
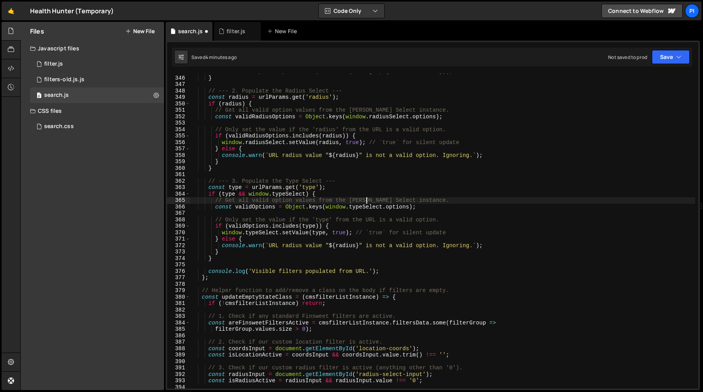
click at [367, 201] on div "// locationInput.dispatchEvent(new Event('change', { bubbles: true })); } // --…" at bounding box center [442, 232] width 505 height 328
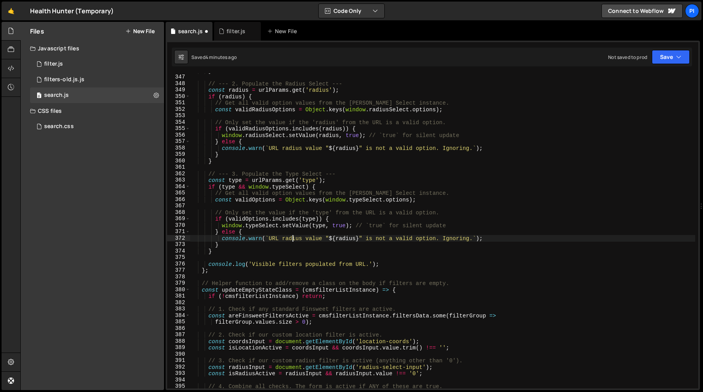
click at [292, 239] on div "} // --- 2. Populate the Radius Select --- const radius = urlParams . get ( 'ra…" at bounding box center [442, 232] width 505 height 328
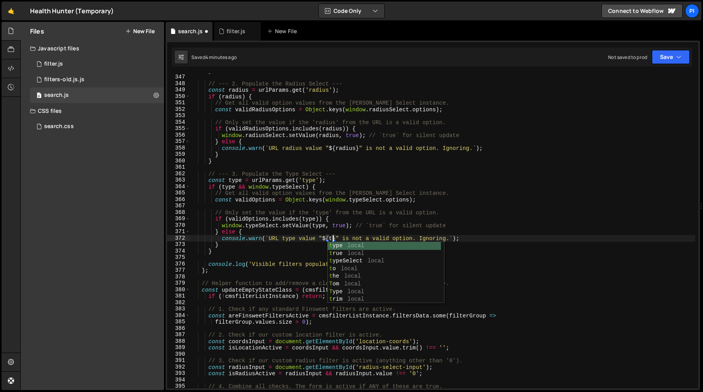
scroll to position [0, 10]
type textarea "console.warn(`URL type value "${type}" is not a valid option. Ignoring.`);"
click at [230, 32] on div "filter.js" at bounding box center [236, 31] width 19 height 8
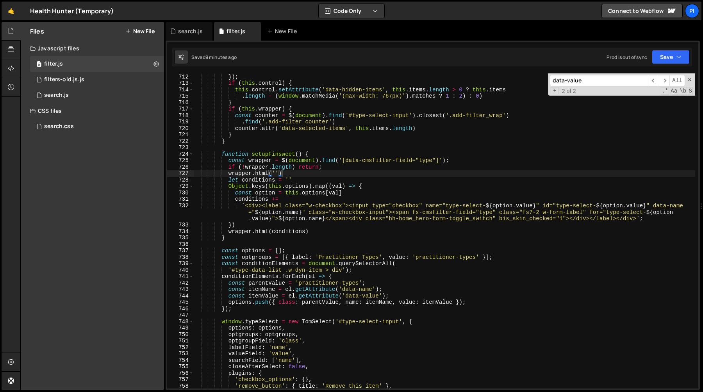
type textarea "counter.attr('data-selected-items', this.items.length)"
click at [284, 130] on div "} }) ; if ( this . control ) { this . control . setAttribute ( 'data-hidden-ite…" at bounding box center [444, 231] width 502 height 328
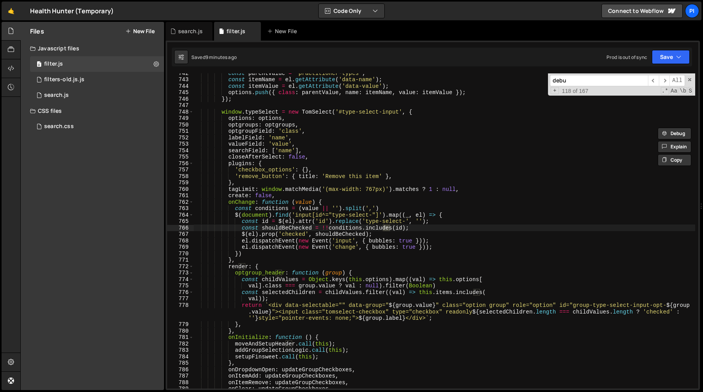
scroll to position [3129, 0]
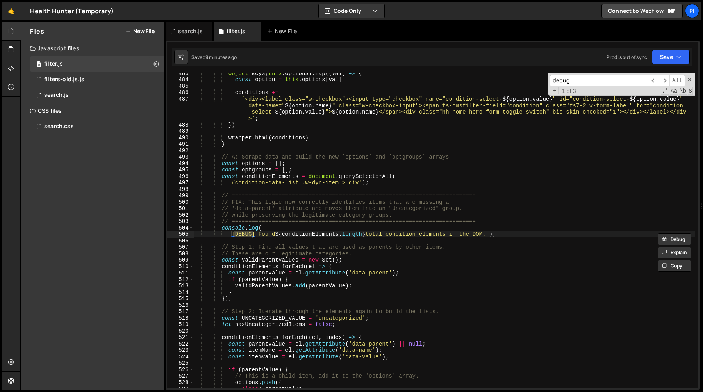
type input "debug"
click at [221, 231] on div "Object . keys ( this . options ) . map (( val ) => { const option = this . opti…" at bounding box center [444, 234] width 502 height 328
click at [227, 234] on div "Object . keys ( this . options ) . map (( val ) => { const option = this . opti…" at bounding box center [444, 234] width 502 height 328
click at [272, 231] on div "Object . keys ( this . options ) . map (( val ) => { const option = this . opti…" at bounding box center [444, 234] width 502 height 328
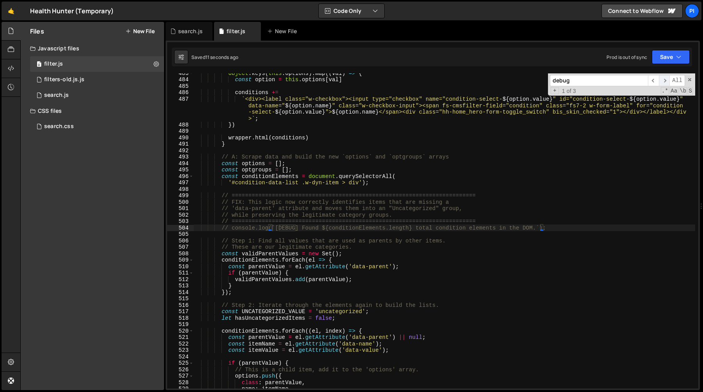
click at [665, 82] on span "​" at bounding box center [664, 80] width 11 height 11
click at [664, 82] on span "​" at bounding box center [664, 80] width 11 height 11
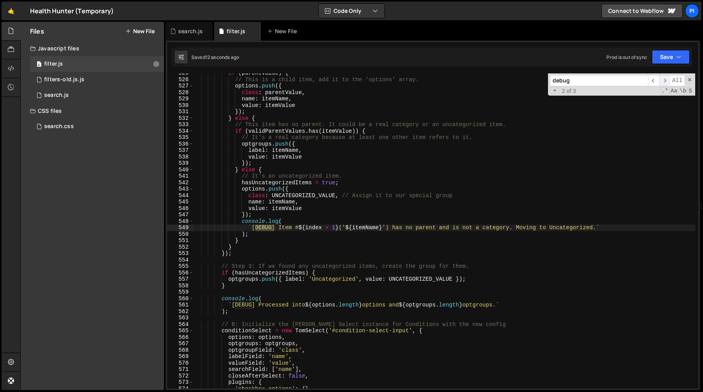
scroll to position [3419, 0]
click at [248, 229] on div "if ( parentValue ) { // This is a child item, add it to the 'options' array. op…" at bounding box center [444, 234] width 502 height 328
click at [286, 221] on div "if ( parentValue ) { // This is a child item, add it to the 'options' array. op…" at bounding box center [444, 234] width 502 height 328
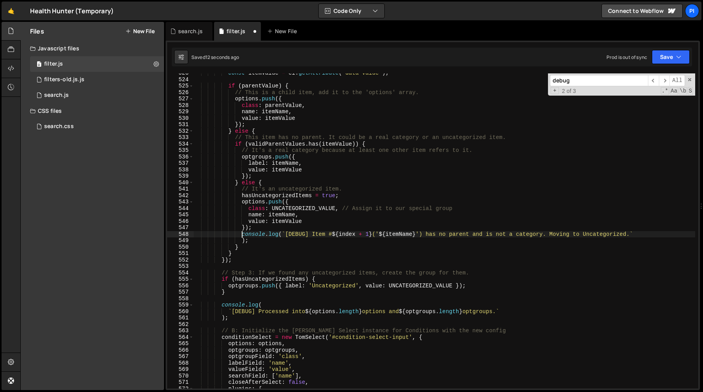
scroll to position [3406, 0]
click at [244, 240] on div "const itemValue = el . getAttribute ( 'data-value' ) ; if ( parentValue ) { // …" at bounding box center [444, 234] width 502 height 328
click at [241, 240] on div "const itemValue = el . getAttribute ( 'data-value' ) ; if ( parentValue ) { // …" at bounding box center [444, 234] width 502 height 328
click at [641, 232] on div "const itemValue = el . getAttribute ( 'data-value' ) ; if ( parentValue ) { // …" at bounding box center [444, 234] width 502 height 328
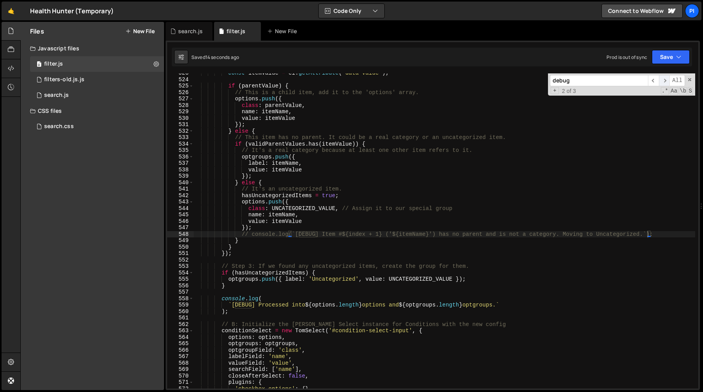
click at [663, 79] on span "​" at bounding box center [664, 80] width 11 height 11
click at [663, 80] on span "​" at bounding box center [664, 80] width 11 height 11
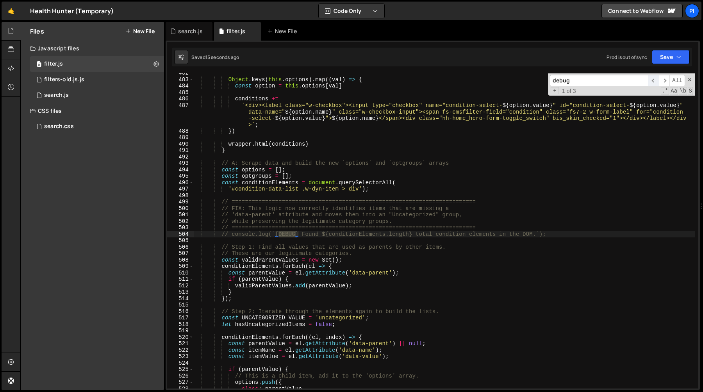
click at [653, 81] on span "​" at bounding box center [653, 80] width 11 height 11
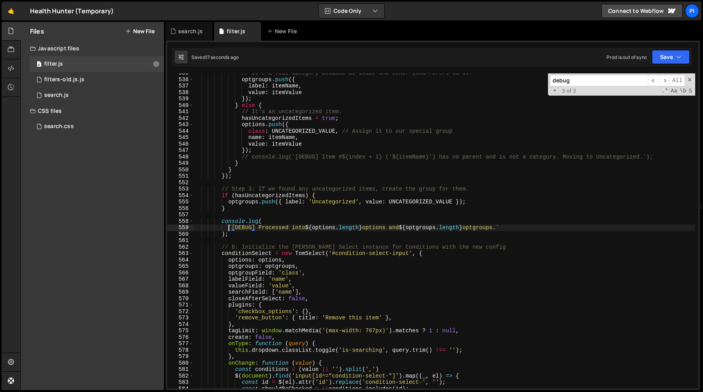
click at [229, 230] on div "// It's a real category because at least one other item refers to it. optgroups…" at bounding box center [444, 234] width 502 height 328
click at [289, 222] on div "// It's a real category because at least one other item refers to it. optgroups…" at bounding box center [444, 234] width 502 height 328
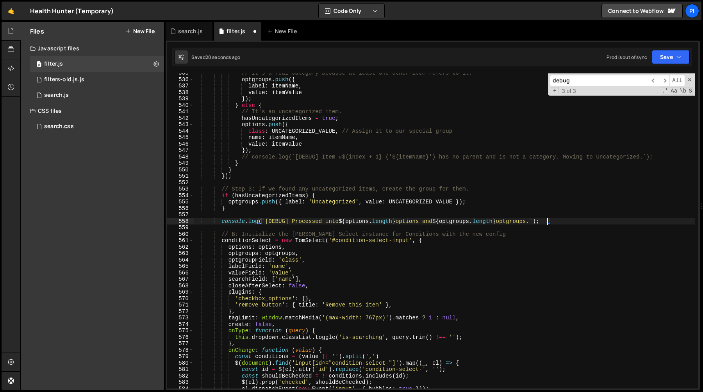
type textarea "// console.log(`[DEBUG] Processed into ${options.length} options and ${optgroup…"
click at [188, 31] on div "search.js" at bounding box center [190, 31] width 25 height 8
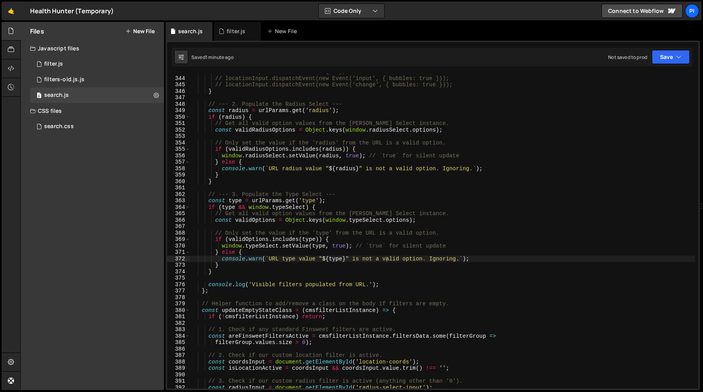
scroll to position [2209, 0]
type textarea "if (type && window.typeSelect) {"
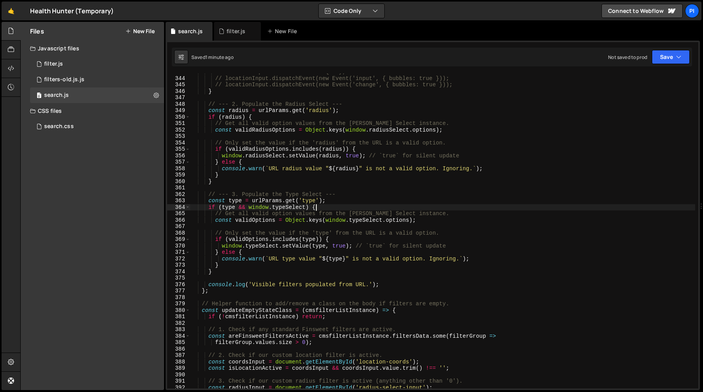
click at [333, 205] on div "// locationInput.value = locationQuery; // locationInput.dispatchEvent(new Even…" at bounding box center [442, 233] width 505 height 328
click at [446, 222] on div "// locationInput.value = locationQuery; // locationInput.dispatchEvent(new Even…" at bounding box center [442, 233] width 505 height 328
type textarea "const validOptions = Object.keys(window.typeSelect.options);"
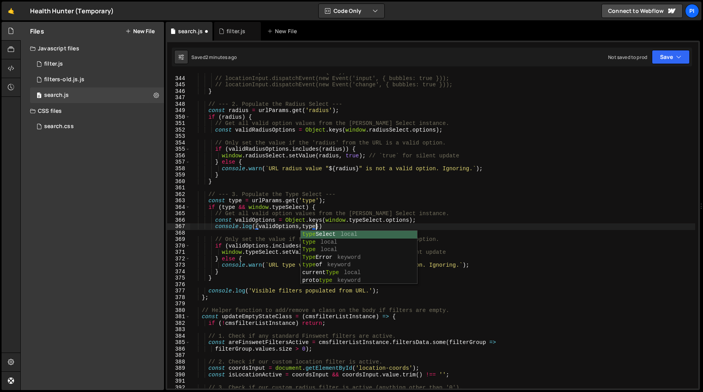
scroll to position [0, 9]
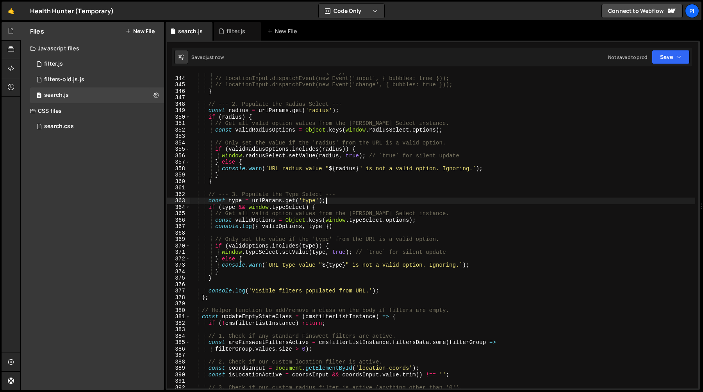
click at [468, 199] on div "// locationInput.value = locationQuery; // locationInput.dispatchEvent(new Even…" at bounding box center [442, 233] width 505 height 328
click at [410, 221] on div "// locationInput.value = locationQuery; // locationInput.dispatchEvent(new Even…" at bounding box center [442, 233] width 505 height 328
click at [393, 222] on div "// locationInput.value = locationQuery; // locationInput.dispatchEvent(new Even…" at bounding box center [442, 233] width 505 height 328
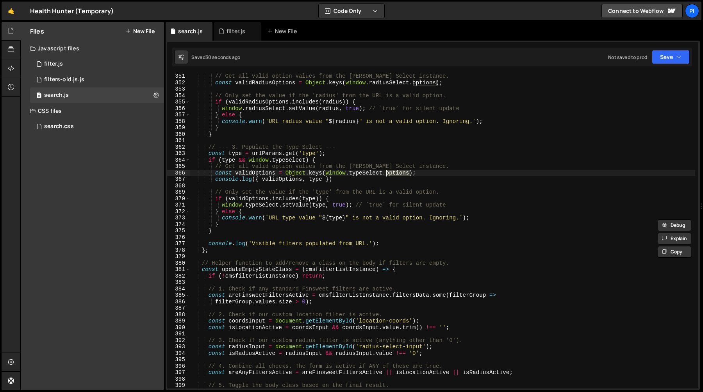
scroll to position [2259, 0]
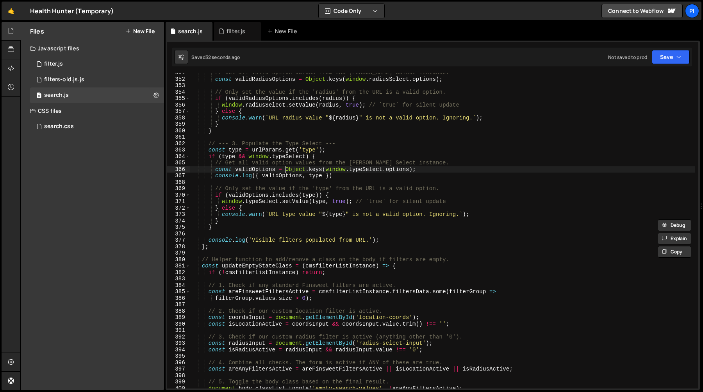
click at [286, 171] on div "// Get all valid option values from the [PERSON_NAME] Select instance. const va…" at bounding box center [442, 234] width 505 height 328
click at [397, 168] on div "// Get all valid option values from the [PERSON_NAME] Select instance. const va…" at bounding box center [442, 234] width 505 height 328
click at [325, 170] on div "// Get all valid option values from the [PERSON_NAME] Select instance. const va…" at bounding box center [442, 234] width 505 height 328
click at [382, 170] on div "// Get all valid option values from the [PERSON_NAME] Select instance. const va…" at bounding box center [442, 234] width 505 height 328
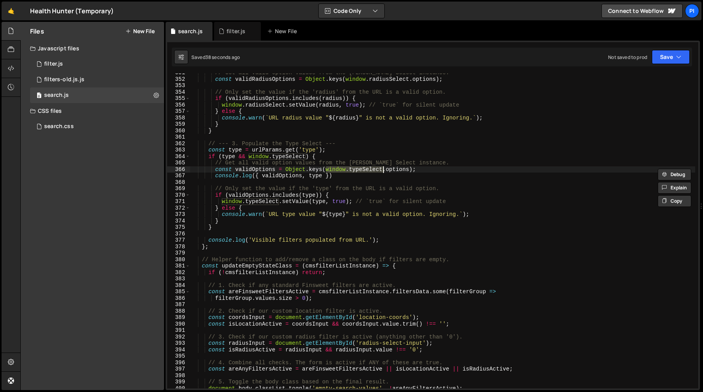
click at [325, 177] on div "// Get all valid option values from the [PERSON_NAME] Select instance. const va…" at bounding box center [442, 234] width 505 height 328
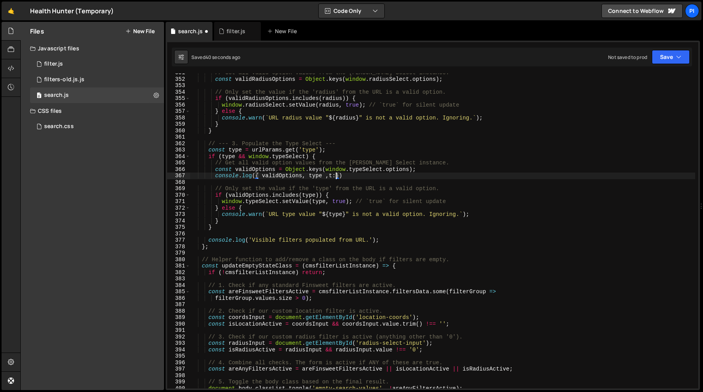
scroll to position [0, 10]
paste textarea "window.typeSelect"
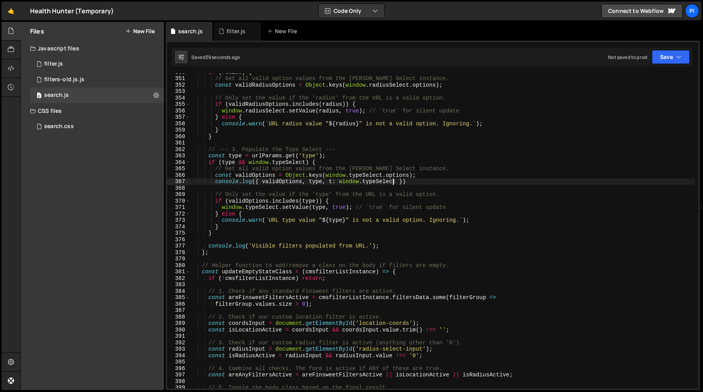
scroll to position [2245, 0]
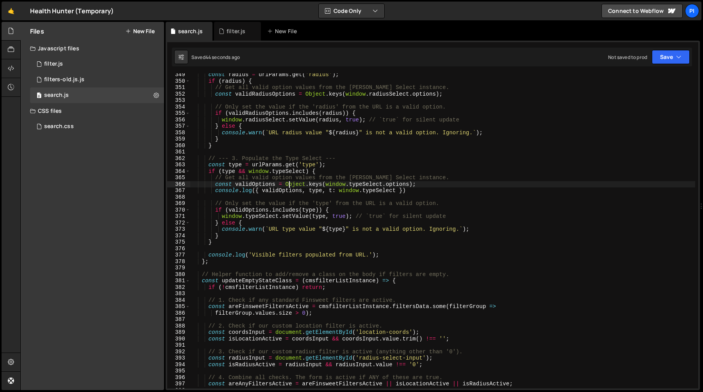
click at [289, 184] on div "const radius = urlParams . get ( 'radius' ) ; if ( radius ) { // Get all valid …" at bounding box center [442, 235] width 505 height 328
click at [420, 183] on div "const radius = urlParams . get ( 'radius' ) ; if ( radius ) { // Get all valid …" at bounding box center [442, 235] width 505 height 328
click at [414, 184] on div "const radius = urlParams . get ( 'radius' ) ; if ( radius ) { // Get all valid …" at bounding box center [442, 235] width 505 height 328
click at [286, 185] on div "const radius = urlParams . get ( 'radius' ) ; if ( radius ) { // Get all valid …" at bounding box center [442, 235] width 505 height 328
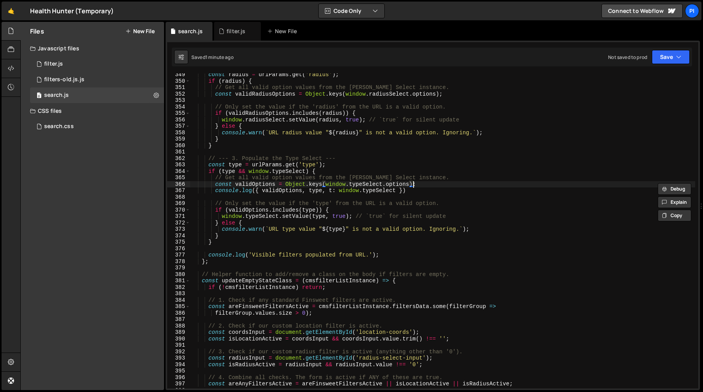
click at [275, 186] on div "const radius = urlParams . get ( 'radius' ) ; if ( radius ) { // Get all valid …" at bounding box center [442, 235] width 505 height 328
type textarea "const optionValue = Object.keys(window.typeSelect.options).find((key)=>{);"
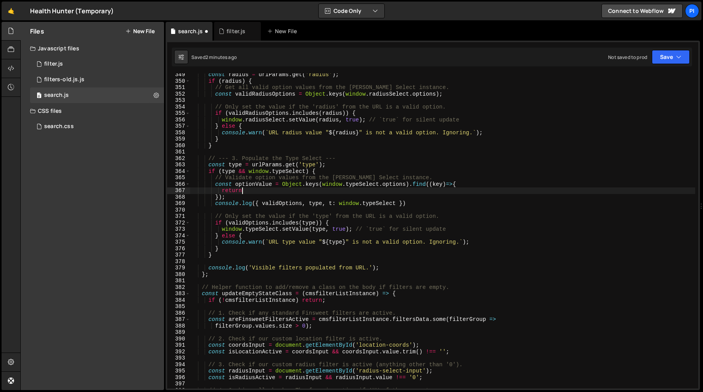
scroll to position [0, 3]
click at [323, 186] on div "const radius = urlParams . get ( 'radius' ) ; if ( radius ) { // Get all valid …" at bounding box center [442, 235] width 505 height 328
click at [406, 184] on div "const radius = urlParams . get ( 'radius' ) ; if ( radius ) { // Get all valid …" at bounding box center [442, 235] width 505 height 328
click at [291, 190] on div "const radius = urlParams . get ( 'radius' ) ; if ( radius ) { // Get all valid …" at bounding box center [442, 235] width 505 height 328
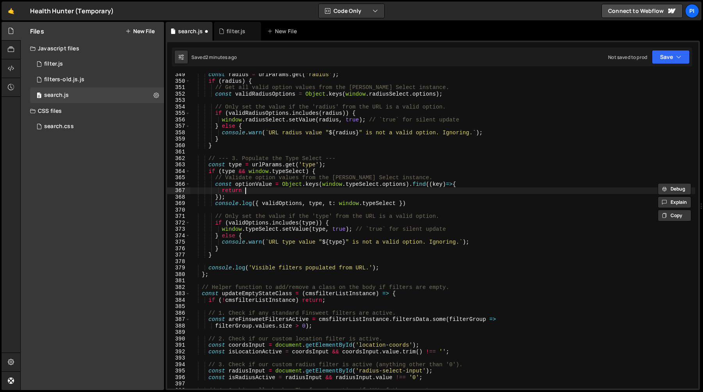
paste textarea "window.typeSelect.options"
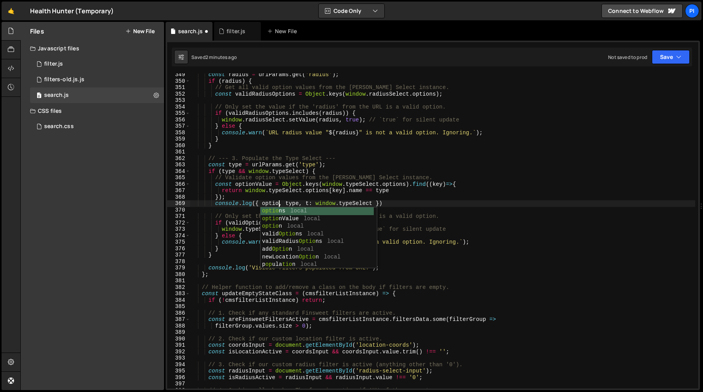
scroll to position [0, 6]
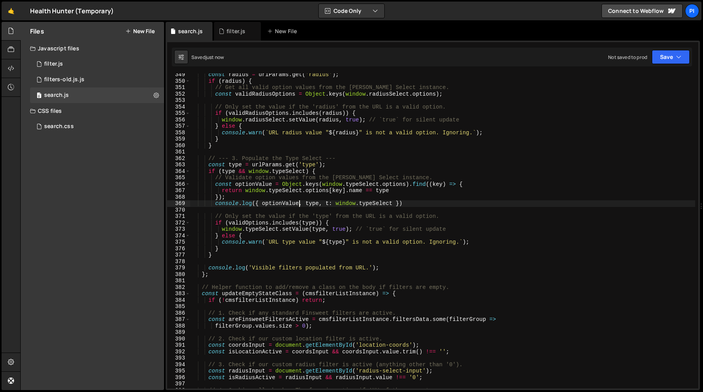
click at [259, 227] on div "const radius = urlParams . get ( 'radius' ) ; if ( radius ) { // Get all valid …" at bounding box center [442, 235] width 505 height 328
click at [258, 221] on div "const radius = urlParams . get ( 'radius' ) ; if ( radius ) { // Get all valid …" at bounding box center [442, 235] width 505 height 328
click at [236, 246] on div "const radius = urlParams . get ( 'radius' ) ; if ( radius ) { // Get all valid …" at bounding box center [442, 235] width 505 height 328
click at [341, 196] on div "const radius = urlParams . get ( 'radius' ) ; if ( radius ) { // Get all valid …" at bounding box center [442, 235] width 505 height 328
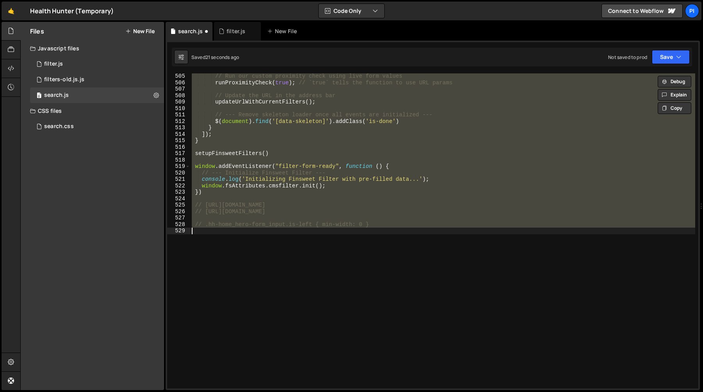
scroll to position [2214, 0]
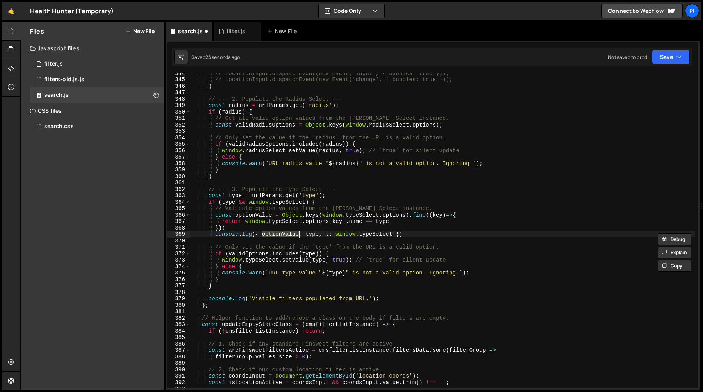
click at [411, 233] on div "// locationInput.dispatchEvent(new Event('input', { bubbles: true })); // locat…" at bounding box center [442, 234] width 505 height 328
click at [409, 228] on div "// locationInput.dispatchEvent(new Event('input', { bubbles: true })); // locat…" at bounding box center [442, 234] width 505 height 328
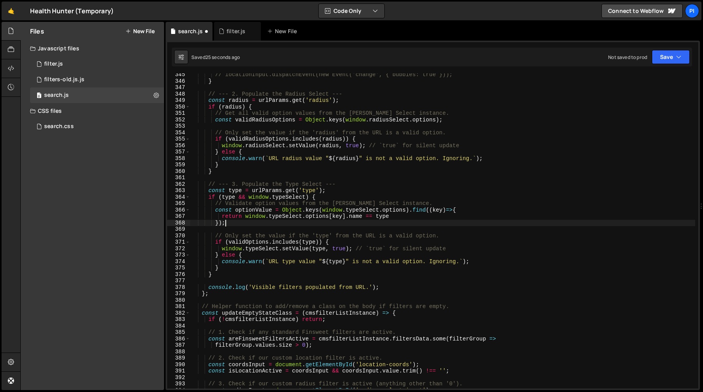
scroll to position [2228, 0]
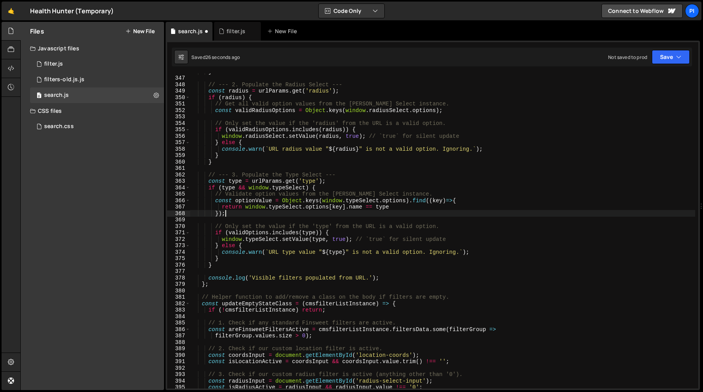
click at [221, 213] on div "} // --- 2. Populate the Radius Select --- const radius = urlParams . get ( 'ra…" at bounding box center [442, 232] width 505 height 328
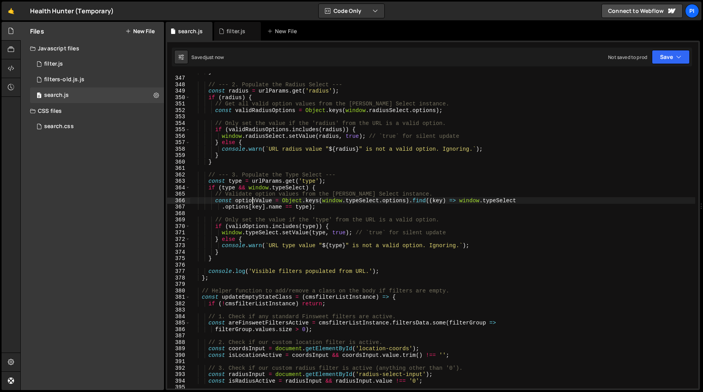
click at [252, 202] on div "} // --- 2. Populate the Radius Select --- const radius = urlParams . get ( 'ra…" at bounding box center [442, 232] width 505 height 328
click at [229, 226] on div "} // --- 2. Populate the Radius Select --- const radius = urlParams . get ( 'ra…" at bounding box center [442, 232] width 505 height 328
click at [319, 227] on div "} // --- 2. Populate the Radius Select --- const radius = urlParams . get ( 'ra…" at bounding box center [442, 232] width 505 height 328
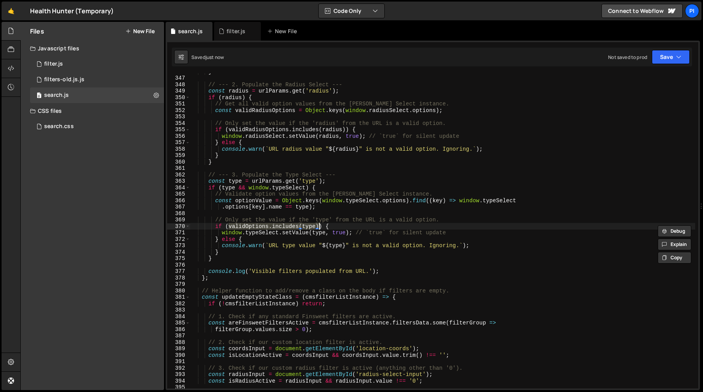
paste textarea "optionValue"
click at [320, 234] on div "} // --- 2. Populate the Radius Select --- const radius = urlParams . get ( 'ra…" at bounding box center [442, 232] width 505 height 328
click at [245, 225] on div "} // --- 2. Populate the Radius Select --- const radius = urlParams . get ( 'ra…" at bounding box center [442, 232] width 505 height 328
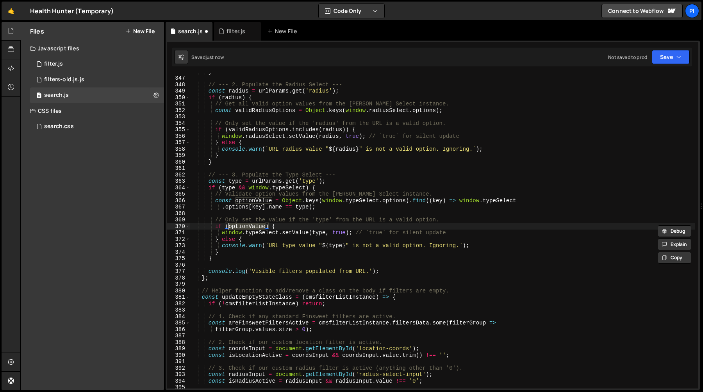
click at [318, 234] on div "} // --- 2. Populate the Radius Select --- const radius = urlParams . get ( 'ra…" at bounding box center [442, 232] width 505 height 328
paste textarea "optionValu"
click at [330, 227] on div "} // --- 2. Populate the Radius Select --- const radius = urlParams . get ( 'ra…" at bounding box center [442, 232] width 505 height 328
click at [209, 175] on div "} // --- 2. Populate the Radius Select --- const radius = urlParams . get ( 'ra…" at bounding box center [442, 232] width 505 height 328
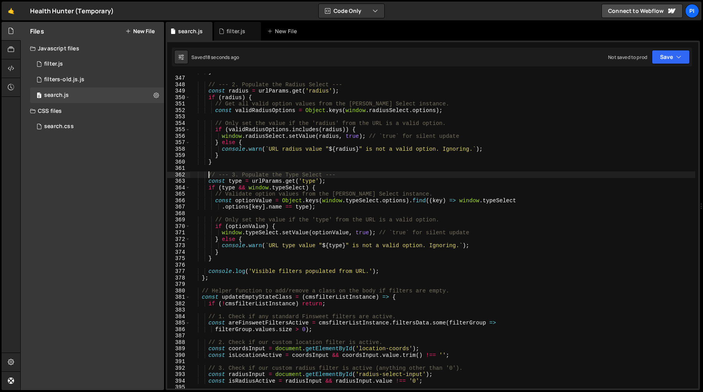
click at [240, 259] on div "} // --- 2. Populate the Radius Select --- const radius = urlParams . get ( 'ra…" at bounding box center [442, 232] width 505 height 328
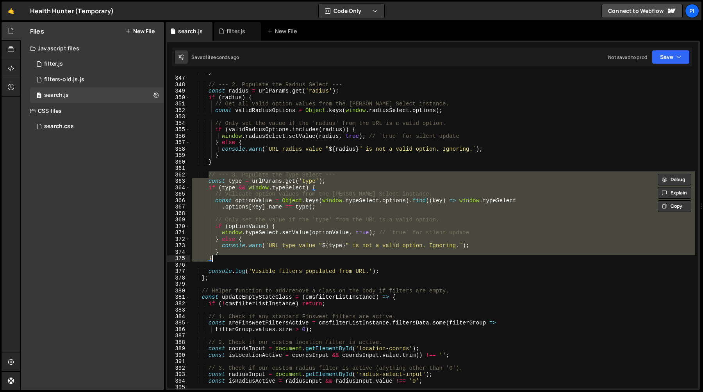
click at [248, 259] on div "} // --- 2. Populate the Radius Select --- const radius = urlParams . get ( 'ra…" at bounding box center [442, 230] width 505 height 315
type textarea "}"
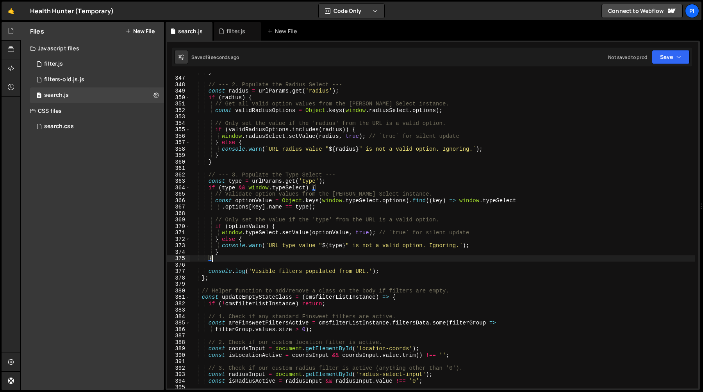
scroll to position [0, 1]
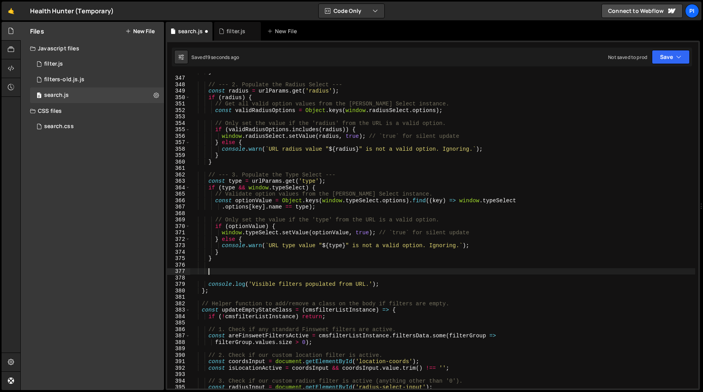
paste textarea "}"
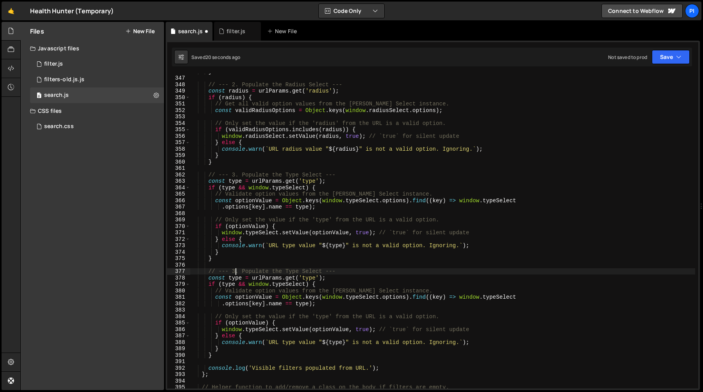
click at [236, 273] on div "} // --- 2. Populate the Radius Select --- const radius = urlParams . get ( 'ra…" at bounding box center [442, 232] width 505 height 328
click at [290, 272] on div "} // --- 2. Populate the Radius Select --- const radius = urlParams . get ( 'ra…" at bounding box center [442, 232] width 505 height 328
click at [295, 258] on div "} // --- 2. Populate the Radius Select --- const radius = urlParams . get ( 'ra…" at bounding box center [442, 232] width 505 height 328
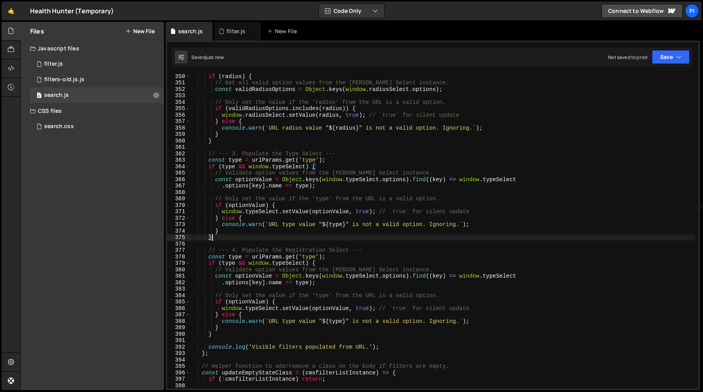
scroll to position [2261, 0]
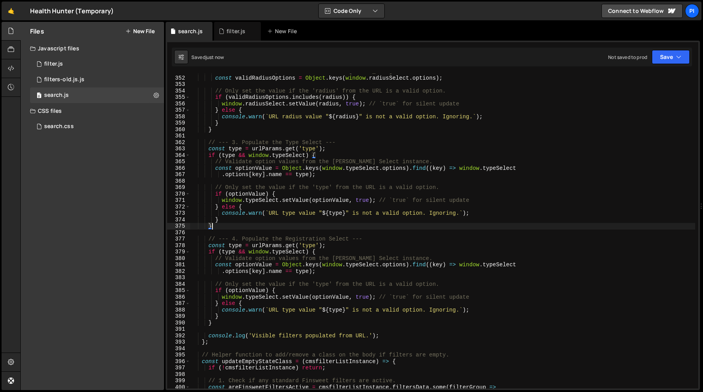
click at [289, 255] on div "// Get all valid option values from the [PERSON_NAME] Select instance. const va…" at bounding box center [442, 232] width 505 height 328
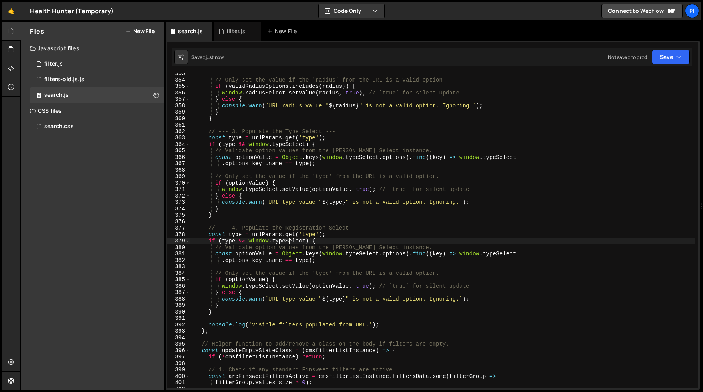
scroll to position [2273, 0]
click at [229, 234] on div "// Only set the value if the 'radius' from the URL is a valid option. if ( vali…" at bounding box center [442, 233] width 505 height 328
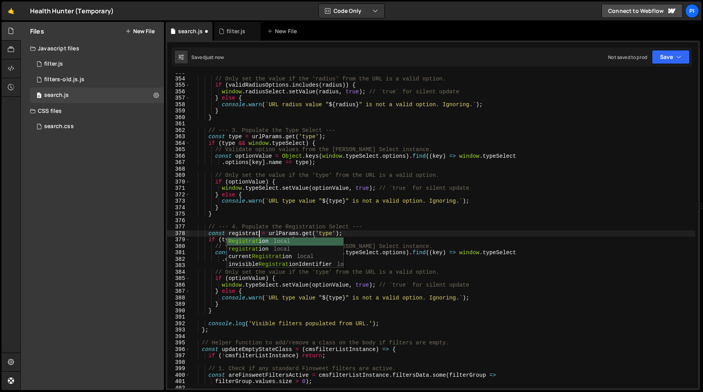
scroll to position [0, 5]
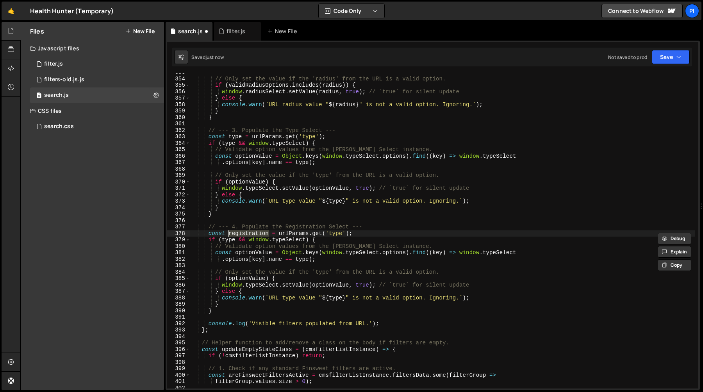
click at [334, 236] on div "// Only set the value if the 'radius' from the URL is a valid option. if ( vali…" at bounding box center [442, 233] width 505 height 328
paste textarea "registration"
click at [227, 241] on div "// Only set the value if the 'radius' from the URL is a valid option. if ( vali…" at bounding box center [442, 233] width 505 height 328
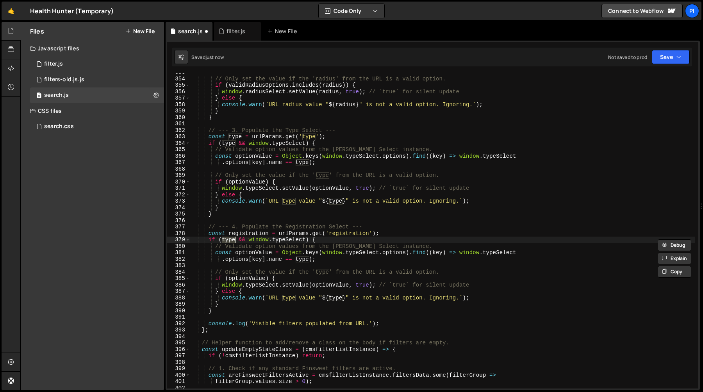
paste textarea "registration"
click at [312, 240] on div "// Only set the value if the 'radius' from the URL is a valid option. if ( vali…" at bounding box center [442, 233] width 505 height 328
paste textarea "registration"
click at [359, 252] on div "// Only set the value if the 'radius' from the URL is a valid option. if ( vali…" at bounding box center [442, 233] width 505 height 328
paste textarea "registration"
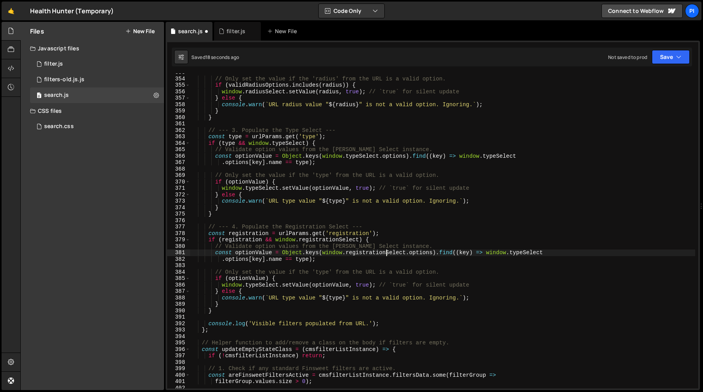
click at [522, 255] on div "// Only set the value if the 'radius' from the URL is a valid option. if ( vali…" at bounding box center [442, 233] width 505 height 328
paste textarea "registration"
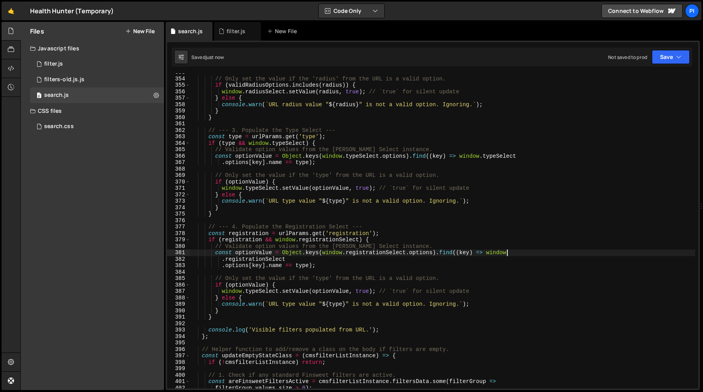
click at [222, 265] on div "// Only set the value if the 'radius' from the URL is a valid option. if ( vali…" at bounding box center [442, 233] width 505 height 328
click at [301, 260] on div "// Only set the value if the 'radius' from the URL is a valid option. if ( vali…" at bounding box center [442, 233] width 505 height 328
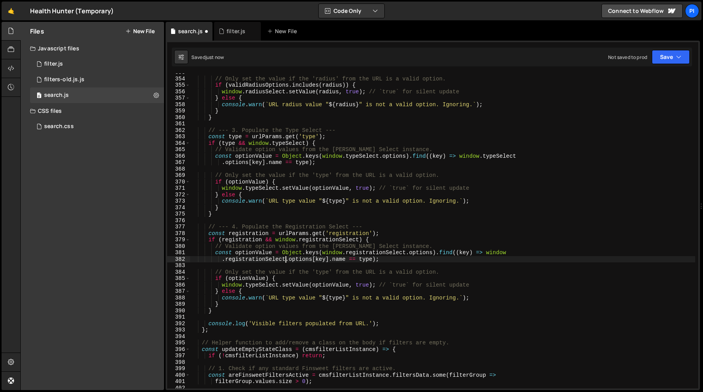
scroll to position [2280, 0]
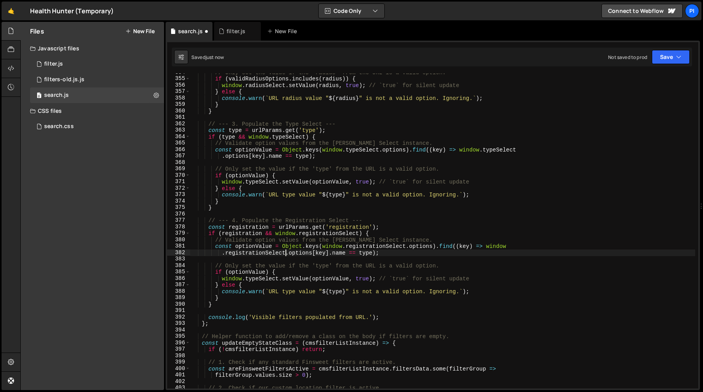
click at [259, 280] on div "// Only set the value if the 'radius' from the URL is a valid option. if ( vali…" at bounding box center [442, 233] width 505 height 328
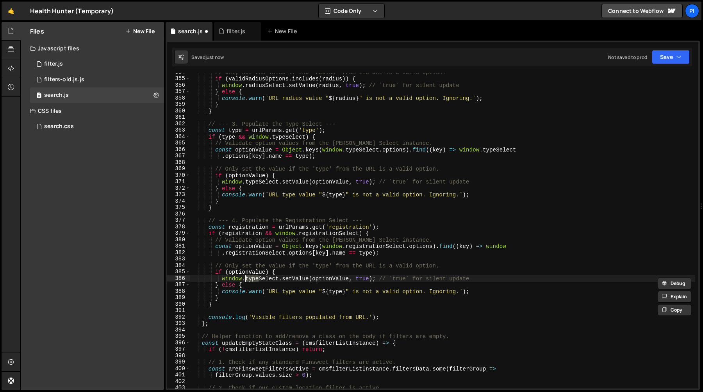
paste textarea "registration"
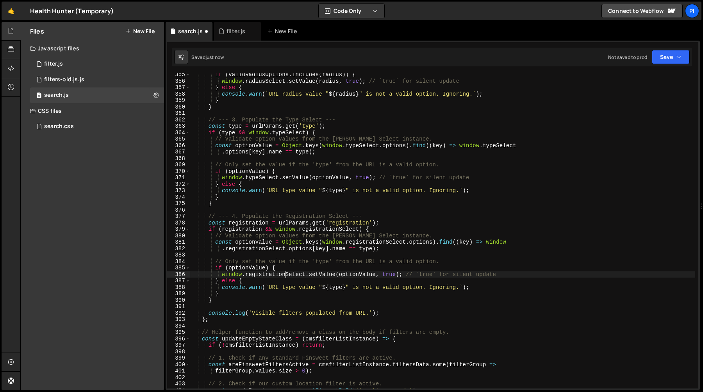
click at [335, 289] on div "if ( validRadiusOptions . includes ( radius )) { window . radiusSelect . setVal…" at bounding box center [442, 235] width 505 height 328
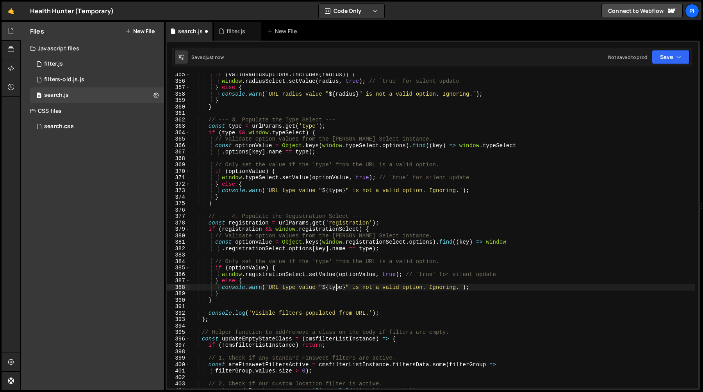
click at [335, 289] on div "if ( validRadiusOptions . includes ( radius )) { window . radiusSelect . setVal…" at bounding box center [442, 235] width 505 height 328
paste textarea "registration"
click at [293, 288] on div "if ( validRadiusOptions . includes ( radius )) { window . radiusSelect . setVal…" at bounding box center [442, 235] width 505 height 328
paste textarea "registration"
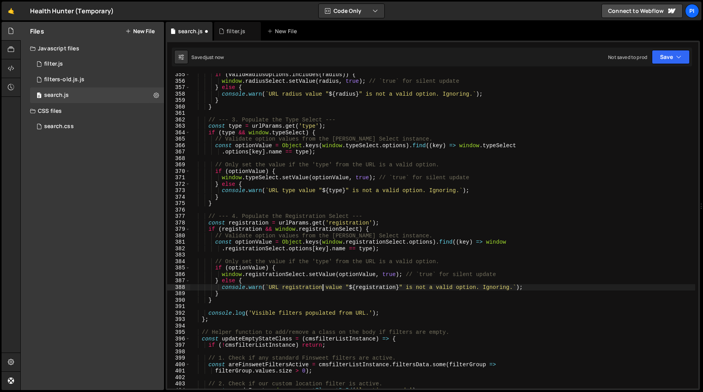
click at [324, 261] on div "if ( validRadiusOptions . includes ( radius )) { window . radiusSelect . setVal…" at bounding box center [442, 235] width 505 height 328
paste textarea "registration"
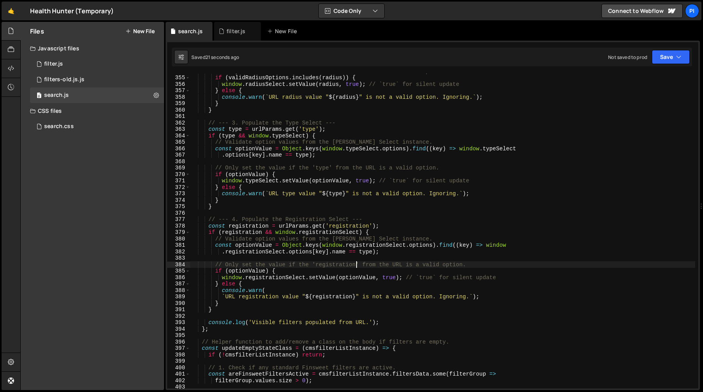
scroll to position [2275, 0]
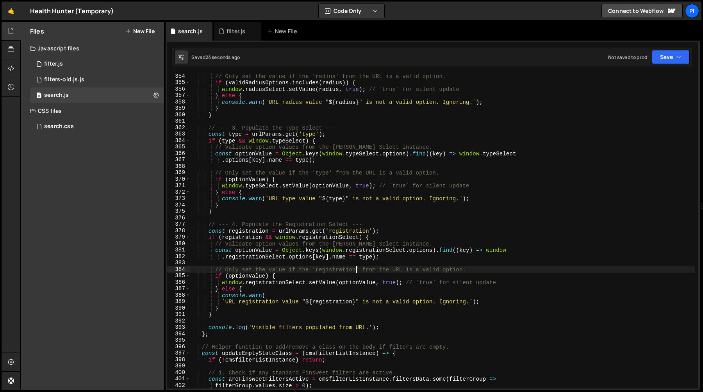
click at [397, 255] on div "// Only set the value if the 'radius' from the URL is a valid option. if ( vali…" at bounding box center [442, 237] width 505 height 328
type textarea ".registrationSelect.options[key].name == type);"
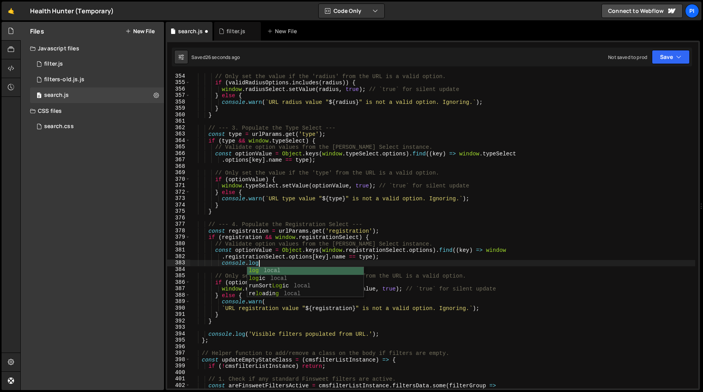
scroll to position [0, 4]
click at [335, 247] on div "// Only set the value if the 'radius' from the URL is a valid option. if ( vali…" at bounding box center [442, 237] width 505 height 328
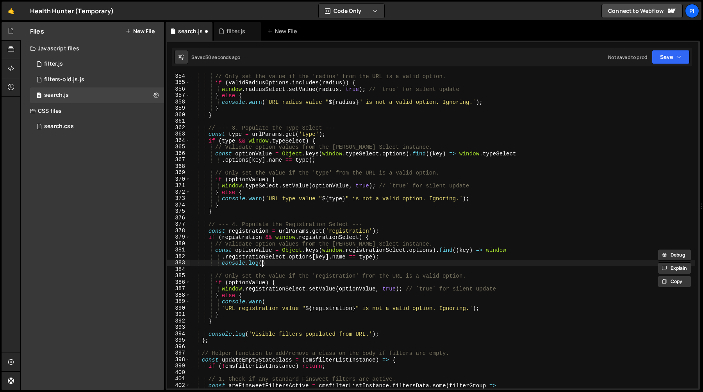
click at [262, 265] on div "// Only set the value if the 'radius' from the URL is a valid option. if ( vali…" at bounding box center [442, 237] width 505 height 328
paste textarea "window.registrationSelect}"
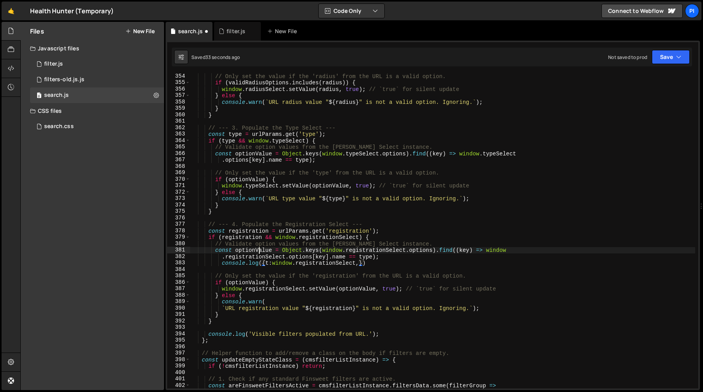
click at [257, 249] on div "// Only set the value if the 'radius' from the URL is a valid option. if ( vali…" at bounding box center [442, 237] width 505 height 328
click at [359, 264] on div "// Only set the value if the 'radius' from the URL is a valid option. if ( vali…" at bounding box center [442, 237] width 505 height 328
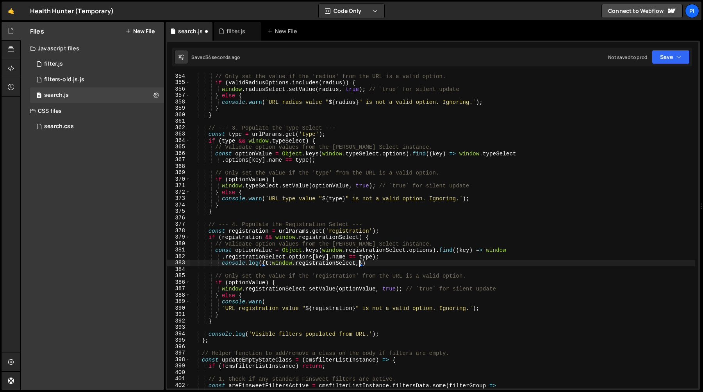
paste textarea "optionValue"
click at [442, 262] on div "// Only set the value if the 'radius' from the URL is a valid option. if ( vali…" at bounding box center [442, 237] width 505 height 328
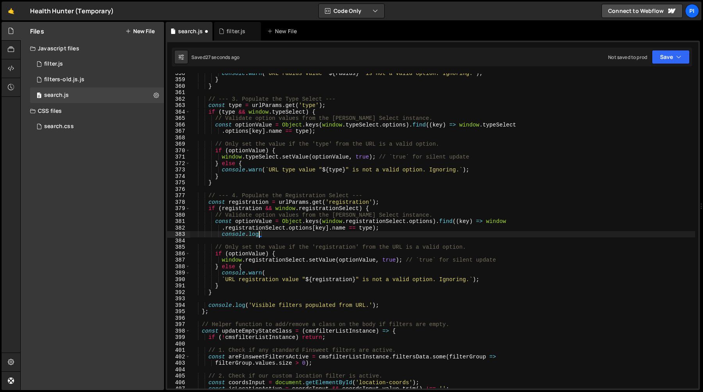
scroll to position [0, 4]
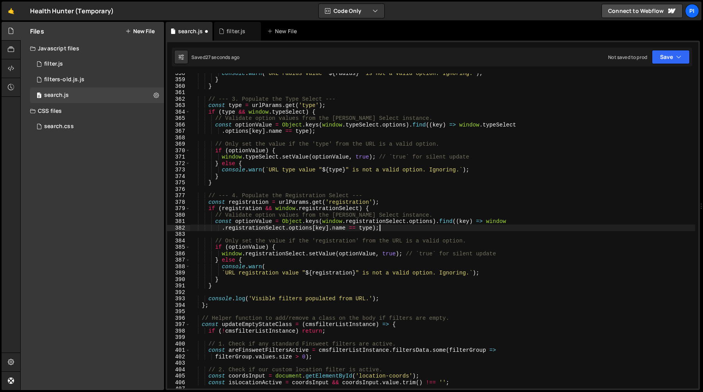
click at [385, 220] on div "console . warn ( ` URL radius value " ${ radius } " is not a valid option. Igno…" at bounding box center [442, 234] width 505 height 328
type textarea "const optionValue = Object.keys(window.registrationSelect.options).find((key) =…"
click at [385, 220] on div "console . warn ( ` URL radius value " ${ radius } " is not a valid option. Igno…" at bounding box center [442, 234] width 505 height 328
click at [231, 32] on div "filter.js" at bounding box center [236, 31] width 19 height 8
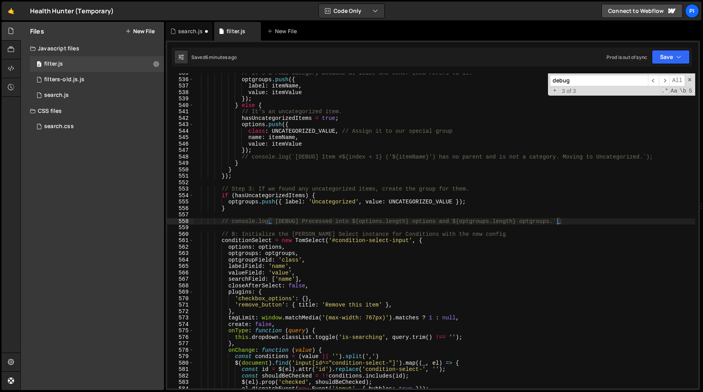
type textarea "});"
click at [292, 152] on div "// It's a real category because at least one other item refers to it. optgroups…" at bounding box center [444, 234] width 502 height 328
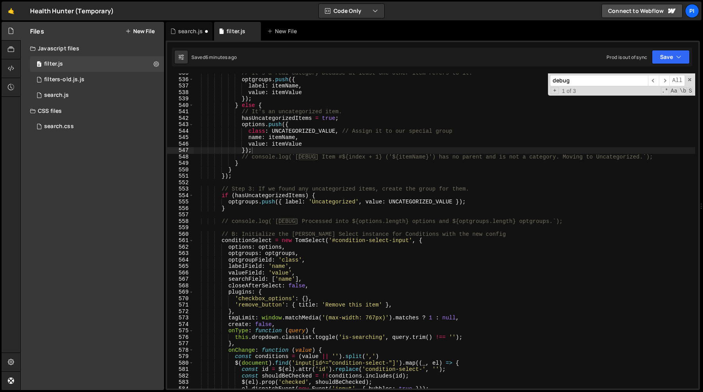
paste input "registrationSelect"
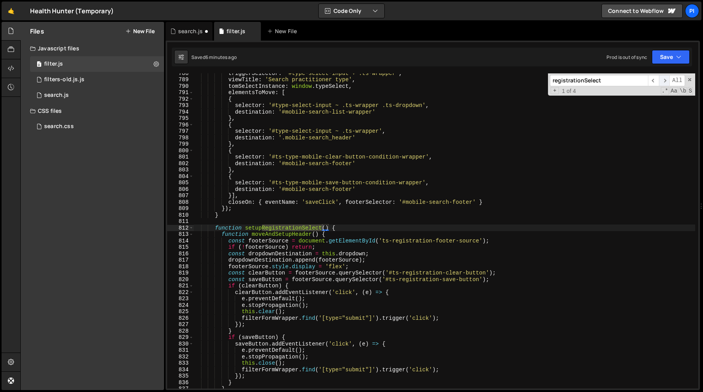
type input "registrationSelect"
click at [663, 79] on span "​" at bounding box center [664, 80] width 11 height 11
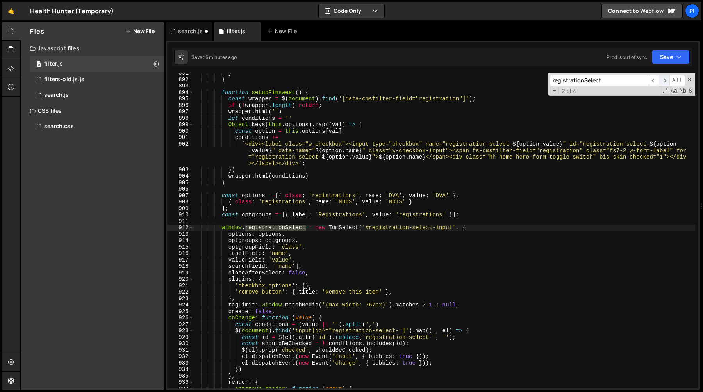
scroll to position [5817, 0]
click at [191, 30] on div "search.js" at bounding box center [190, 31] width 25 height 8
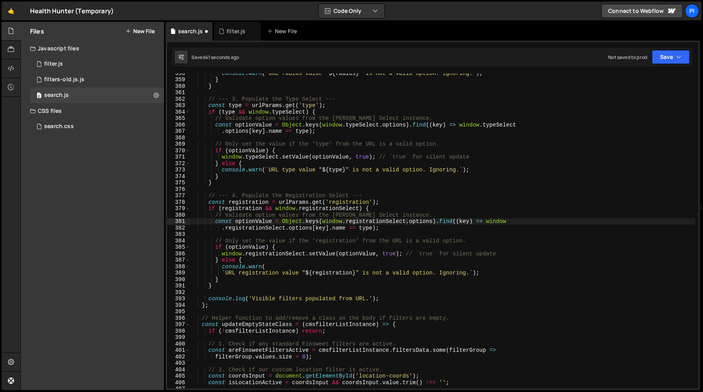
click at [295, 229] on div "console . warn ( ` URL radius value " ${ radius } " is not a valid option. Igno…" at bounding box center [442, 234] width 505 height 328
click at [333, 229] on div "console . warn ( ` URL radius value " ${ radius } " is not a valid option. Igno…" at bounding box center [442, 234] width 505 height 328
click at [376, 225] on div "console . warn ( ` URL radius value " ${ radius } " is not a valid option. Igno…" at bounding box center [442, 234] width 505 height 328
click at [387, 217] on div "console . warn ( ` URL radius value " ${ radius } " is not a valid option. Igno…" at bounding box center [442, 234] width 505 height 328
click at [382, 220] on div "console . warn ( ` URL radius value " ${ radius } " is not a valid option. Igno…" at bounding box center [442, 234] width 505 height 328
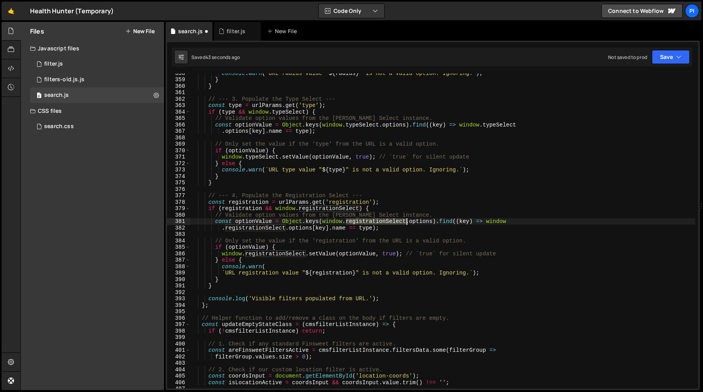
click at [382, 220] on div "console . warn ( ` URL radius value " ${ radius } " is not a valid option. Igno…" at bounding box center [442, 234] width 505 height 328
click at [337, 228] on div "console . warn ( ` URL radius value " ${ radius } " is not a valid option. Igno…" at bounding box center [442, 234] width 505 height 328
click at [373, 229] on div "console . warn ( ` URL radius value " ${ radius } " is not a valid option. Igno…" at bounding box center [442, 234] width 505 height 328
click at [247, 209] on div "console . warn ( ` URL radius value " ${ radius } " is not a valid option. Igno…" at bounding box center [442, 234] width 505 height 328
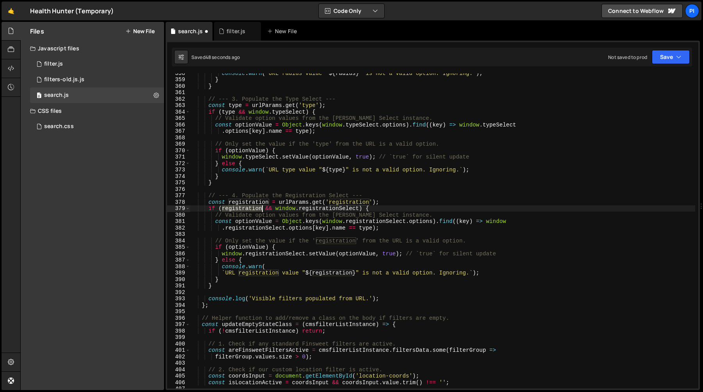
click at [247, 209] on div "console . warn ( ` URL radius value " ${ radius } " is not a valid option. Igno…" at bounding box center [442, 234] width 505 height 328
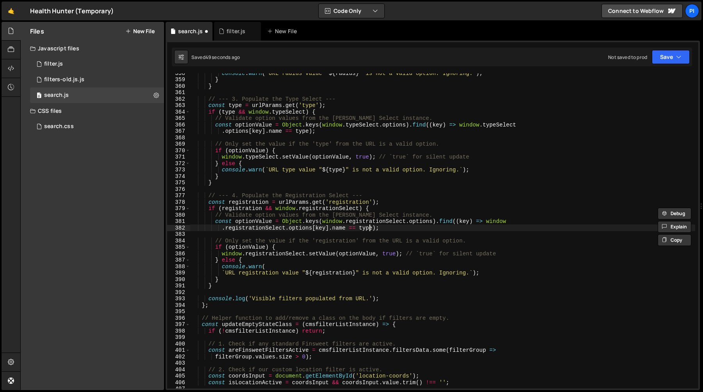
click at [368, 229] on div "console . warn ( ` URL radius value " ${ radius } " is not a valid option. Igno…" at bounding box center [442, 234] width 505 height 328
paste textarea "registration"
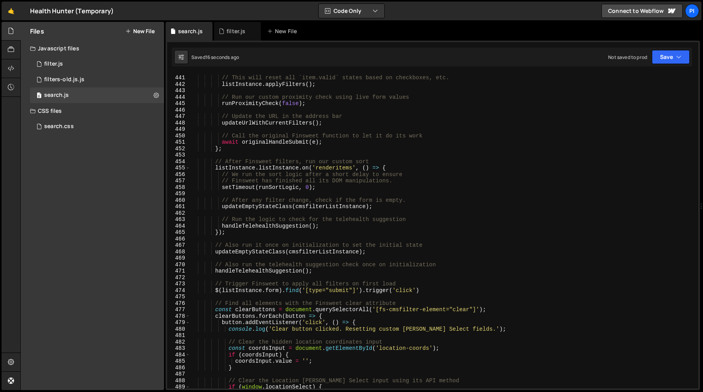
scroll to position [2839, 0]
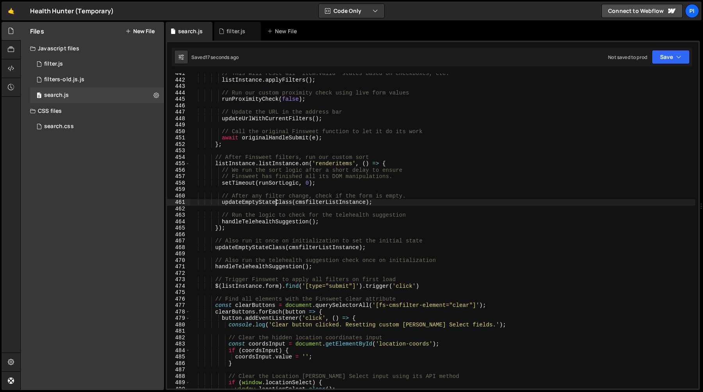
click at [275, 200] on div "// This will reset all `item.valid` states based on checkboxes, etc. listInstan…" at bounding box center [442, 234] width 505 height 328
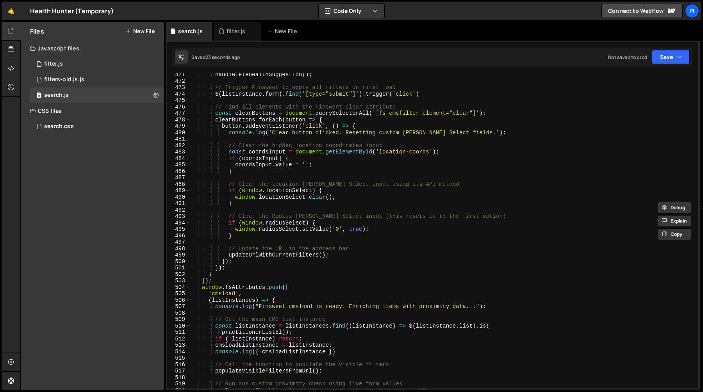
scroll to position [3023, 0]
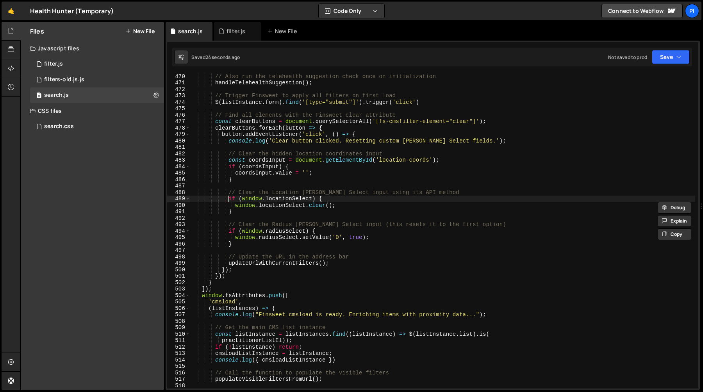
click at [229, 200] on div "// Also run the telehealth suggestion check once on initialization handleTelehe…" at bounding box center [442, 237] width 505 height 328
click at [229, 193] on div "// Also run the telehealth suggestion check once on initialization handleTelehe…" at bounding box center [442, 237] width 505 height 328
click at [240, 214] on div "// Also run the telehealth suggestion check once on initialization handleTelehe…" at bounding box center [442, 237] width 505 height 328
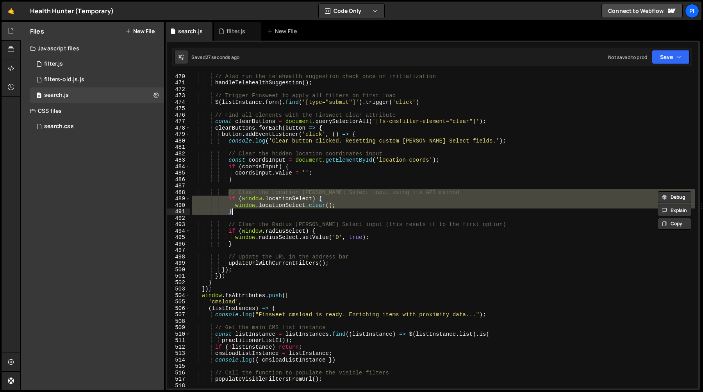
click at [246, 244] on div "// Also run the telehealth suggestion check once on initialization handleTelehe…" at bounding box center [442, 237] width 505 height 328
type textarea "}"
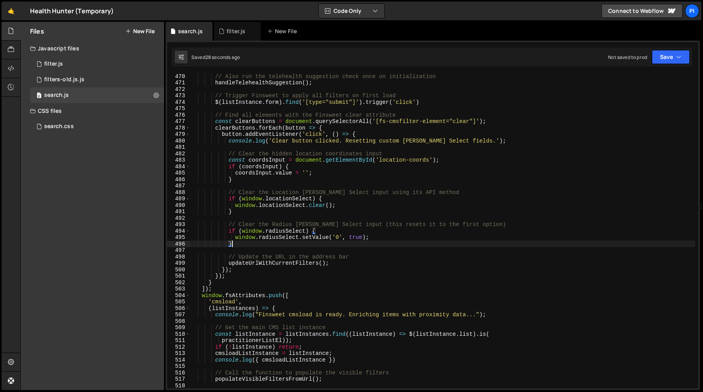
scroll to position [0, 2]
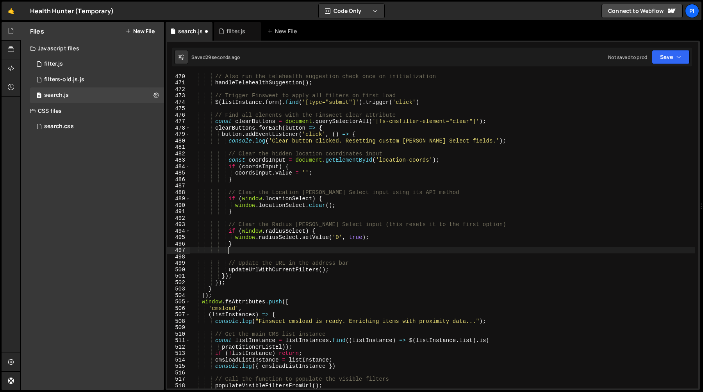
paste textarea "}"
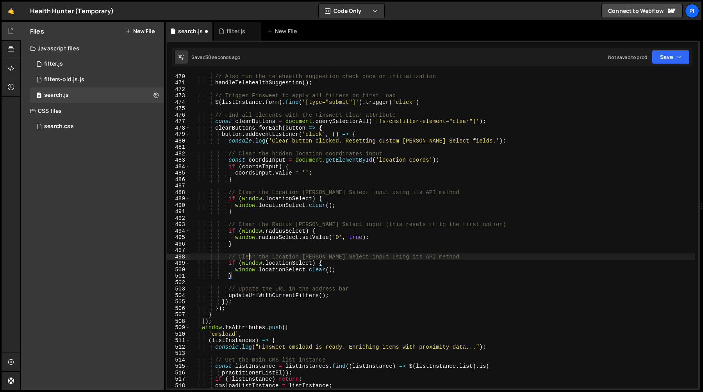
click at [250, 260] on div "// Also run the telehealth suggestion check once on initialization handleTelehe…" at bounding box center [442, 237] width 505 height 328
click at [288, 259] on div "// Also run the telehealth suggestion check once on initialization handleTelehe…" at bounding box center [442, 237] width 505 height 328
click at [291, 259] on div "// Also run the telehealth suggestion check once on initialization handleTelehe…" at bounding box center [442, 237] width 505 height 328
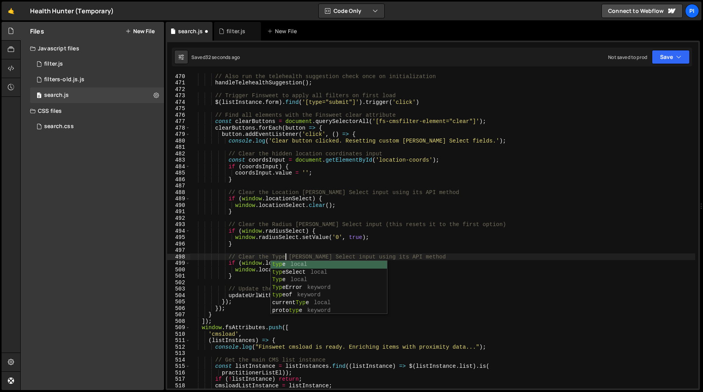
scroll to position [0, 6]
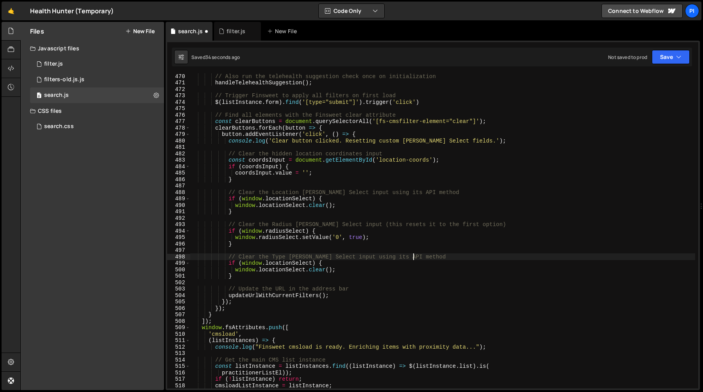
click at [293, 264] on div "// Also run the telehealth suggestion check once on initialization handleTelehe…" at bounding box center [442, 237] width 505 height 328
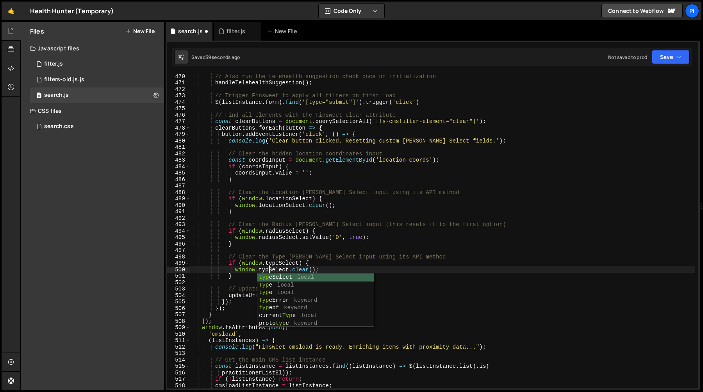
scroll to position [0, 5]
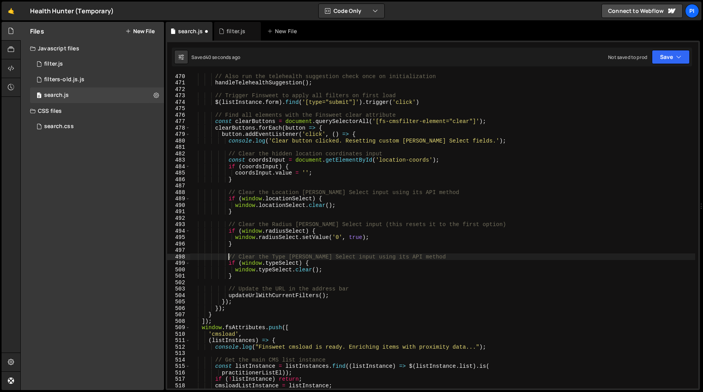
click at [229, 257] on div "// Also run the telehealth suggestion check once on initialization handleTelehe…" at bounding box center [442, 237] width 505 height 328
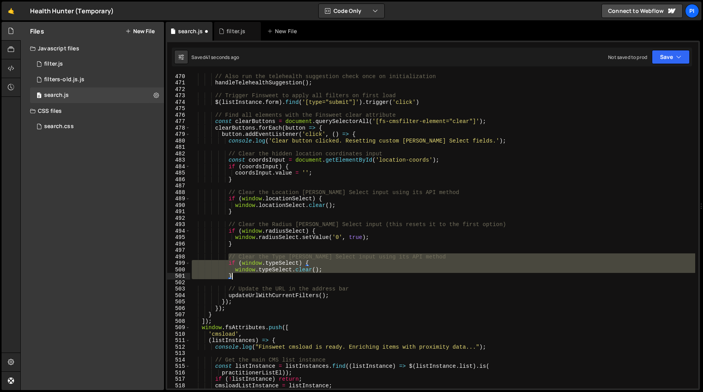
click at [241, 276] on div "// Also run the telehealth suggestion check once on initialization handleTelehe…" at bounding box center [442, 237] width 505 height 328
click at [246, 276] on div "// Also run the telehealth suggestion check once on initialization handleTelehe…" at bounding box center [442, 230] width 505 height 315
type textarea "}"
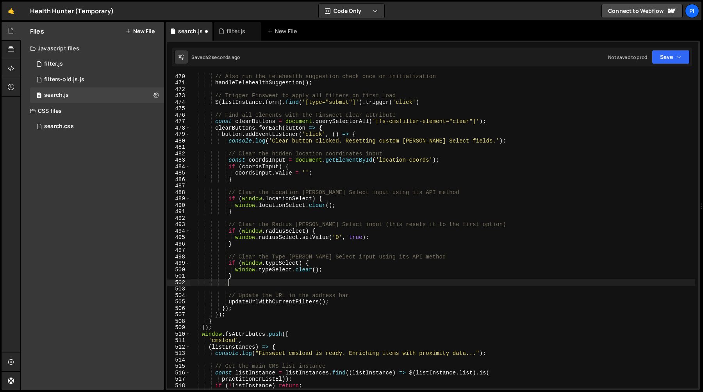
scroll to position [0, 2]
paste textarea "}"
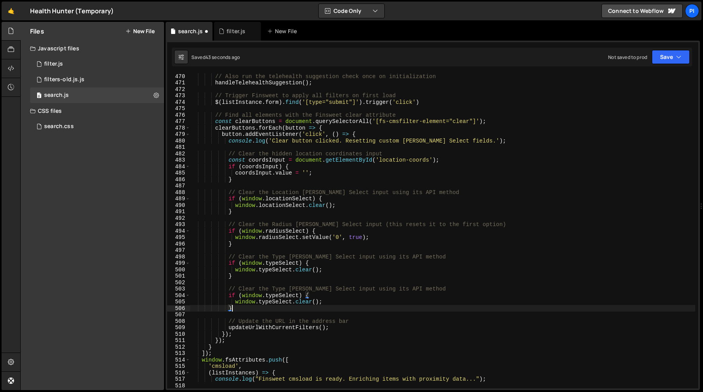
click at [279, 296] on div "// Also run the telehealth suggestion check once on initialization handleTelehe…" at bounding box center [442, 237] width 505 height 328
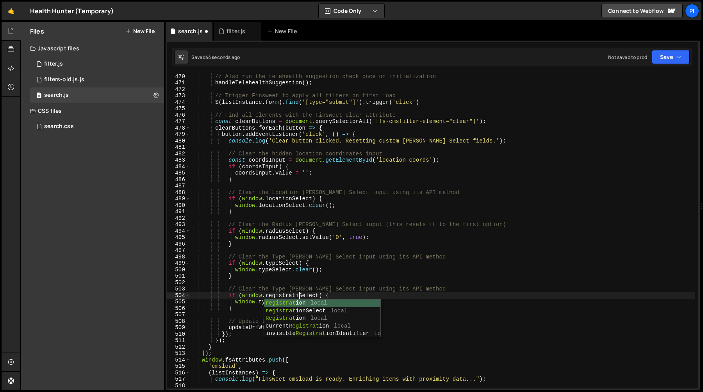
scroll to position [0, 8]
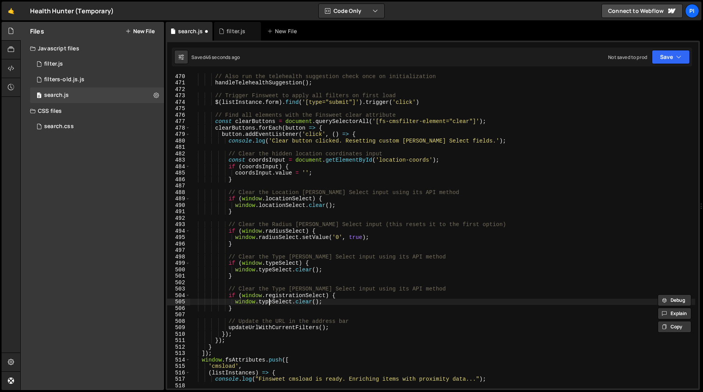
click at [270, 304] on div "// Also run the telehealth suggestion check once on initialization handleTelehe…" at bounding box center [442, 237] width 505 height 328
paste textarea "registration"
click at [275, 289] on div "// Also run the telehealth suggestion check once on initialization handleTelehe…" at bounding box center [442, 237] width 505 height 328
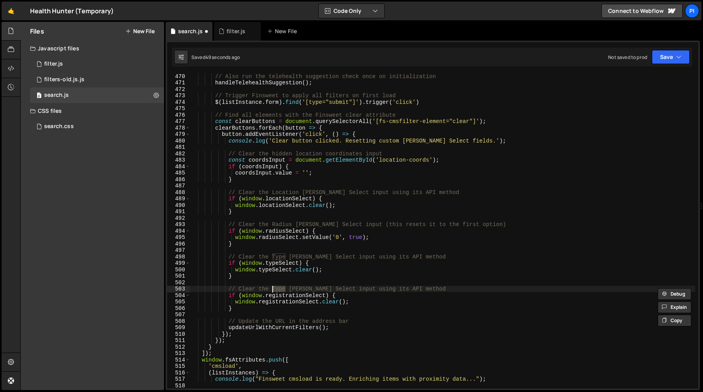
paste textarea "registration"
click at [276, 288] on div "// Also run the telehealth suggestion check once on initialization handleTelehe…" at bounding box center [442, 237] width 505 height 328
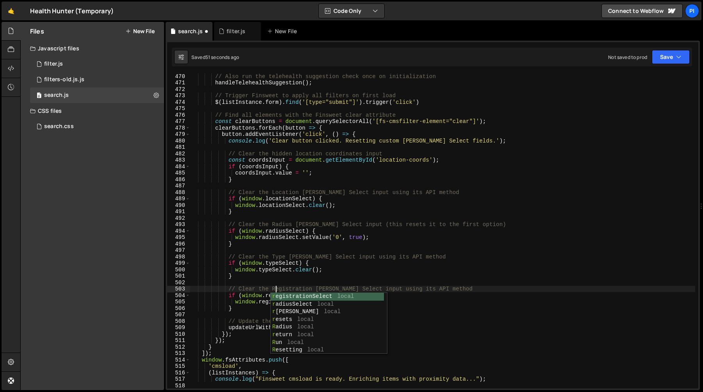
scroll to position [0, 6]
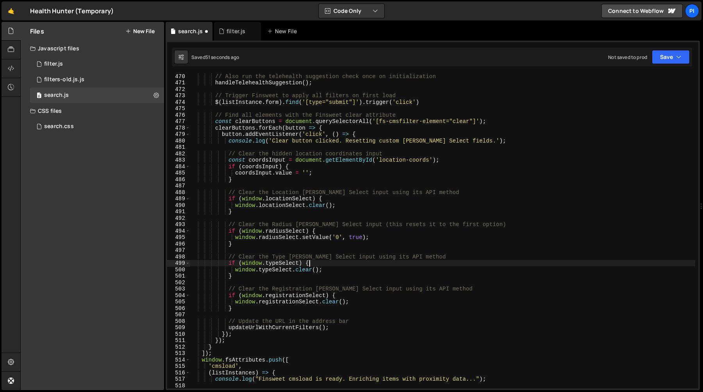
click at [312, 260] on div "// Also run the telehealth suggestion check once on initialization handleTelehe…" at bounding box center [442, 237] width 505 height 328
click at [355, 160] on div "// Also run the telehealth suggestion check once on initialization handleTelehe…" at bounding box center [442, 237] width 505 height 328
type textarea "// .hh-home_hero-form_input.is-left { min-width: 0 }"
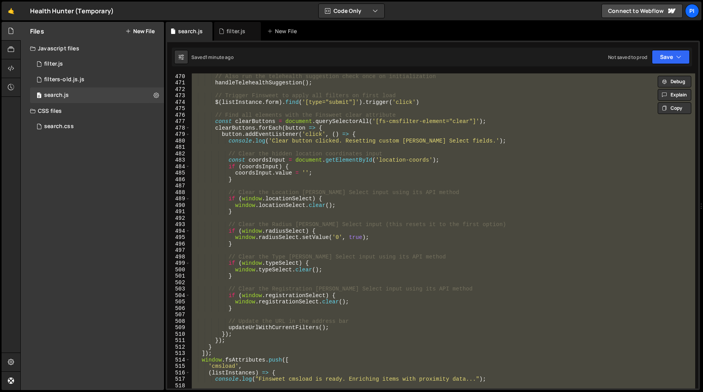
click at [278, 187] on div "// Also run the telehealth suggestion check once on initialization handleTelehe…" at bounding box center [442, 230] width 505 height 315
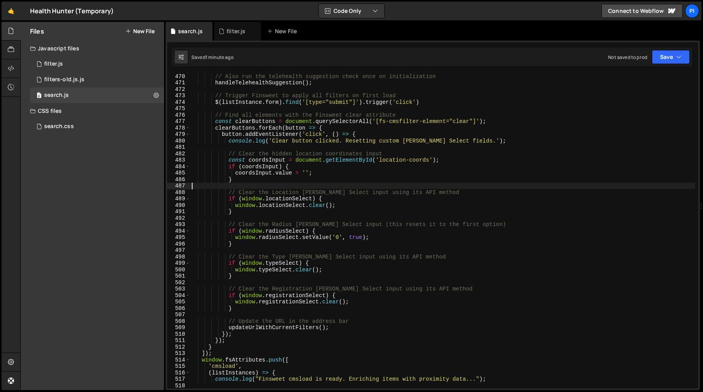
scroll to position [0, 0]
click at [226, 31] on div "filter.js" at bounding box center [235, 31] width 33 height 8
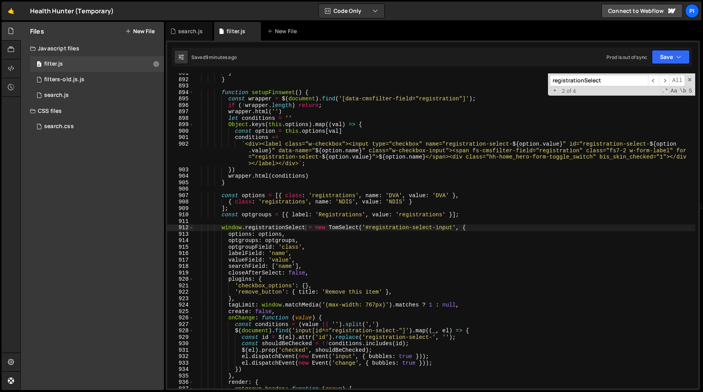
type textarea "wrapper.html('')"
click at [243, 113] on div "} } function setupFinsweet ( ) { const wrapper = $ ( document ) . find ( '[data…" at bounding box center [444, 234] width 502 height 328
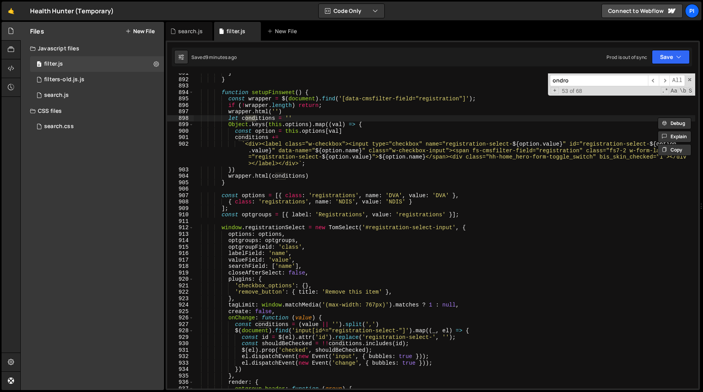
scroll to position [6075, 0]
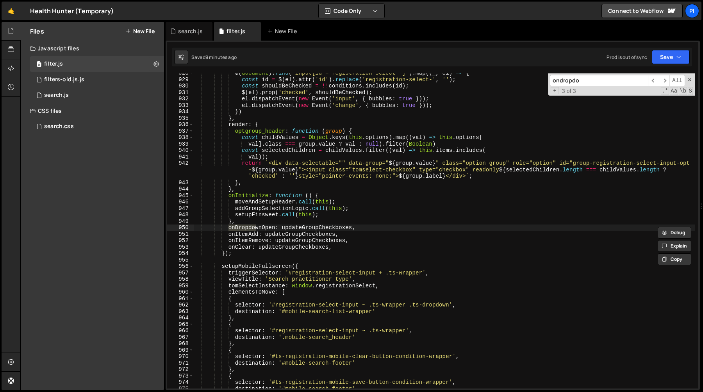
type input "ondropdo"
click at [309, 229] on div "$ ( document ) . find ( 'input[id^="registration-select-"]' ) . map (( _ , el )…" at bounding box center [444, 234] width 502 height 328
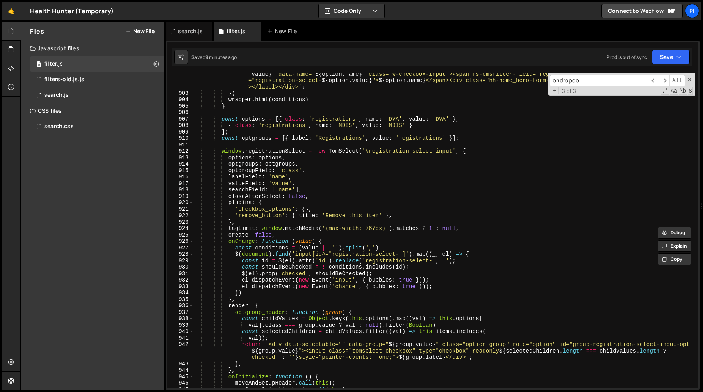
scroll to position [5908, 0]
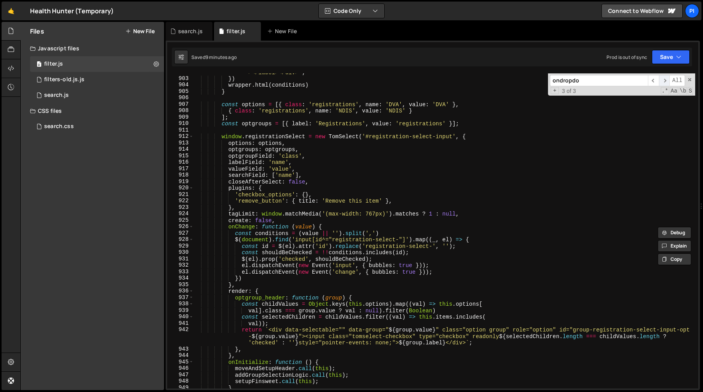
click at [667, 80] on span "​" at bounding box center [664, 80] width 11 height 11
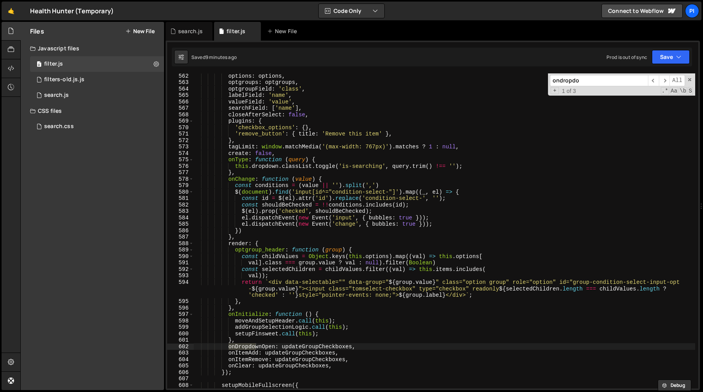
scroll to position [3655, 0]
click at [236, 166] on div "options : options , optgroups : optgroups , optgroupField : 'class' , labelFiel…" at bounding box center [444, 237] width 502 height 328
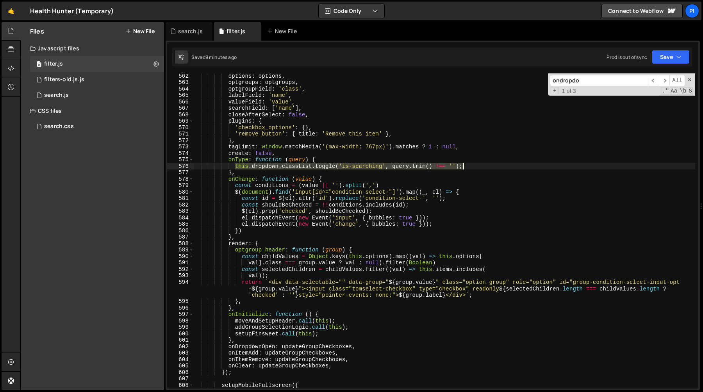
click at [492, 166] on div "options : options , optgroups : optgroups , optgroupField : 'class' , labelFiel…" at bounding box center [444, 237] width 502 height 328
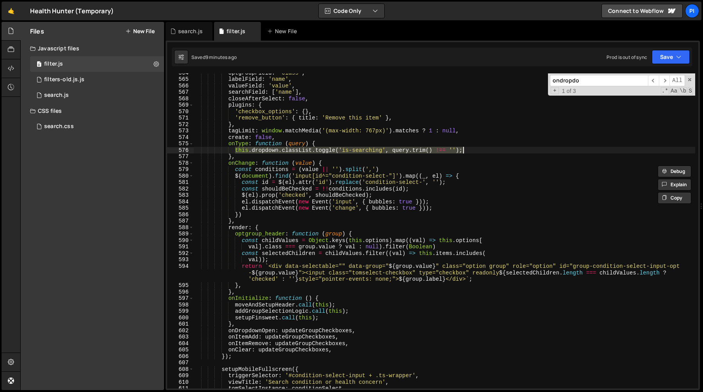
click at [320, 311] on div "optgroupField : 'class' , labelField : 'name' , valueField : 'value' , searchFi…" at bounding box center [444, 234] width 502 height 328
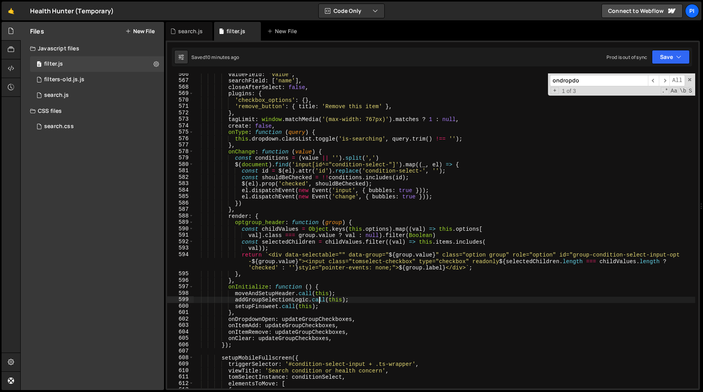
scroll to position [3683, 0]
click at [361, 309] on div "valueField : 'value' , searchField : [ 'name' ] , closeAfterSelect : false , pl…" at bounding box center [444, 235] width 502 height 328
click at [318, 319] on div "valueField : 'value' , searchField : [ 'name' ] , closeAfterSelect : false , pl…" at bounding box center [444, 235] width 502 height 328
type textarea "onDropdownOpen: updateGroupCheckboxes,"
click at [318, 319] on div "valueField : 'value' , searchField : [ 'name' ] , closeAfterSelect : false , pl…" at bounding box center [444, 235] width 502 height 328
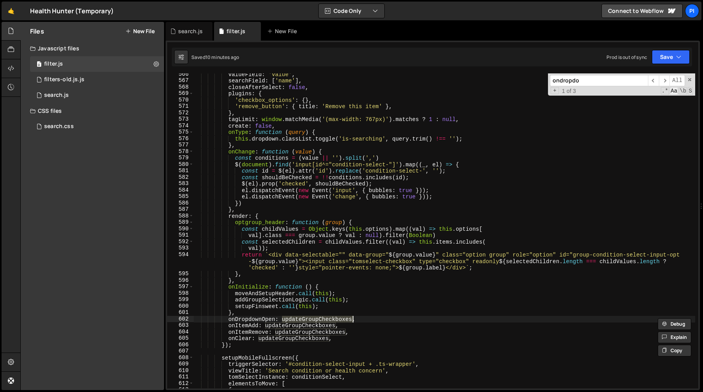
type input "updateGroupCheckboxes"
click at [654, 78] on span "​" at bounding box center [653, 80] width 11 height 11
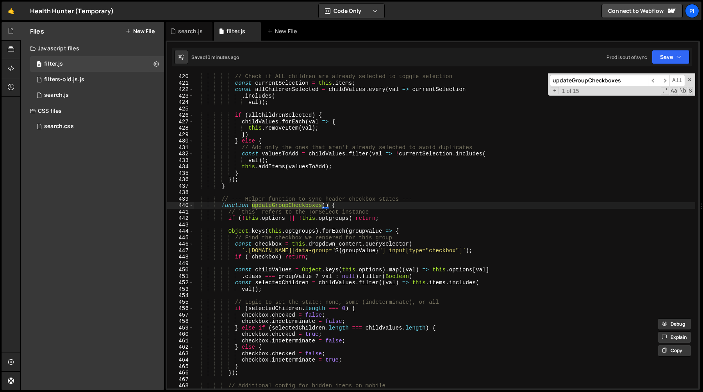
scroll to position [2728, 0]
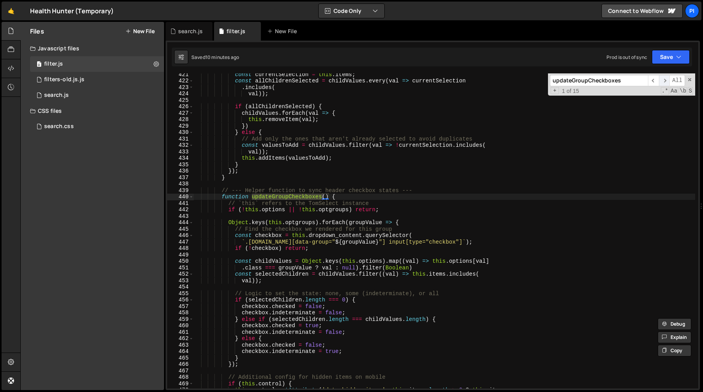
click at [662, 79] on span "​" at bounding box center [664, 80] width 11 height 11
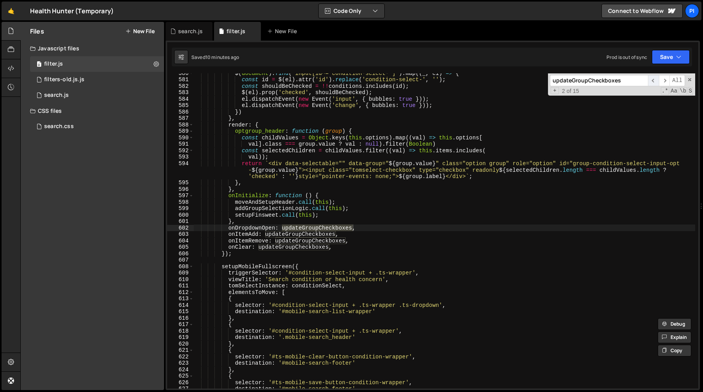
click at [652, 81] on span "​" at bounding box center [653, 80] width 11 height 11
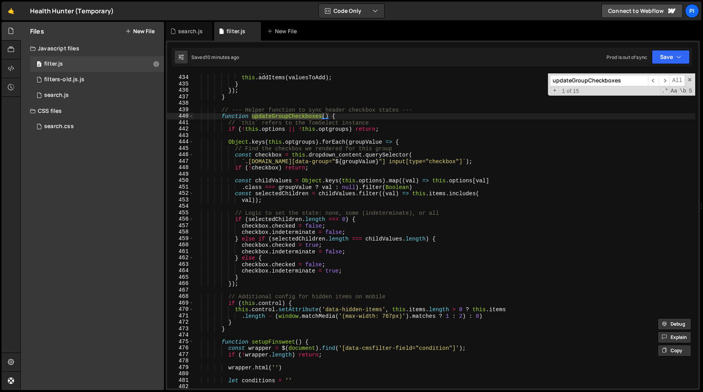
scroll to position [2810, 0]
type textarea "}"
click at [238, 323] on div "val )) ; this . addItems ( valuesToAdd ) ; } }) ; } // --- Helper function to s…" at bounding box center [444, 231] width 502 height 328
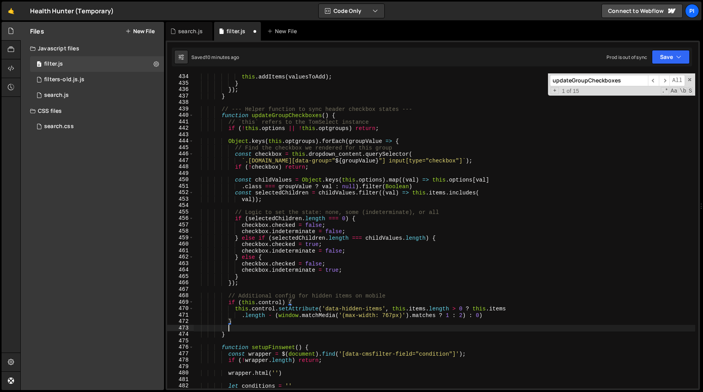
scroll to position [0, 2]
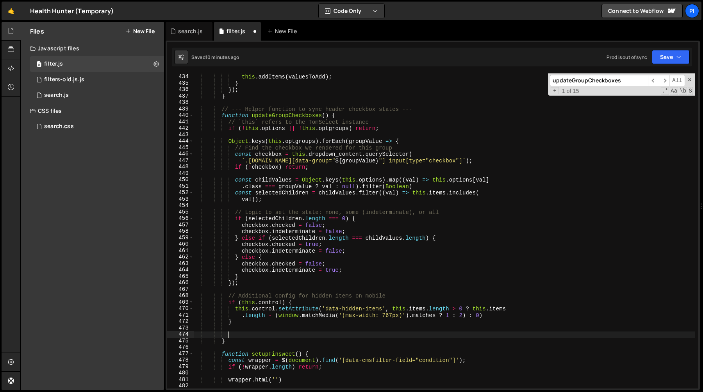
paste textarea "this.dropdown.classList.toggle('is-searching', query.trim() !== '');"
click at [318, 336] on div "val )) ; this . addItems ( valuesToAdd ) ; } }) ; } // --- Helper function to s…" at bounding box center [444, 231] width 502 height 328
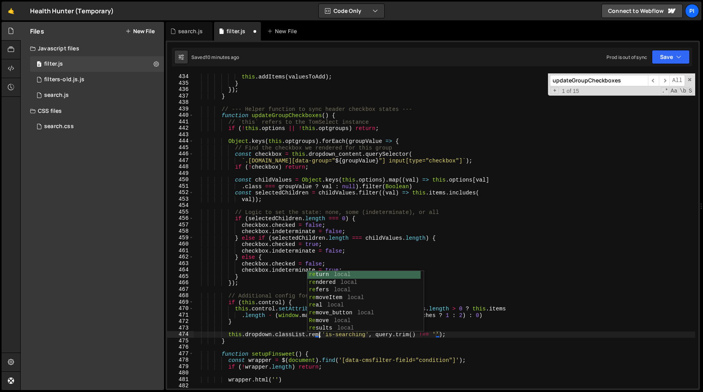
scroll to position [0, 9]
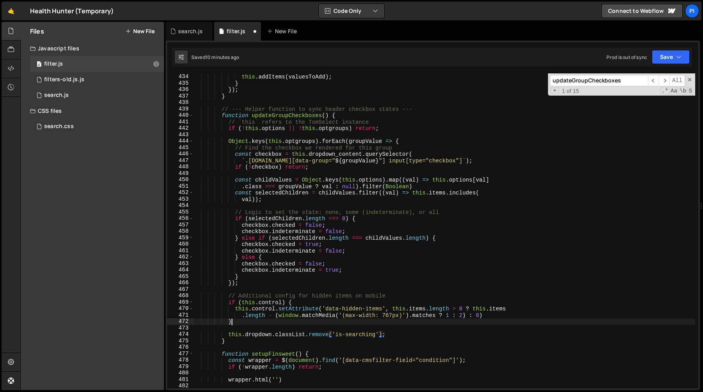
click at [332, 323] on div "val )) ; this . addItems ( valuesToAdd ) ; } }) ; } // --- Helper function to s…" at bounding box center [444, 231] width 502 height 328
click at [403, 334] on div "val )) ; this . addItems ( valuesToAdd ) ; } }) ; } // --- Helper function to s…" at bounding box center [444, 231] width 502 height 328
click at [371, 323] on div "val )) ; this . addItems ( valuesToAdd ) ; } }) ; } // --- Helper function to s…" at bounding box center [444, 231] width 502 height 328
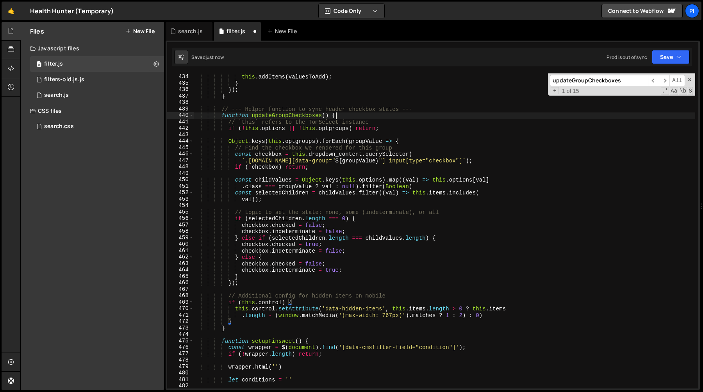
click at [376, 115] on div "val )) ; this . addItems ( valuesToAdd ) ; } }) ; } // --- Helper function to s…" at bounding box center [444, 231] width 502 height 328
paste textarea "this.dropdown.classList.remove('is-searching');"
type textarea "this.dropdown.classList.remove('is-searching');"
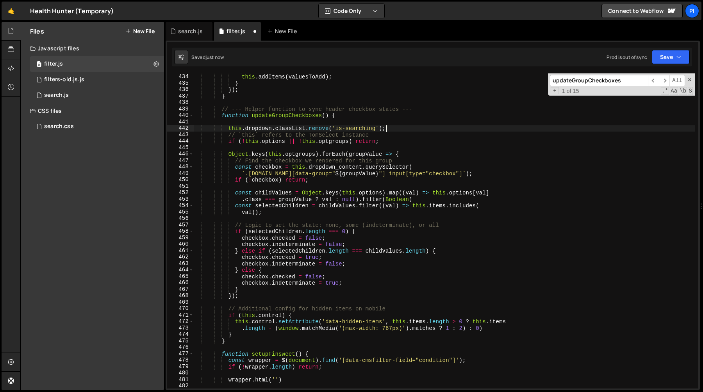
click at [370, 121] on div "val )) ; this . addItems ( valuesToAdd ) ; } }) ; } // --- Helper function to s…" at bounding box center [444, 231] width 502 height 328
click at [400, 115] on div "val )) ; this . addItems ( valuesToAdd ) ; } }) ; } // --- Helper function to s…" at bounding box center [444, 231] width 502 height 328
type textarea "function updateGroupCheckboxes() {"
paste input "condition-select-input-ts-control"
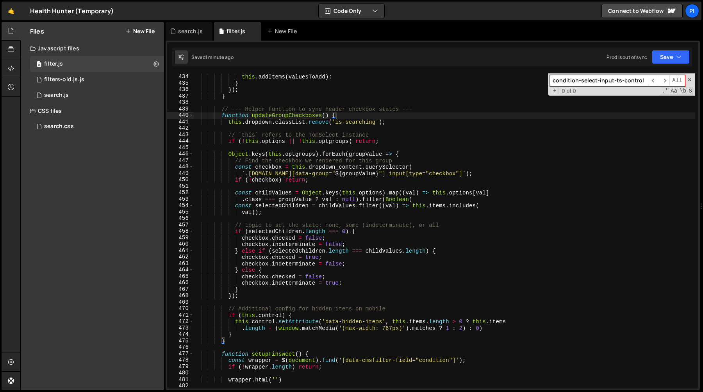
type input "condition-select-input-ts-control"
click at [373, 114] on div "val )) ; this . addItems ( valuesToAdd ) ; } }) ; } // --- Helper function to s…" at bounding box center [444, 231] width 502 height 328
click at [395, 122] on div "val )) ; this . addItems ( valuesToAdd ) ; } }) ; } // --- Helper function to s…" at bounding box center [444, 231] width 502 height 328
type textarea "this.dropdown.classList.remove('is-searching');"
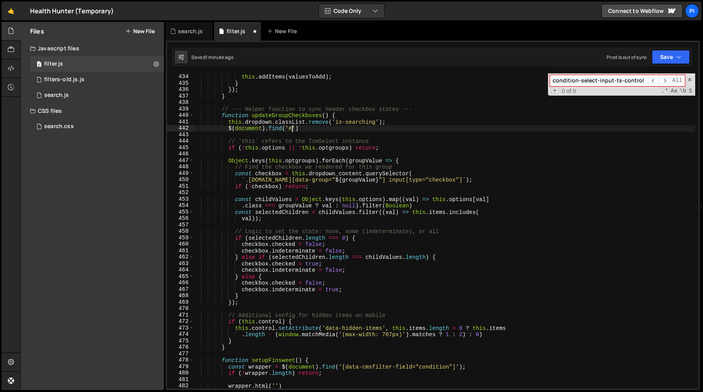
scroll to position [0, 7]
paste textarea "condition-select-input-ts-control'"
click at [298, 159] on div "val )) ; this . addItems ( valuesToAdd ) ; } }) ; } // --- Helper function to s…" at bounding box center [444, 231] width 502 height 328
type textarea "})();"
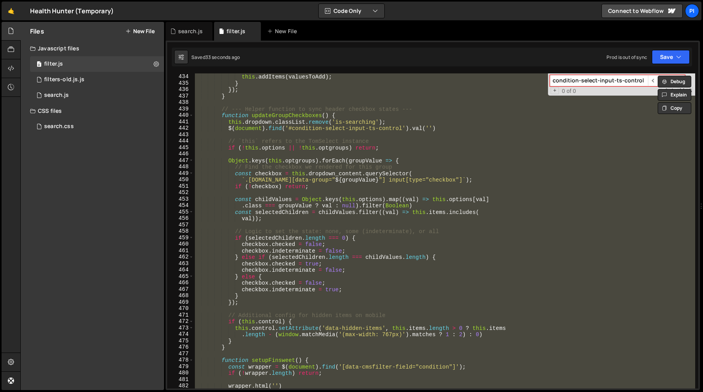
scroll to position [0, 1]
click at [183, 33] on div "search.js" at bounding box center [190, 31] width 25 height 8
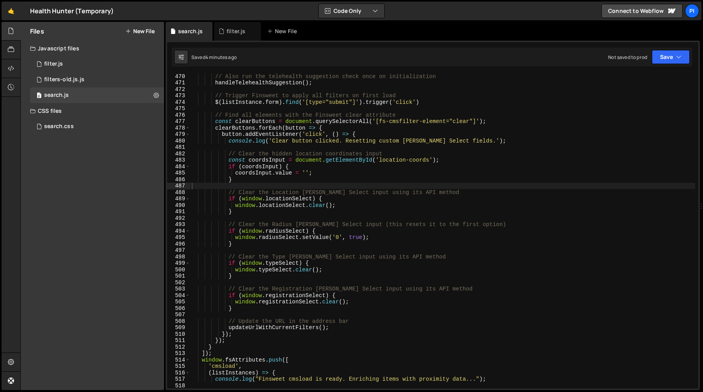
click at [315, 174] on div "// Also run the telehealth suggestion check once on initialization handleTelehe…" at bounding box center [442, 237] width 505 height 328
type textarea "// .hh-home_hero-form_input.is-left { min-width: 0 }"
